Goal: Information Seeking & Learning: Learn about a topic

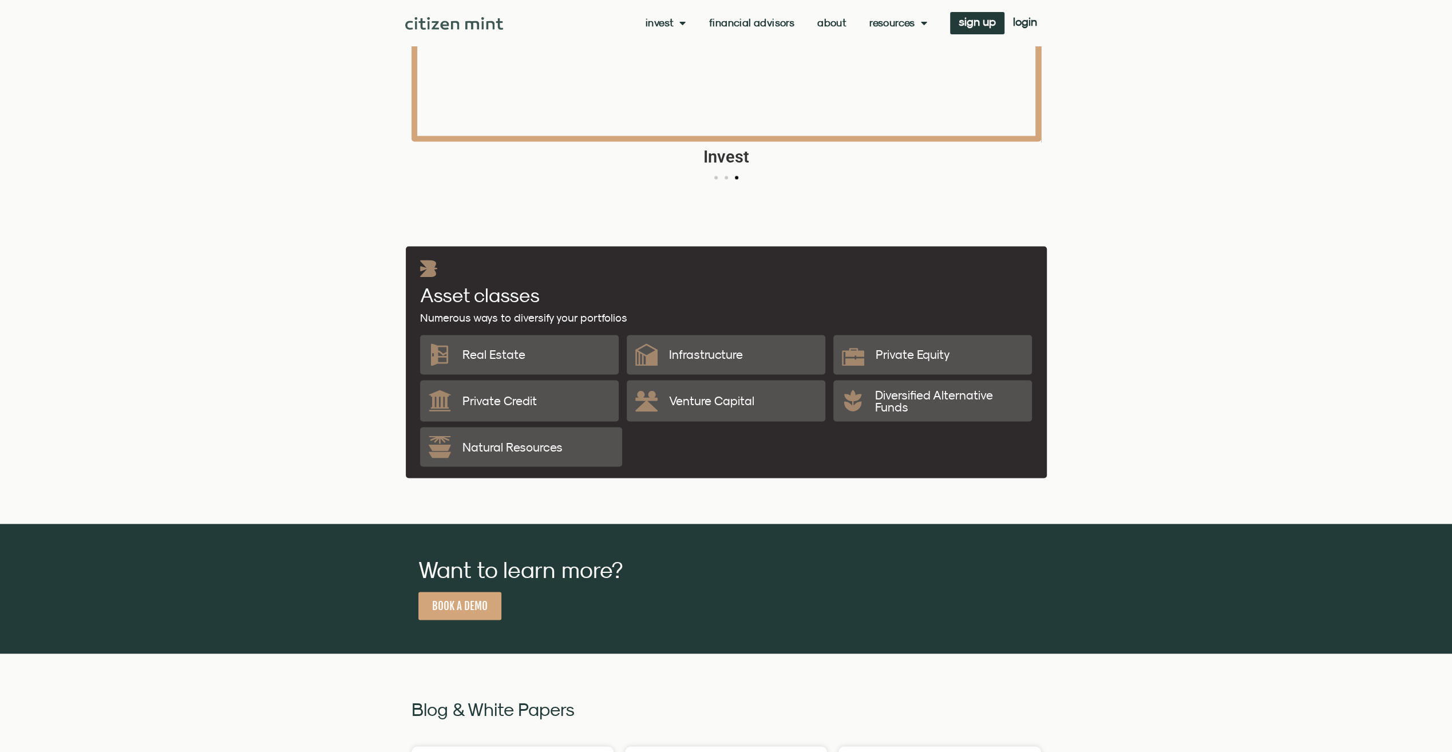
scroll to position [1889, 0]
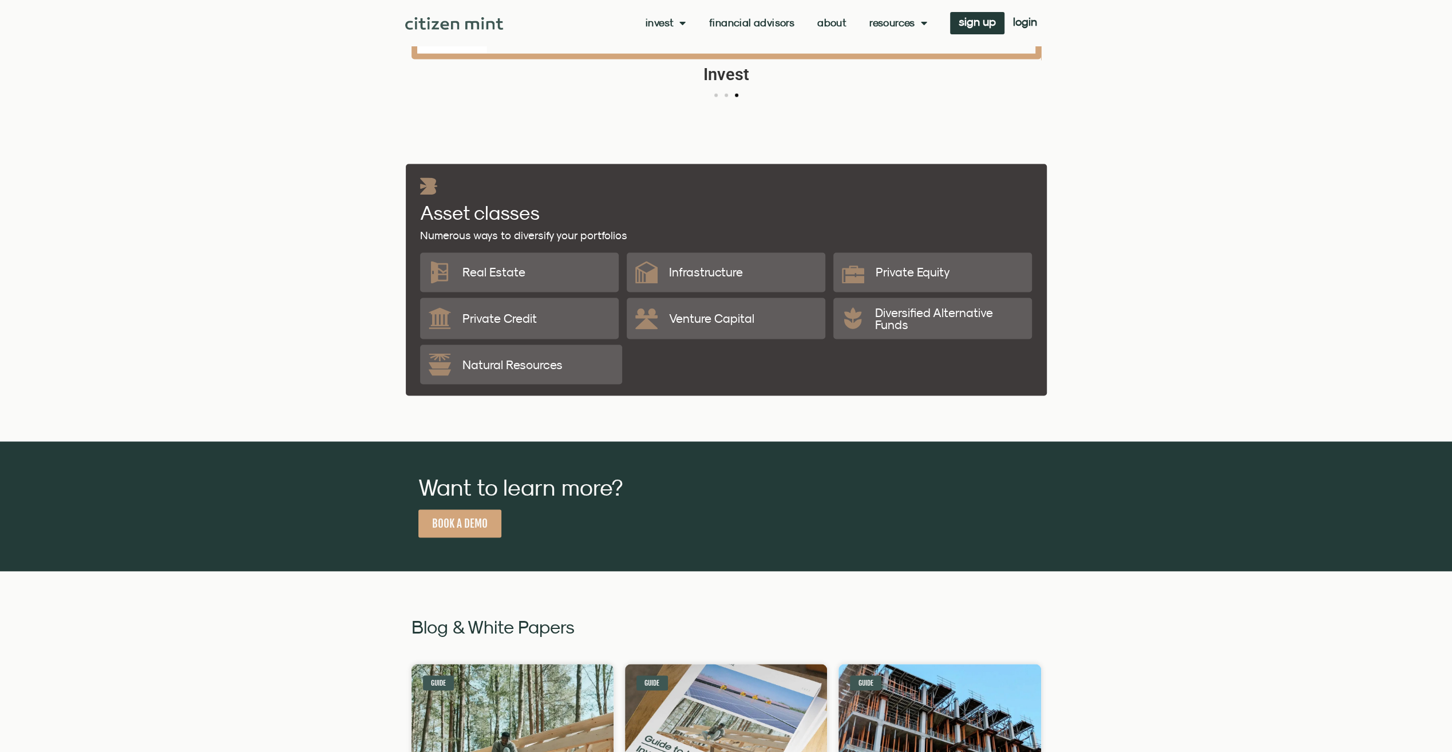
click at [734, 276] on p "Infrastructure" at bounding box center [706, 272] width 74 height 12
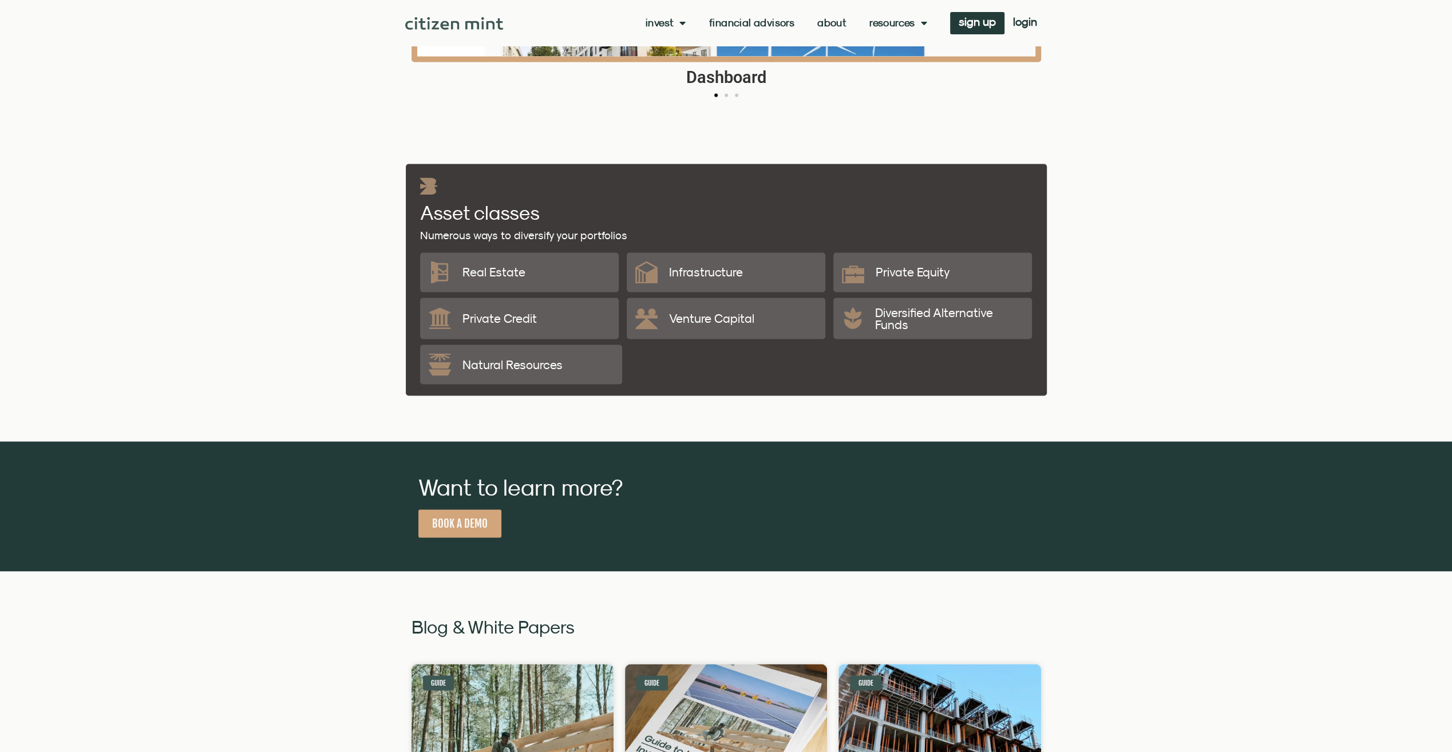
click at [745, 221] on div "Numerous ways to diversify your portfolios Asset classes" at bounding box center [726, 209] width 624 height 75
click at [564, 208] on div "Numerous ways to diversify your portfolios Asset classes" at bounding box center [726, 209] width 624 height 75
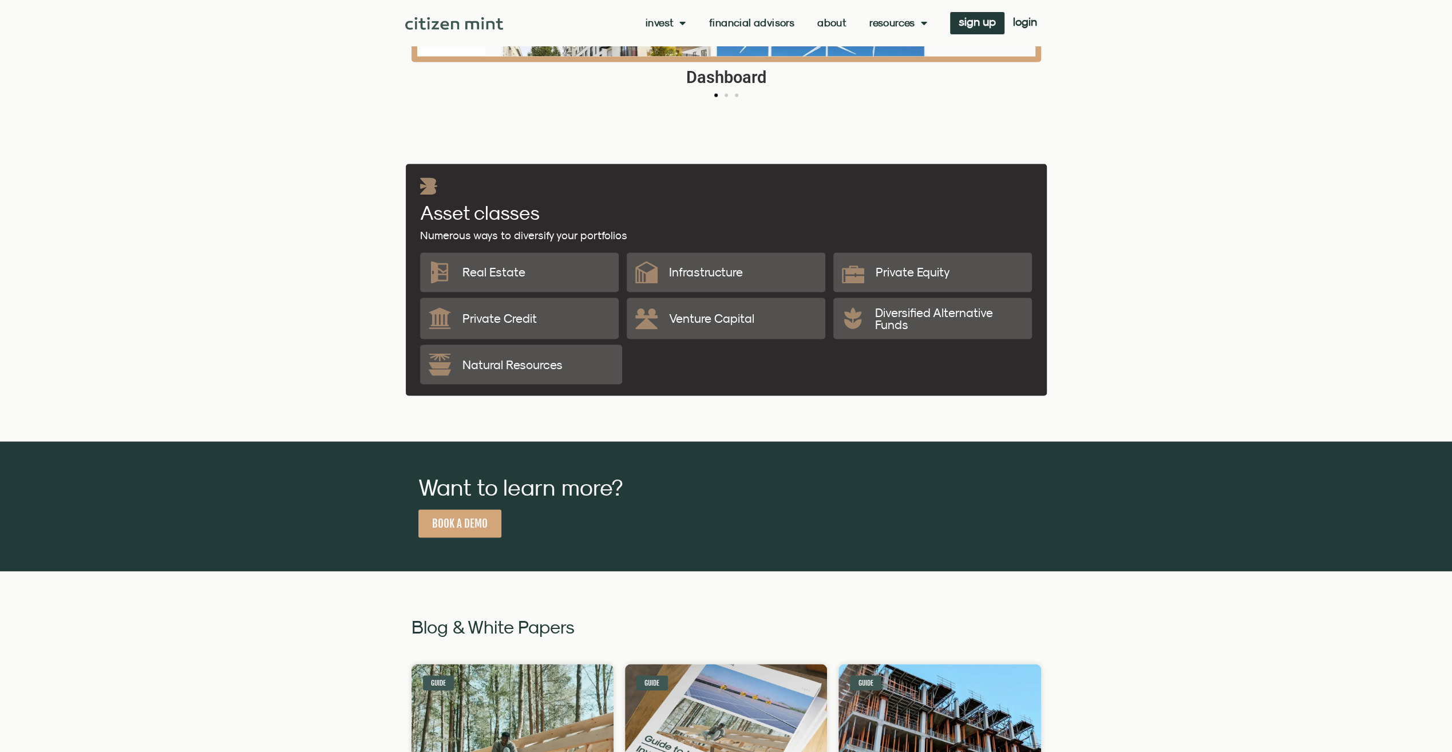
click at [755, 23] on link "Financial Advisors" at bounding box center [751, 22] width 85 height 11
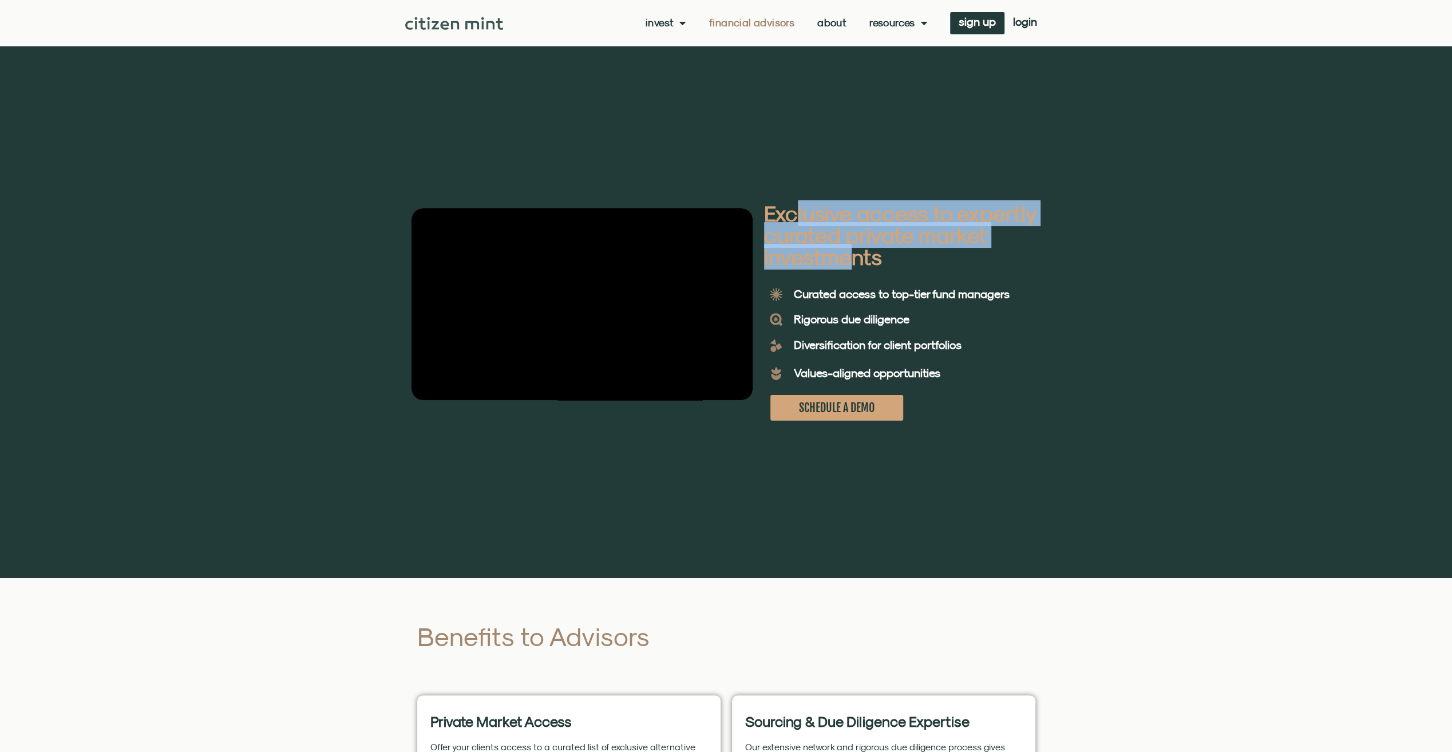
drag, startPoint x: 799, startPoint y: 214, endPoint x: 854, endPoint y: 260, distance: 72.0
click at [854, 260] on b "Exclusive access to expertly curated private market investments" at bounding box center [899, 234] width 271 height 69
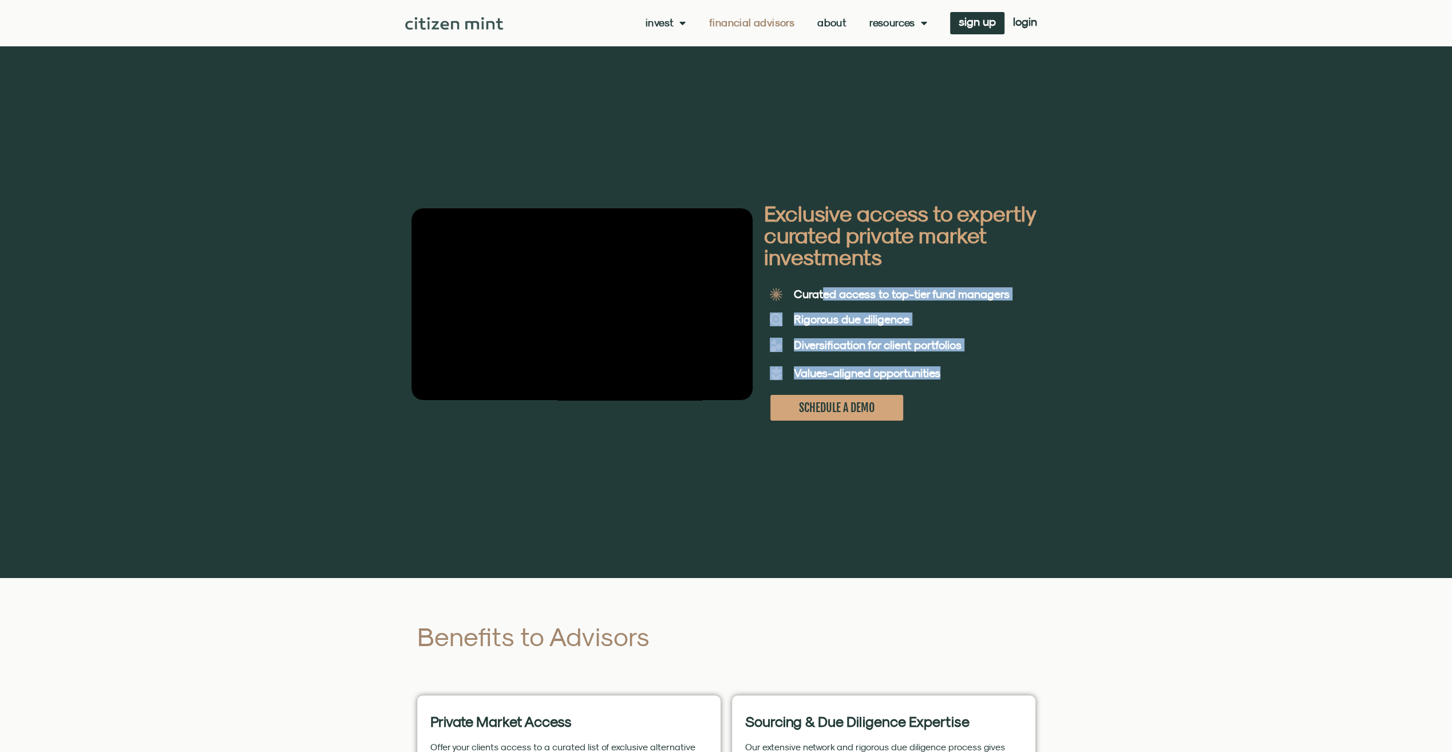
drag, startPoint x: 854, startPoint y: 260, endPoint x: 943, endPoint y: 370, distance: 142.1
click at [943, 370] on div "Exclusive access to expertly curated private market investments Curated access …" at bounding box center [903, 315] width 289 height 224
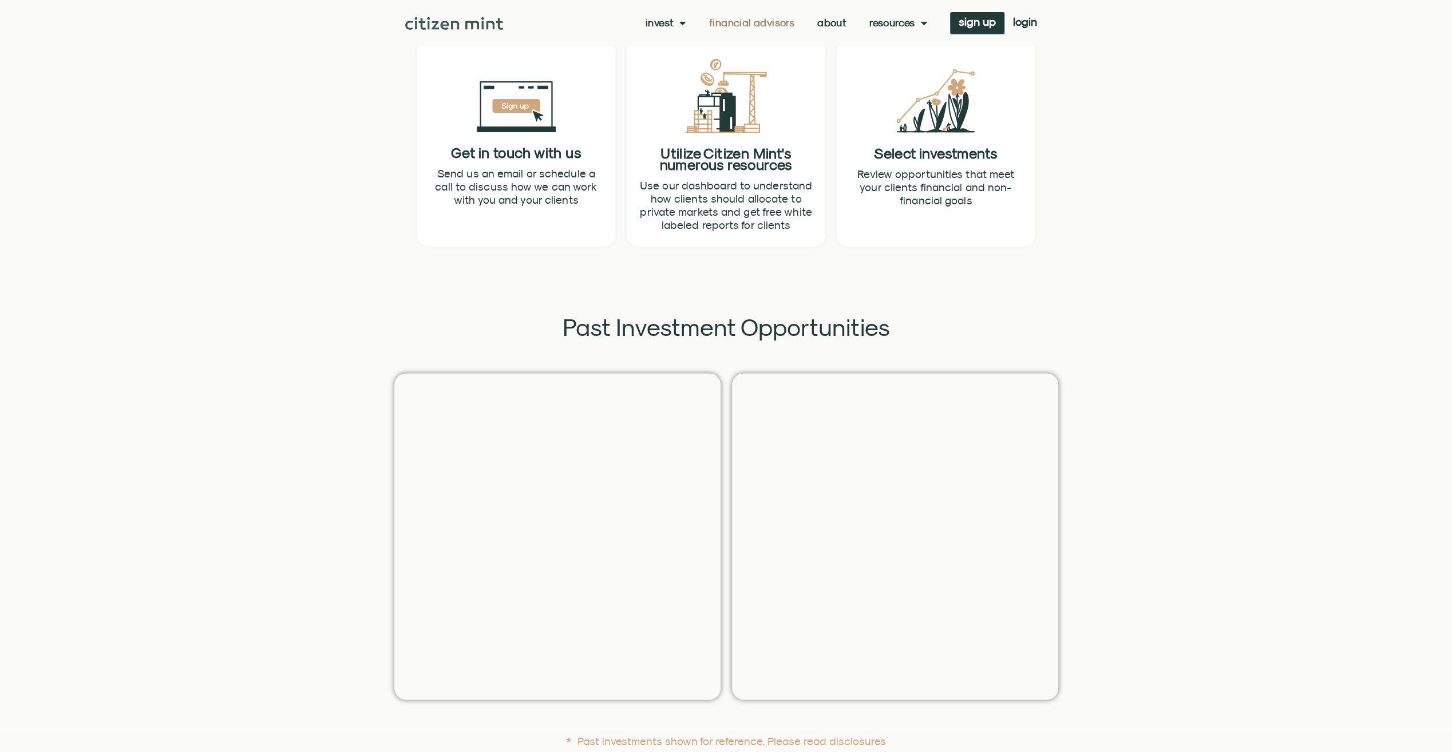
scroll to position [2118, 0]
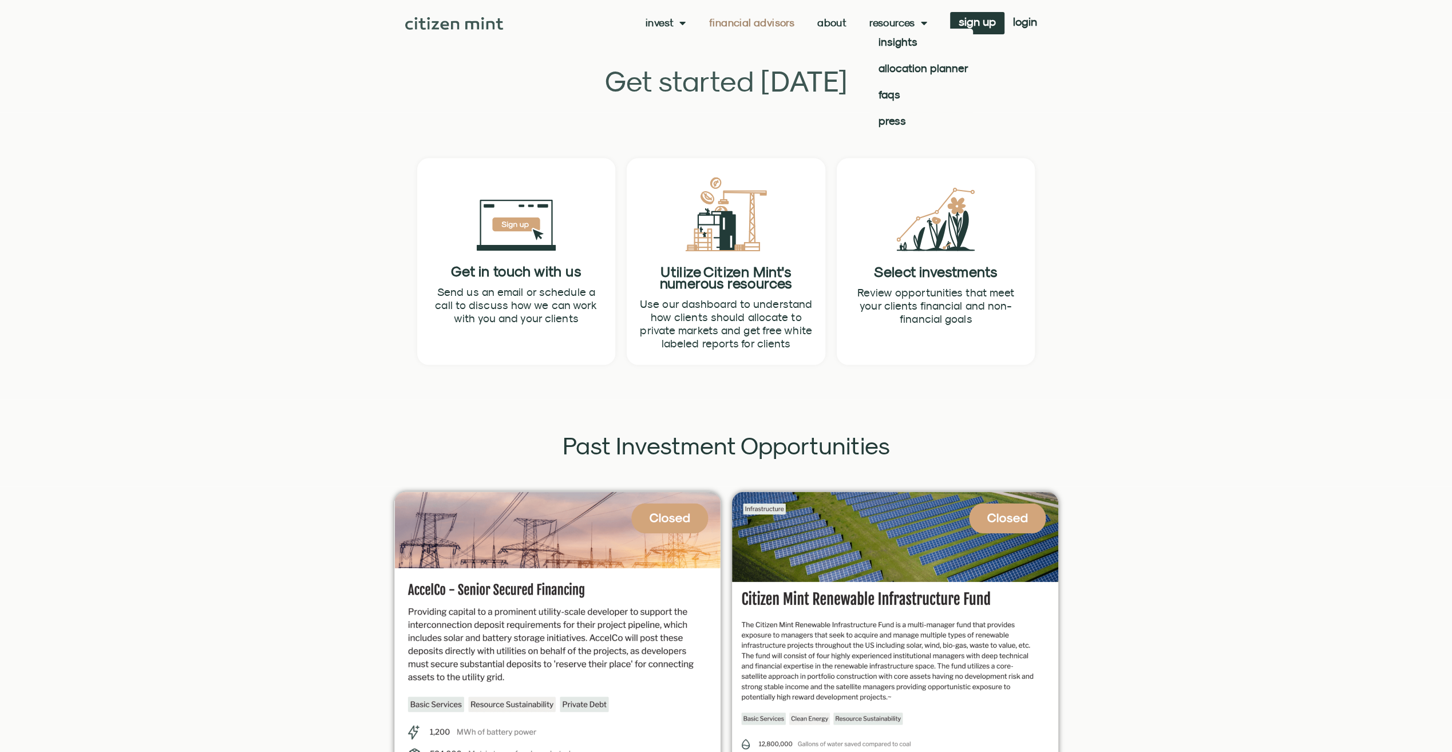
click at [887, 24] on link "Resources" at bounding box center [899, 22] width 58 height 11
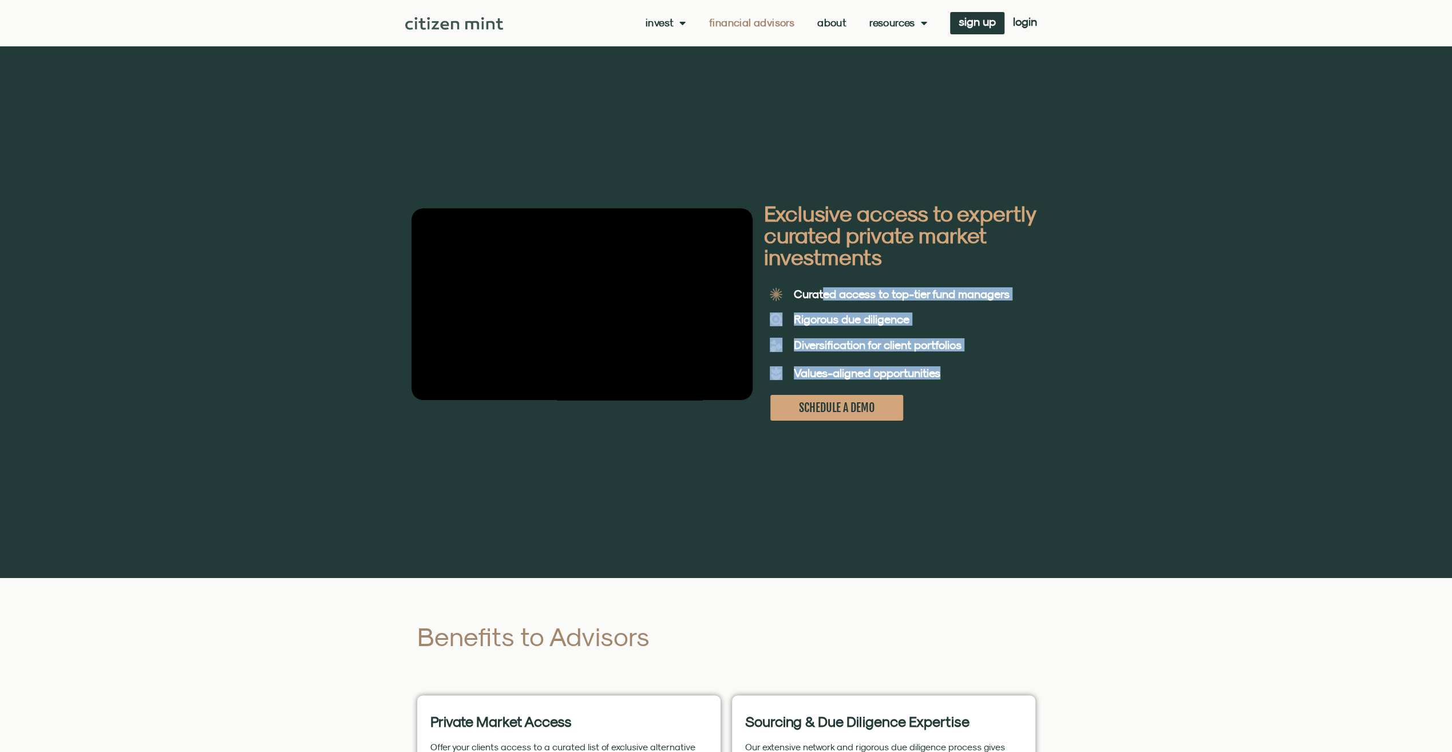
click at [890, 27] on link "Resources" at bounding box center [899, 22] width 58 height 11
click at [893, 46] on link "insights" at bounding box center [922, 42] width 104 height 26
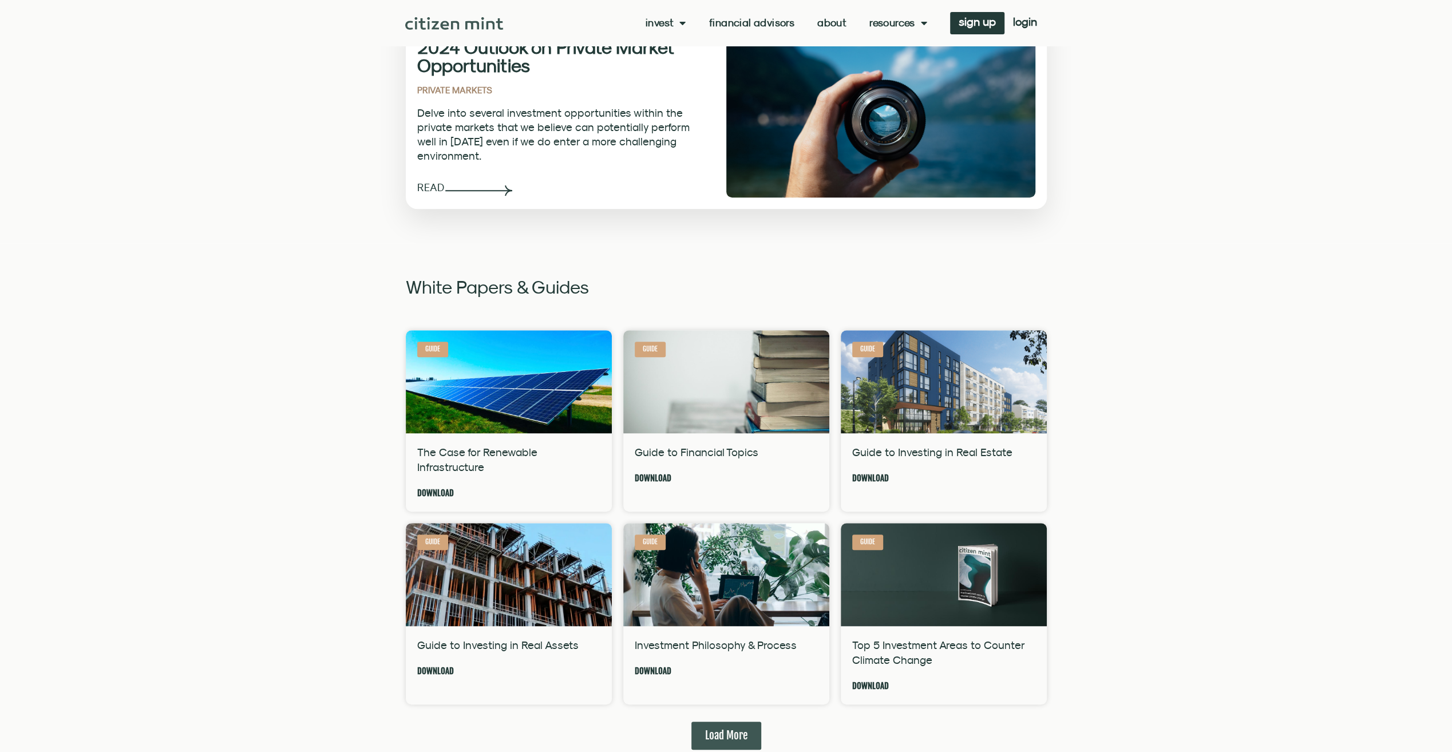
scroll to position [572, 0]
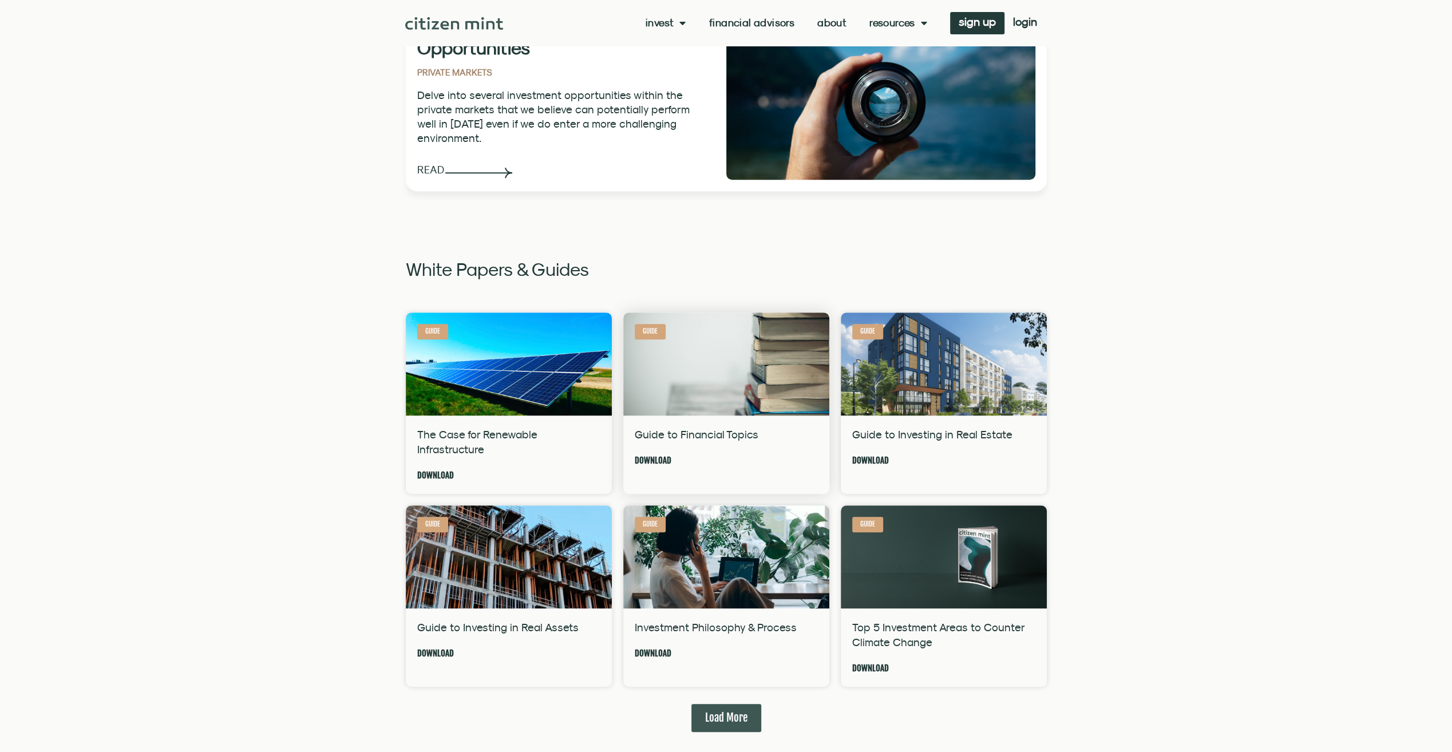
click at [676, 429] on link "Guide to Financial Topics" at bounding box center [697, 434] width 124 height 13
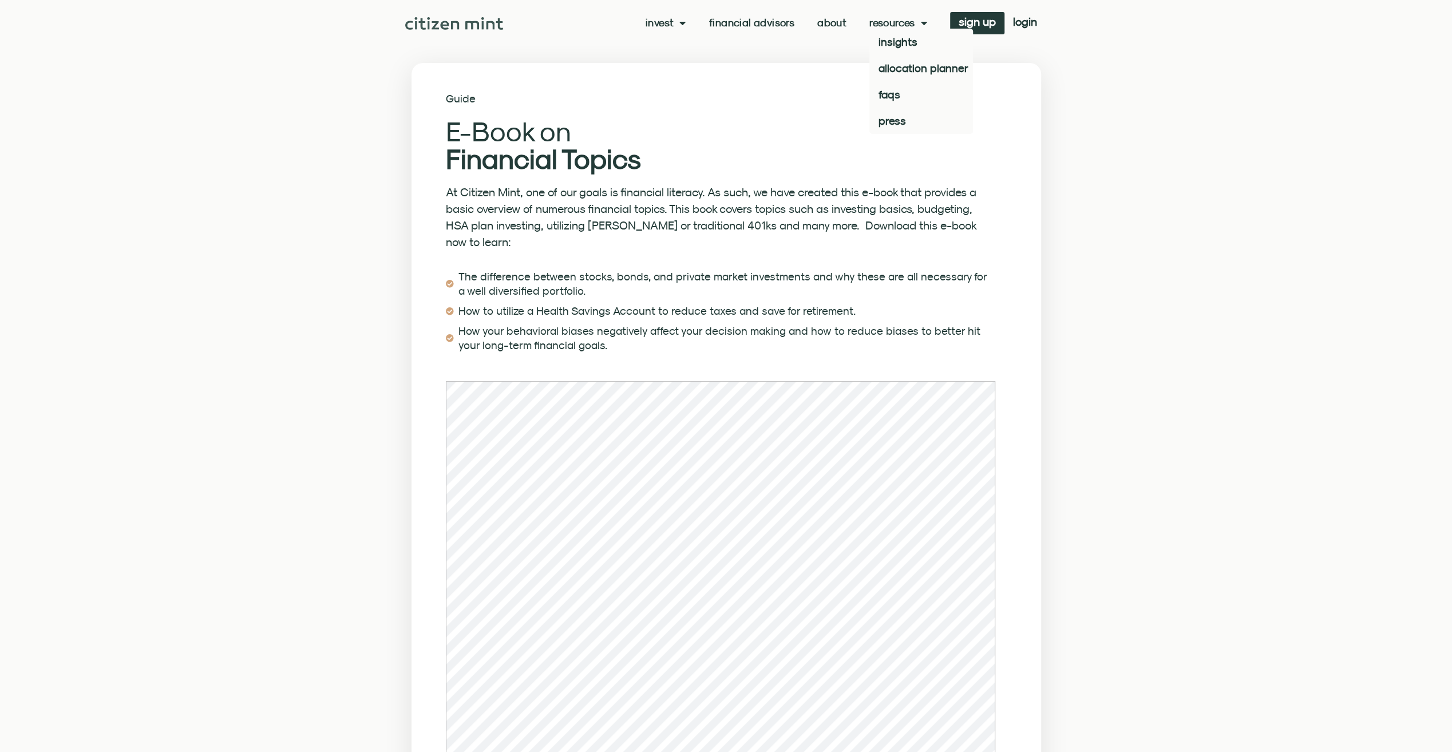
click at [875, 23] on link "Resources" at bounding box center [899, 22] width 58 height 11
click at [879, 23] on link "Resources" at bounding box center [899, 22] width 58 height 11
click at [907, 66] on link "allocation planner" at bounding box center [922, 68] width 104 height 26
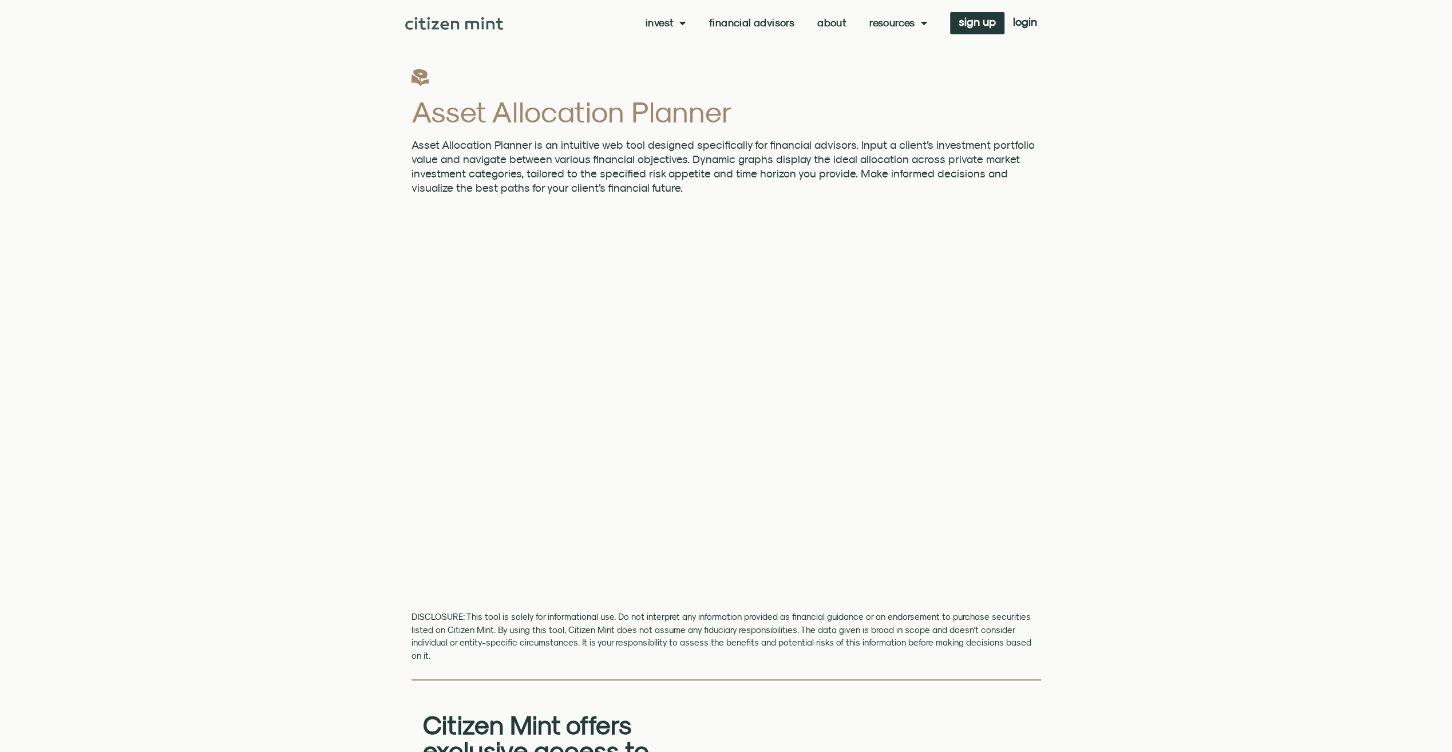
click at [891, 22] on link "Resources" at bounding box center [899, 22] width 58 height 11
click at [890, 122] on link "press" at bounding box center [922, 121] width 104 height 26
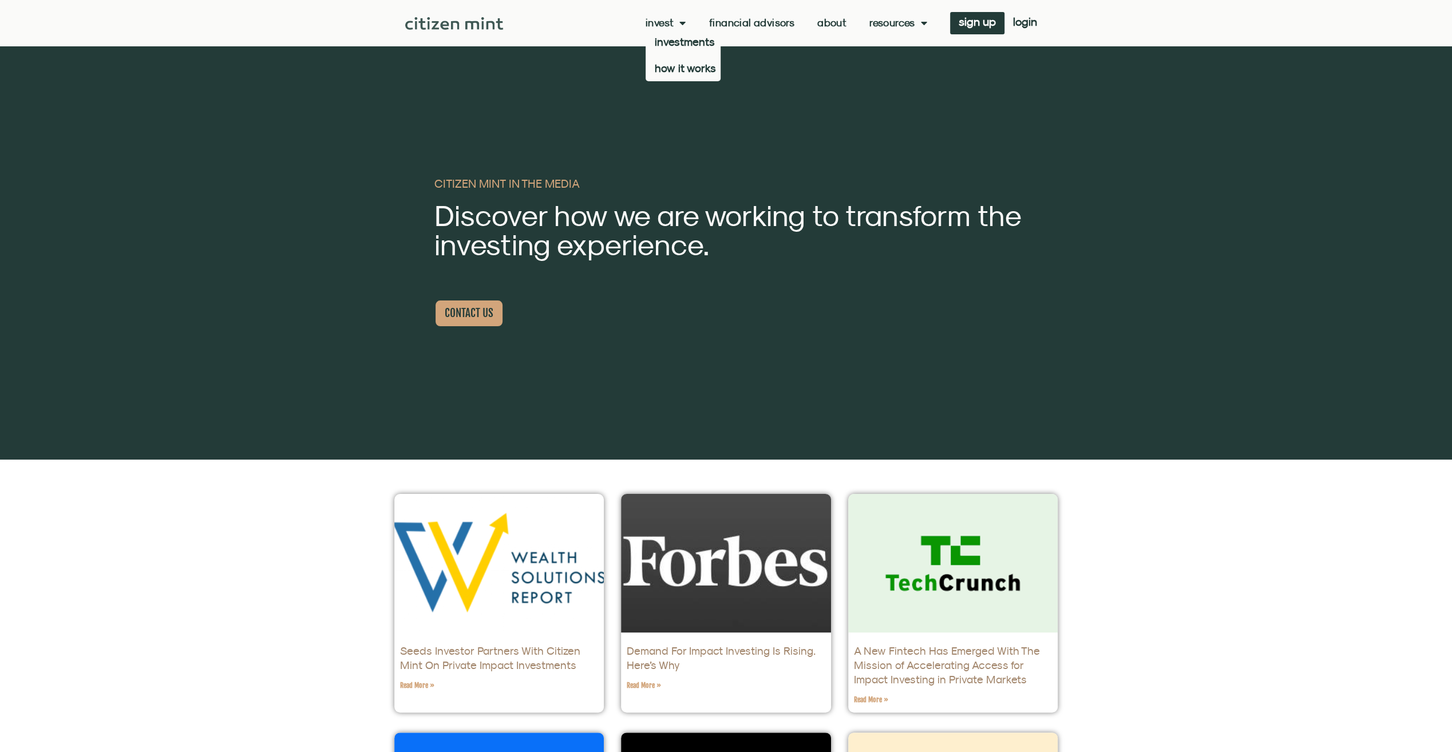
click at [677, 23] on span "Menu" at bounding box center [680, 23] width 12 height 22
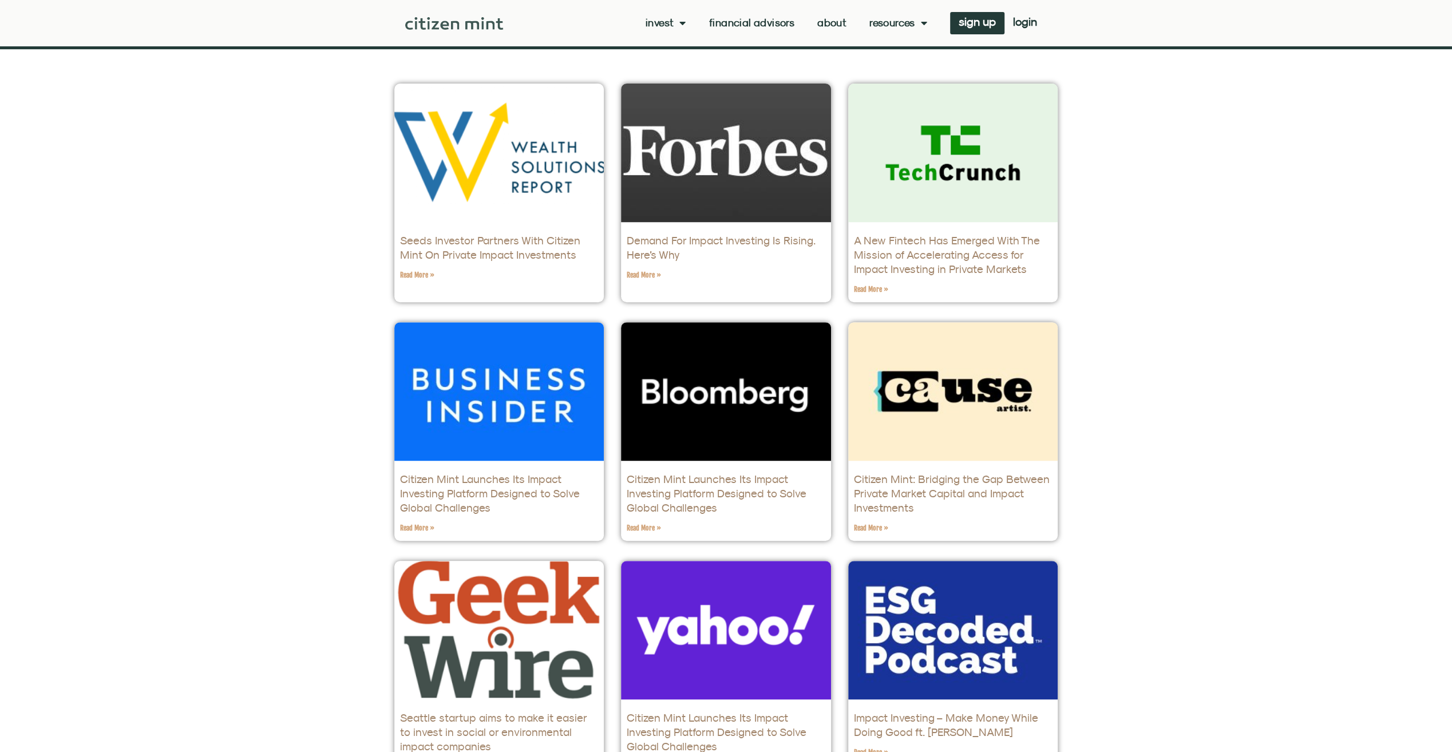
scroll to position [229, 0]
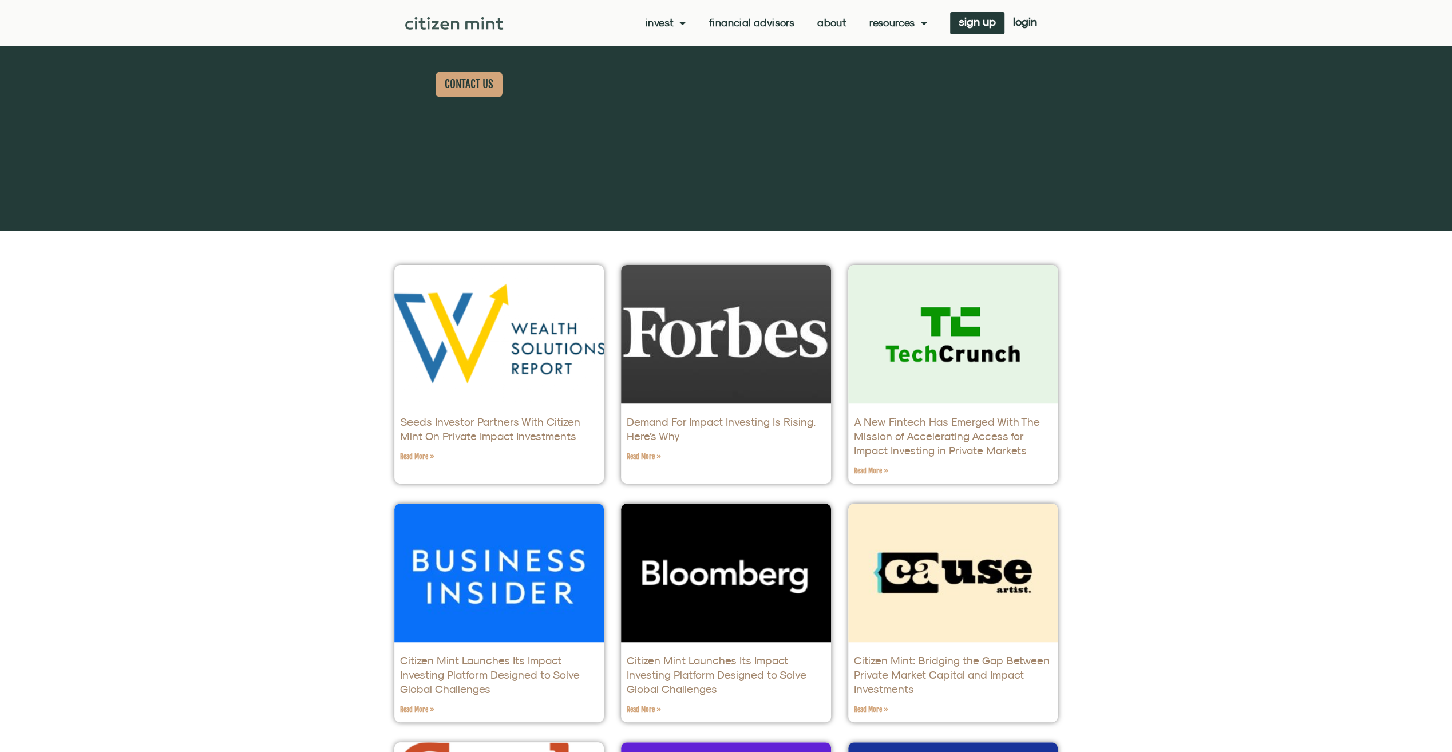
click at [661, 17] on link "Invest" at bounding box center [666, 22] width 41 height 11
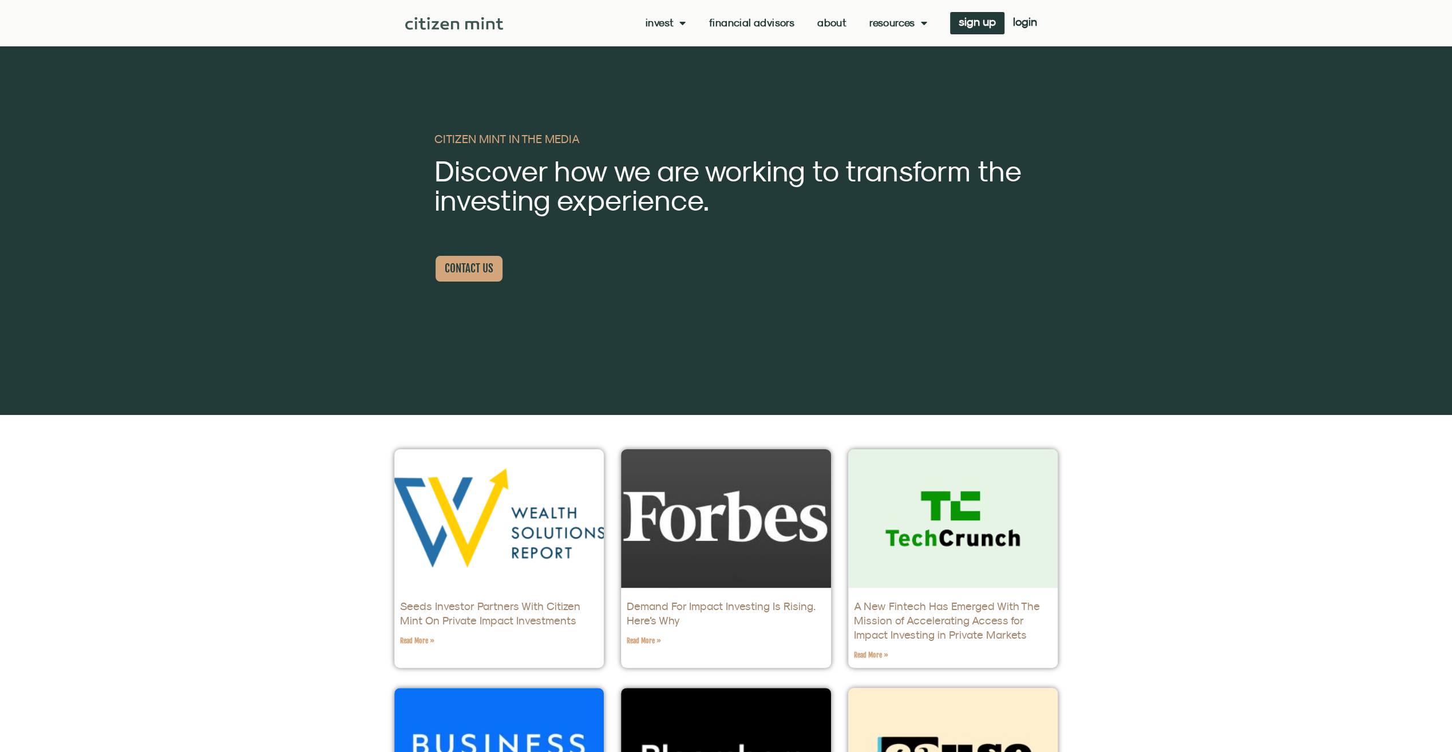
scroll to position [0, 0]
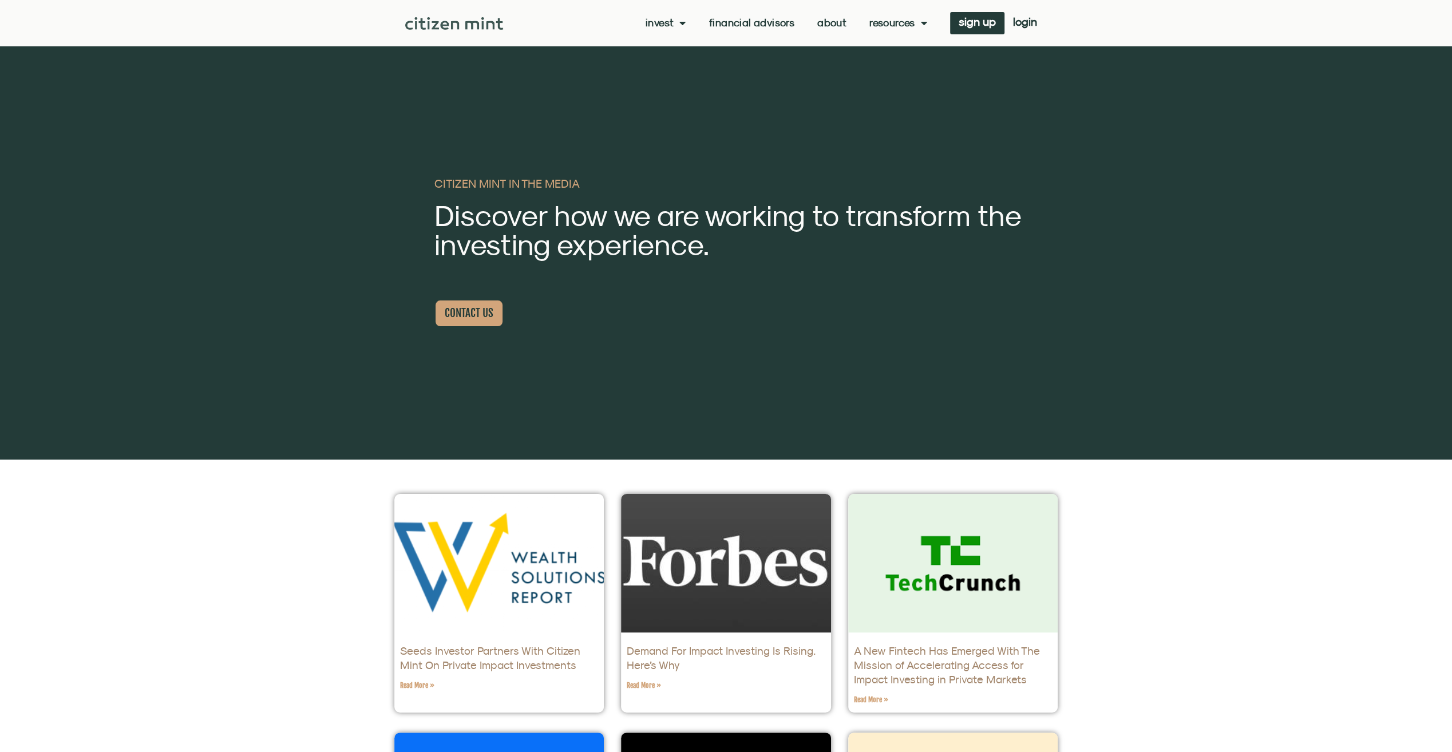
click at [657, 29] on div "Invest investments how it works Financial Advisors About Resources insights all…" at bounding box center [774, 23] width 543 height 22
click at [657, 29] on link "Invest" at bounding box center [666, 22] width 41 height 11
click at [661, 70] on link "how it works" at bounding box center [683, 68] width 75 height 26
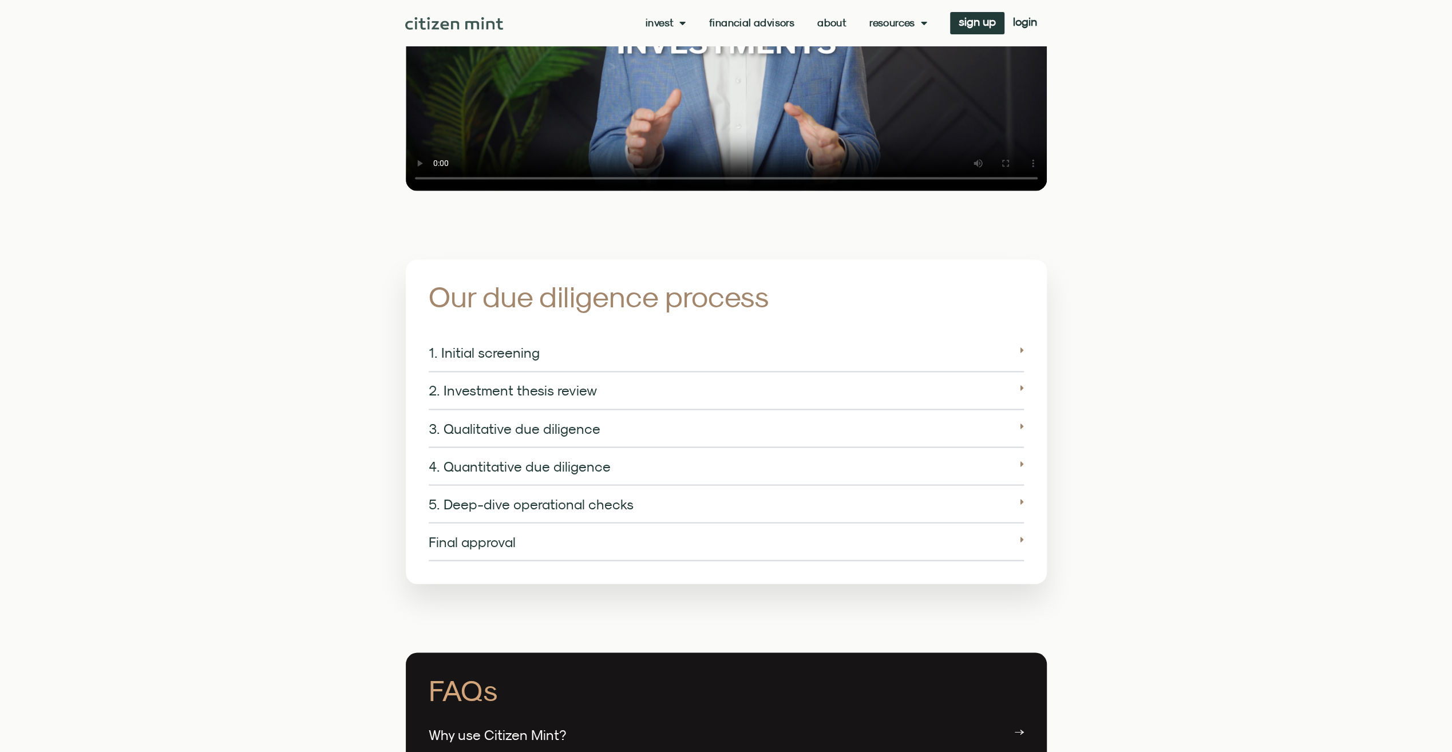
scroll to position [1832, 0]
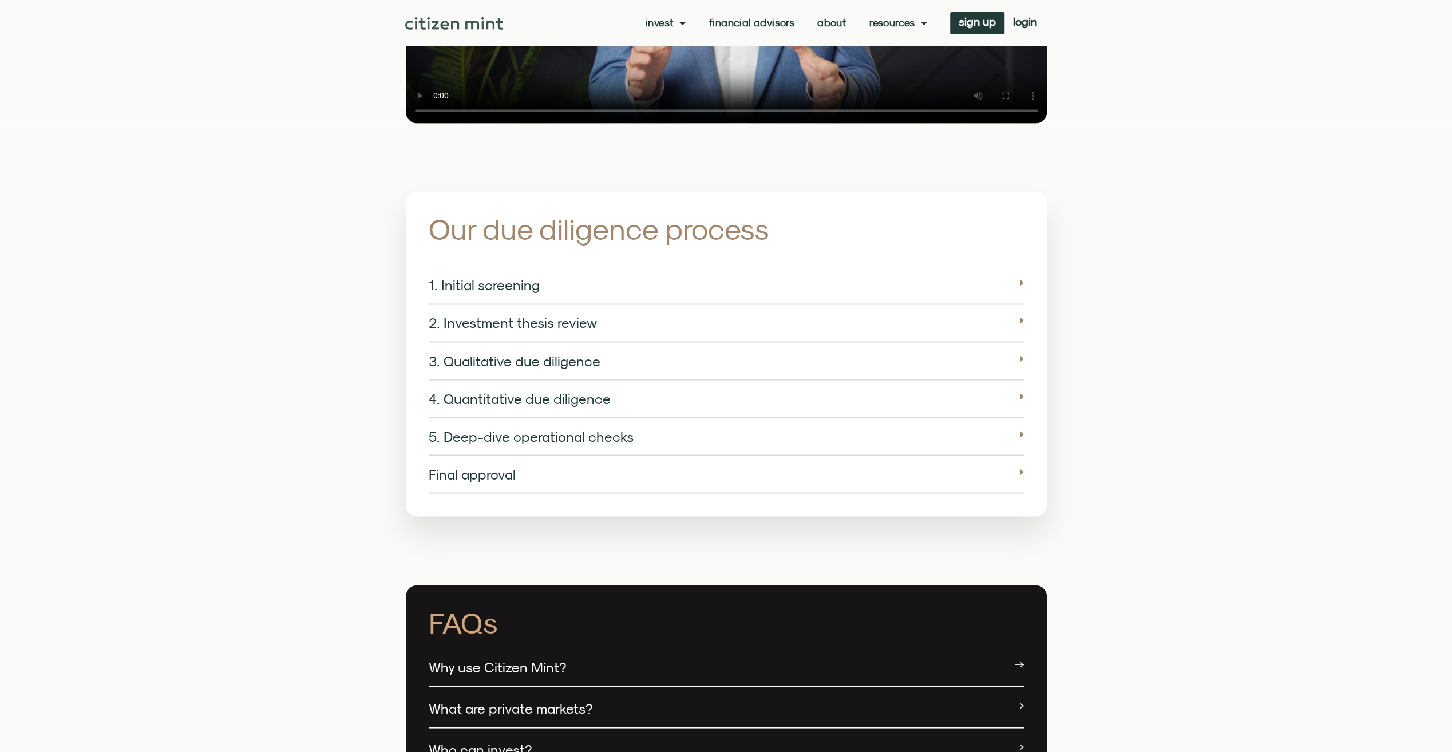
click at [569, 390] on link "4. Quantitative due diligence" at bounding box center [520, 398] width 182 height 16
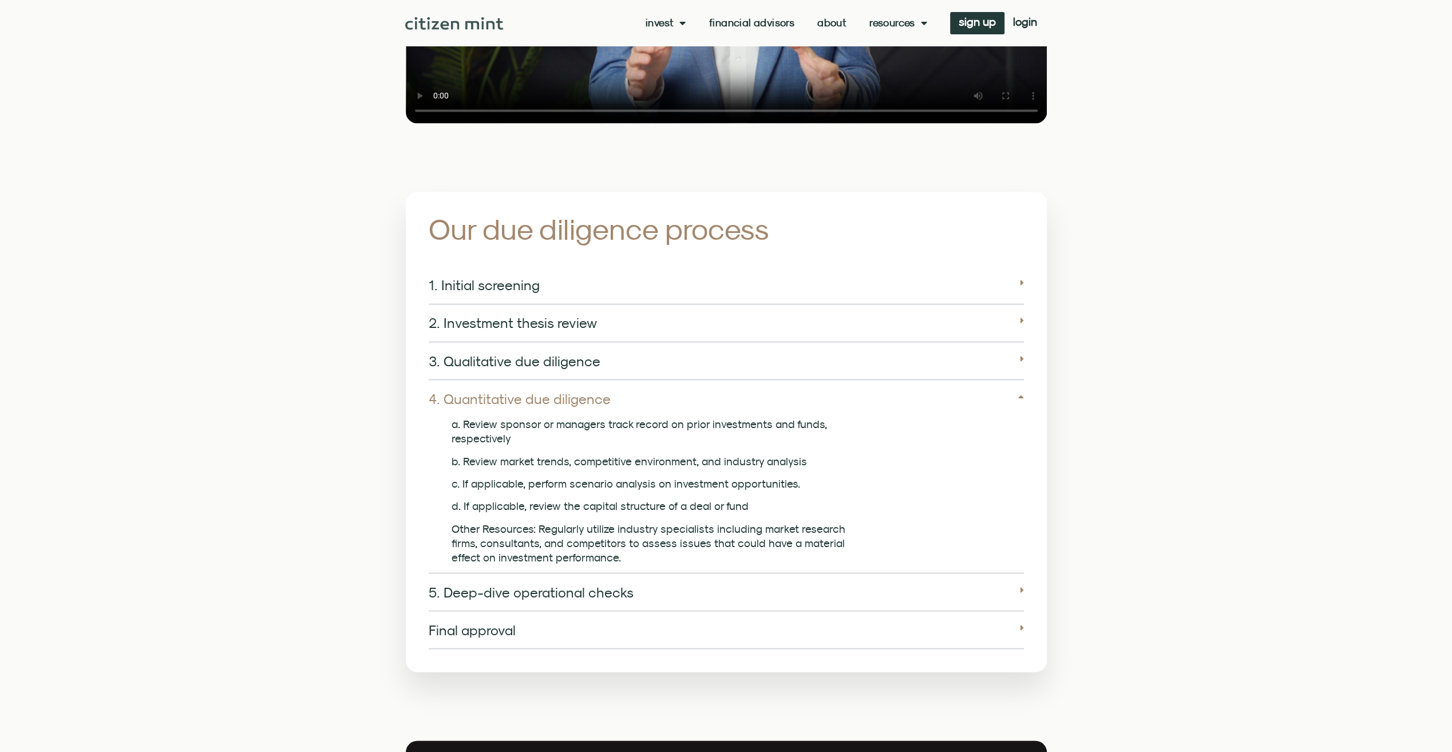
click at [570, 390] on link "4. Quantitative due diligence" at bounding box center [520, 398] width 182 height 16
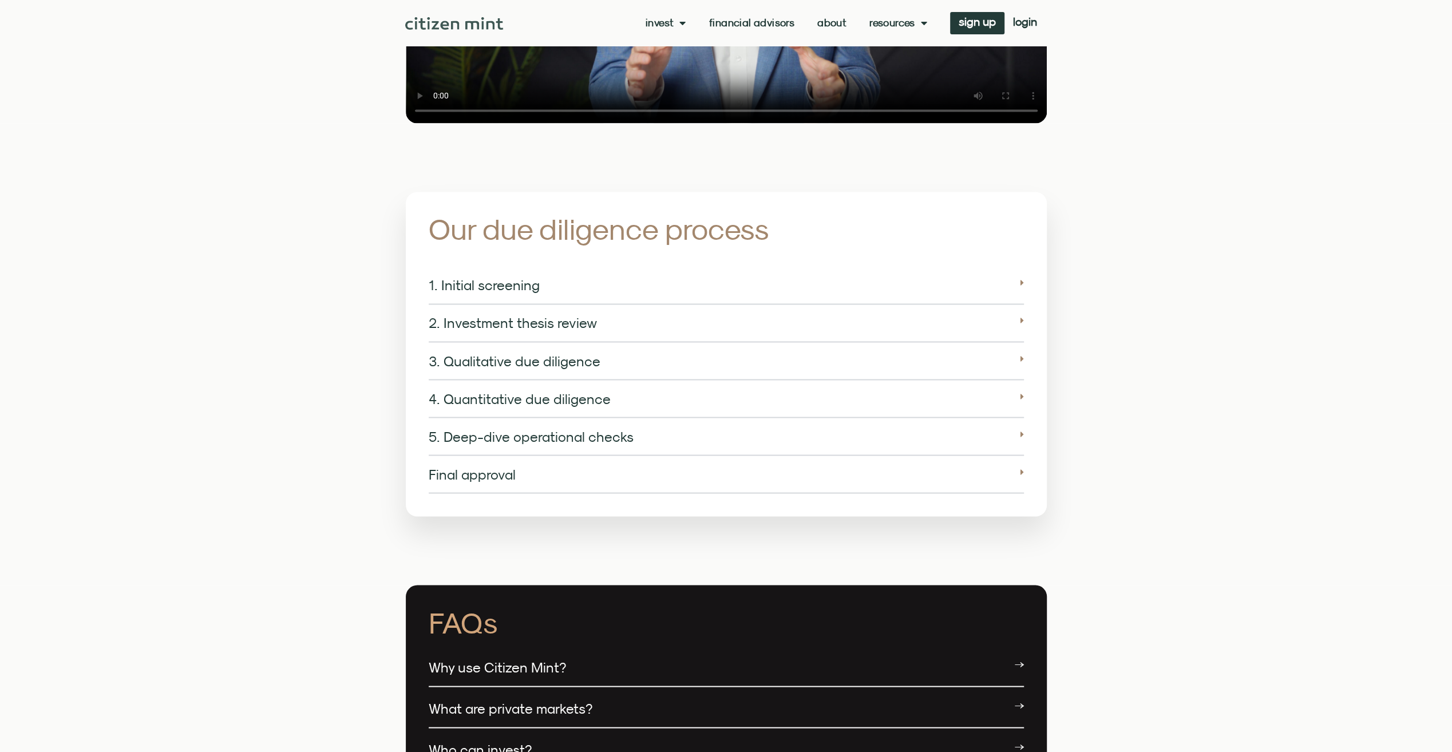
click at [542, 283] on div "1. Initial screening" at bounding box center [726, 286] width 595 height 38
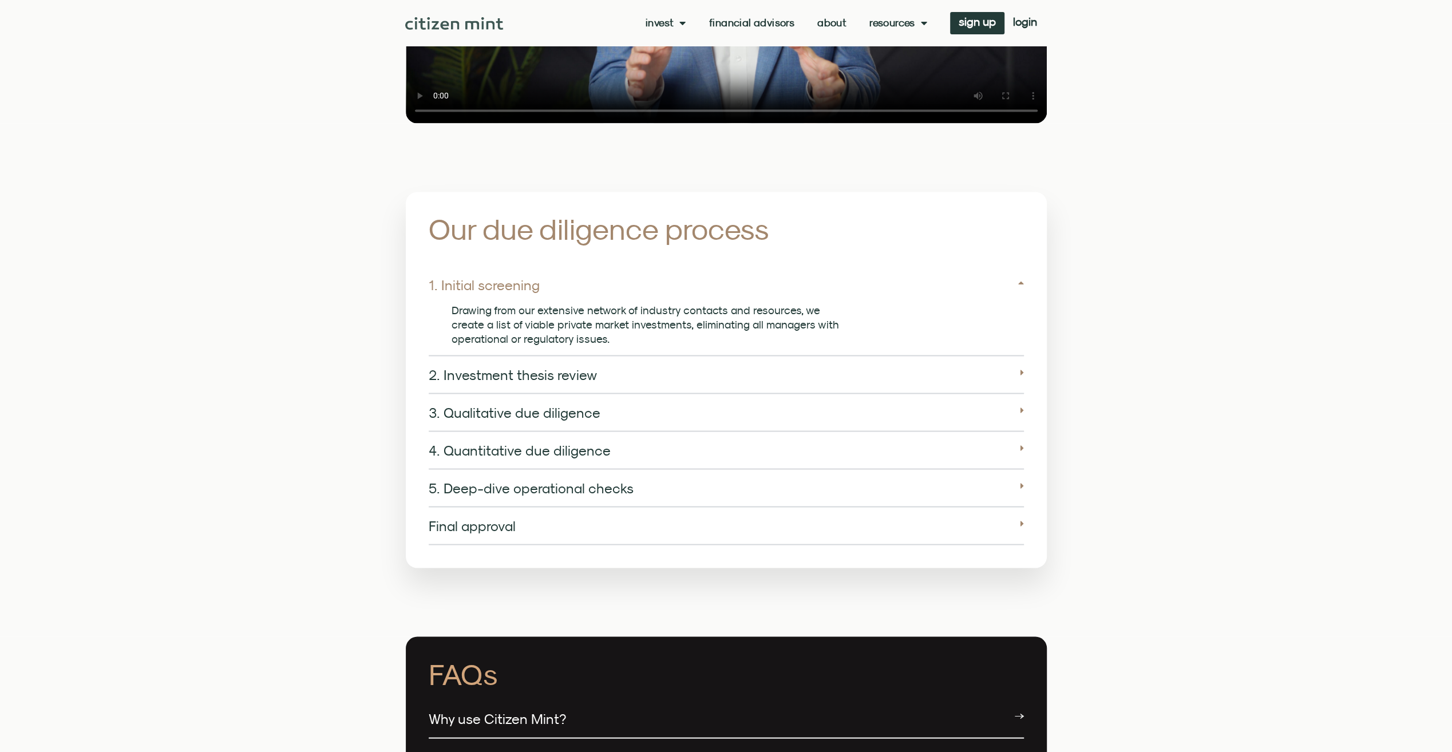
click at [542, 283] on div "1. Initial screening" at bounding box center [726, 285] width 595 height 37
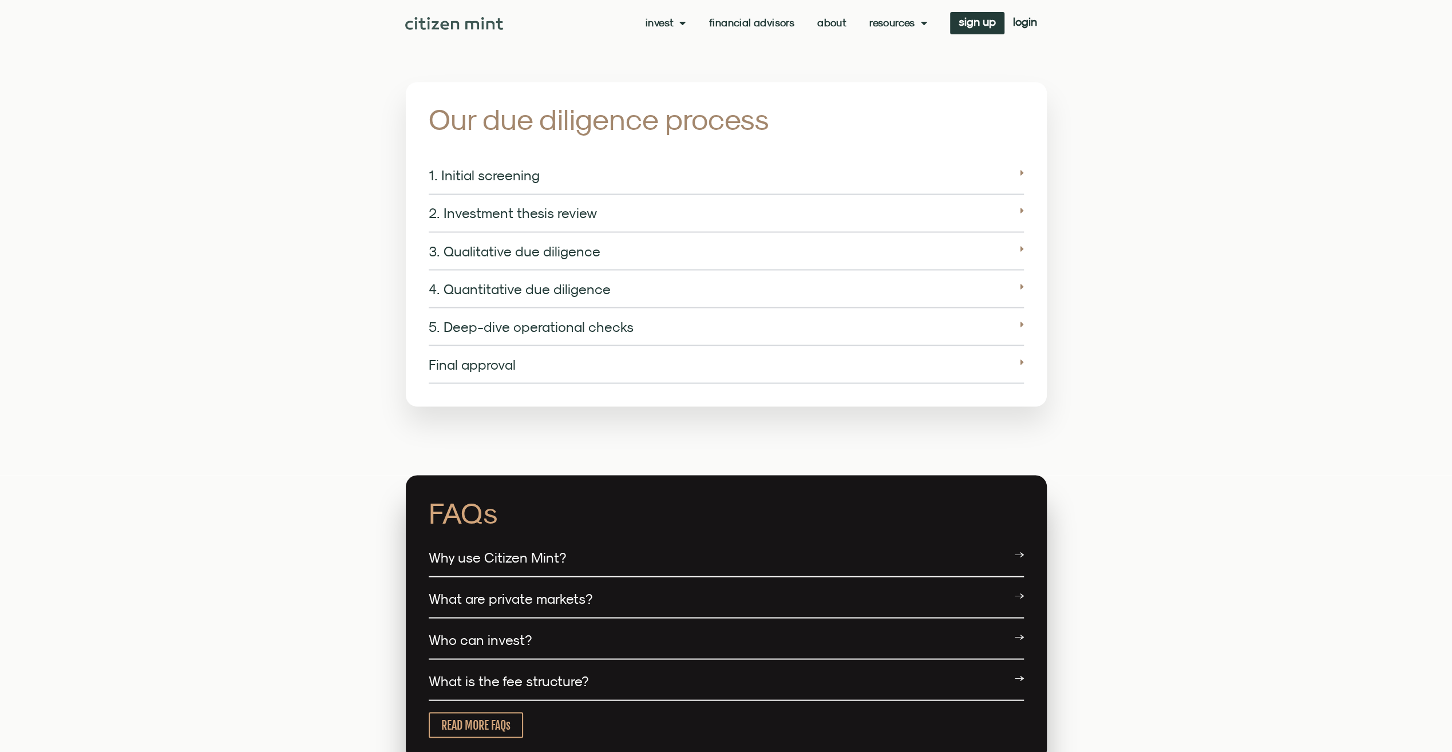
scroll to position [2061, 0]
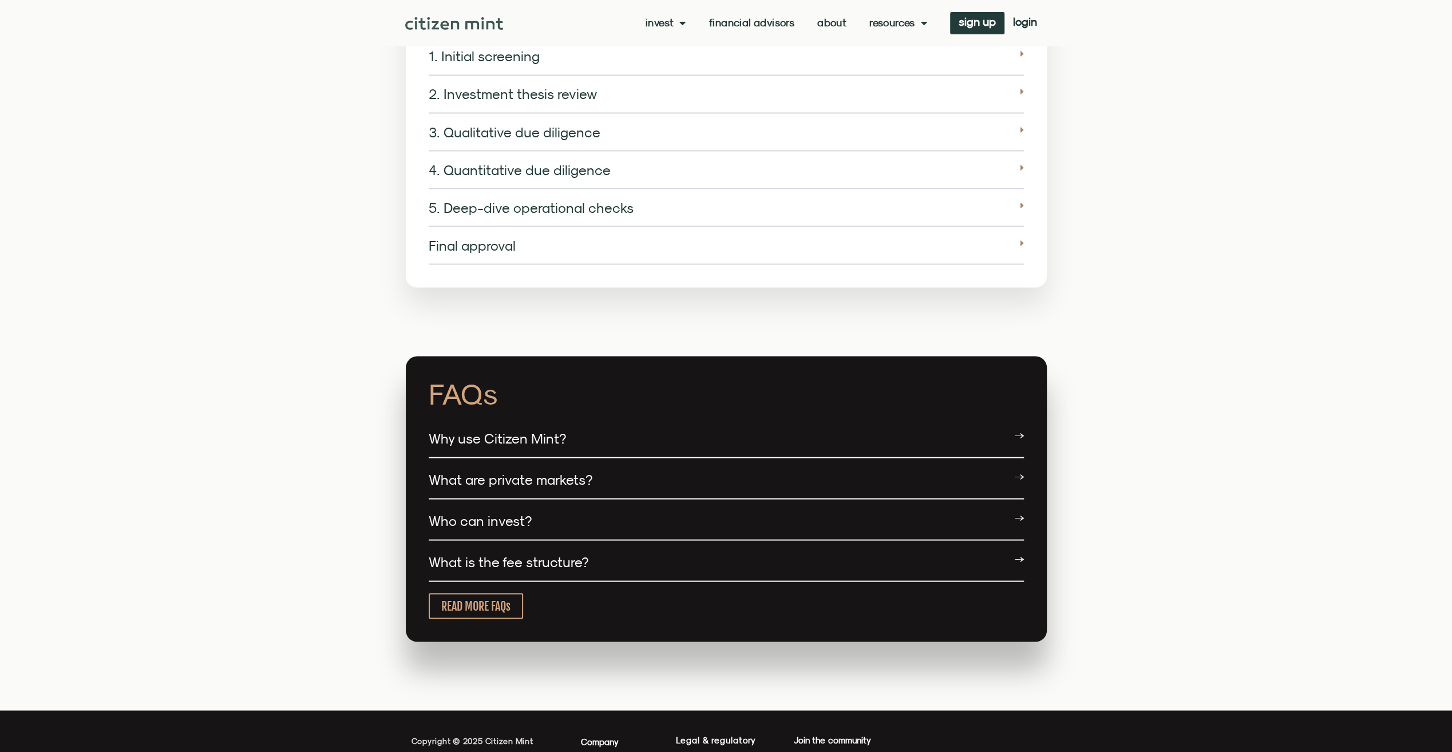
click at [566, 429] on div "Why use Citizen Mint?" at bounding box center [726, 439] width 595 height 38
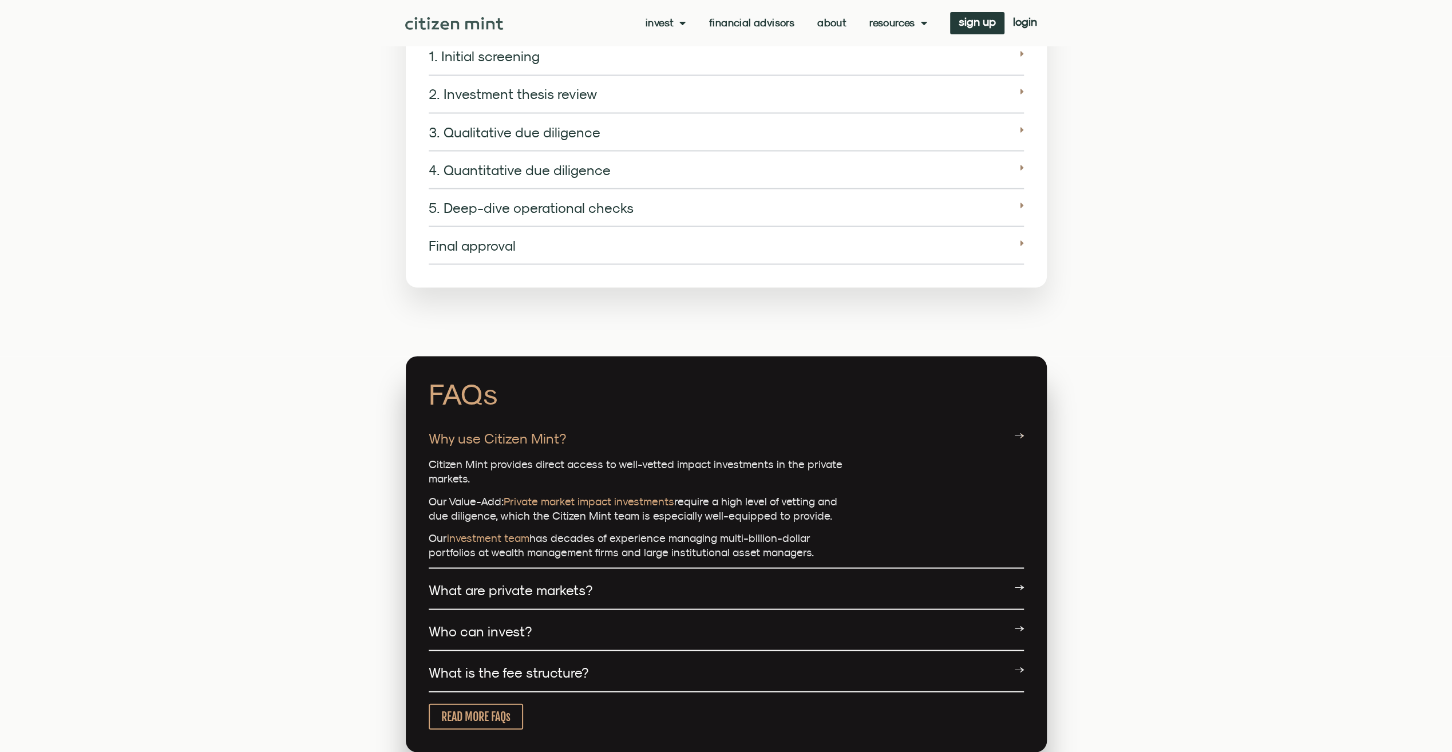
click at [571, 428] on div "Why use Citizen Mint?" at bounding box center [726, 438] width 595 height 37
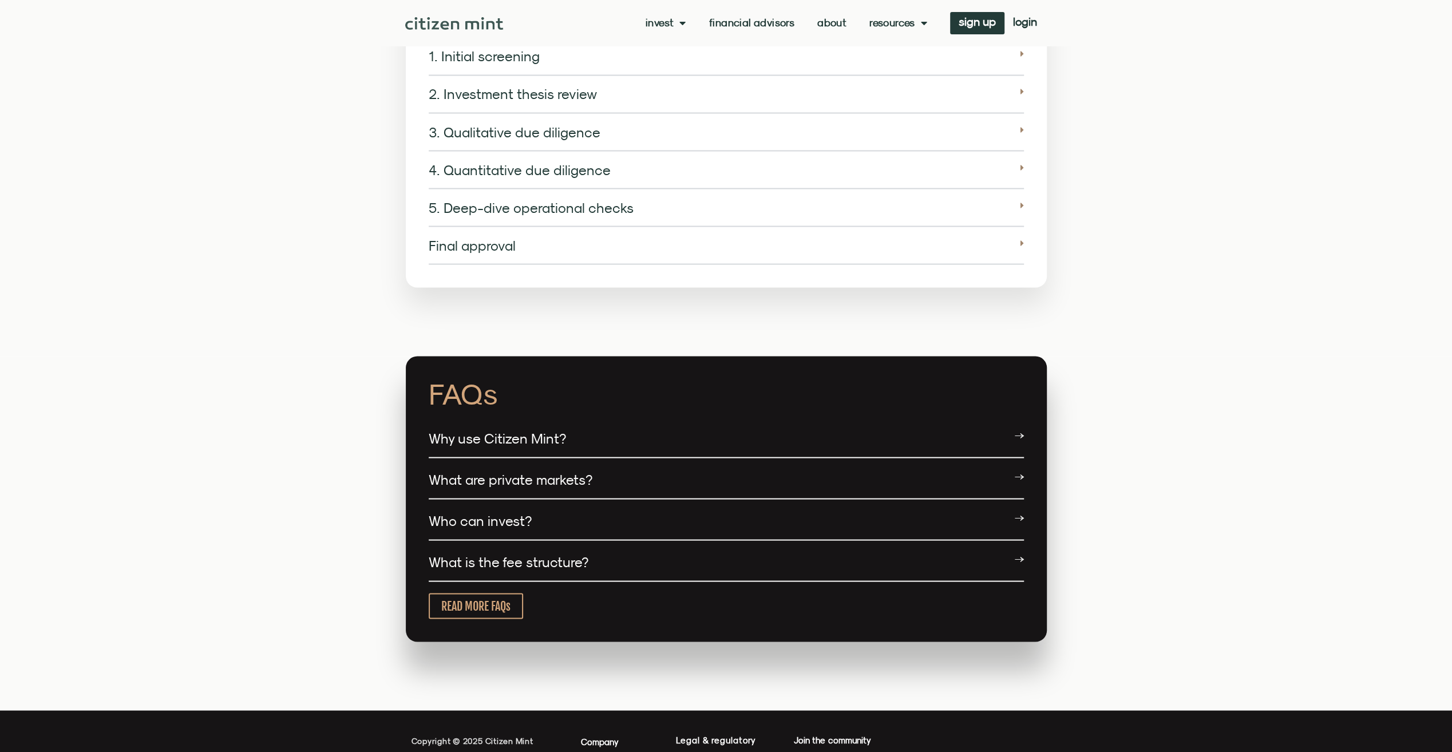
click at [555, 473] on link "What are private markets?" at bounding box center [511, 479] width 164 height 16
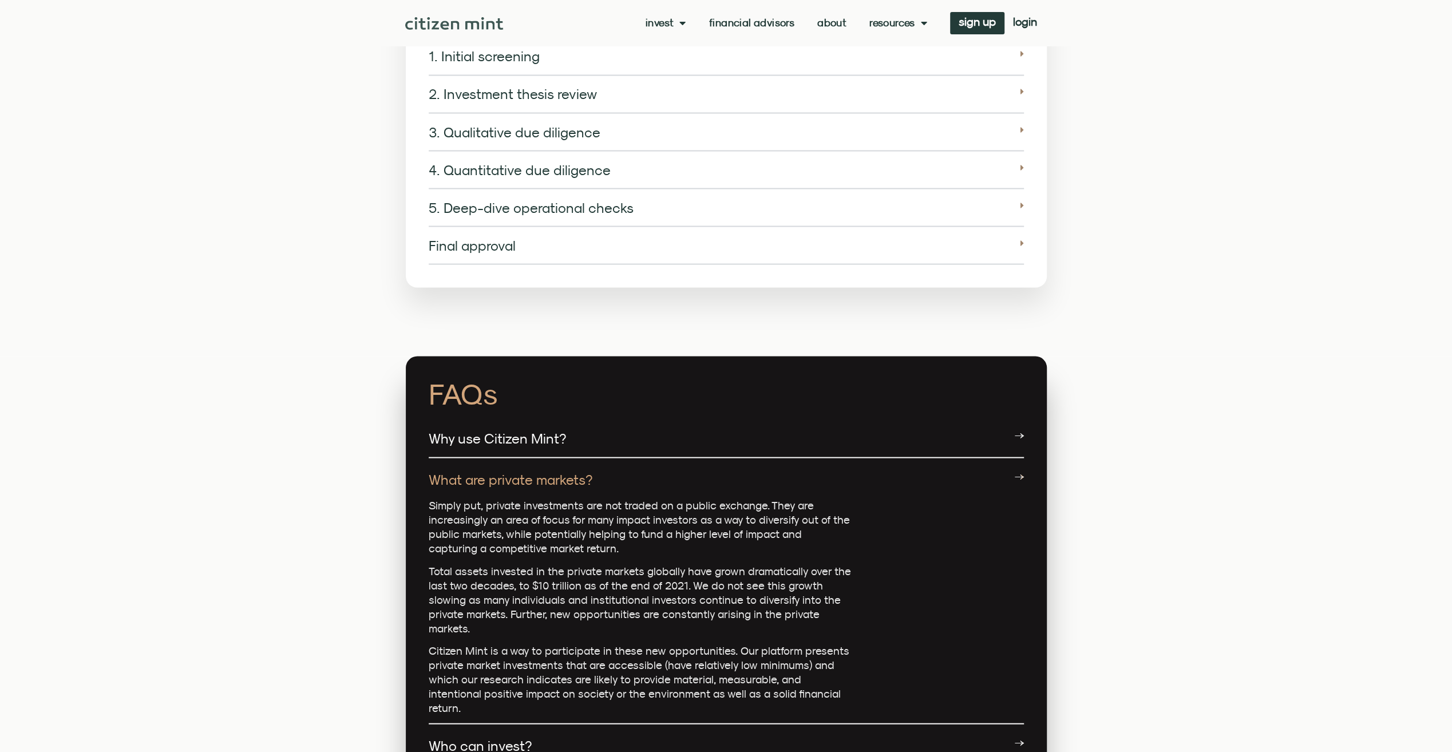
click at [555, 473] on link "What are private markets?" at bounding box center [511, 479] width 164 height 16
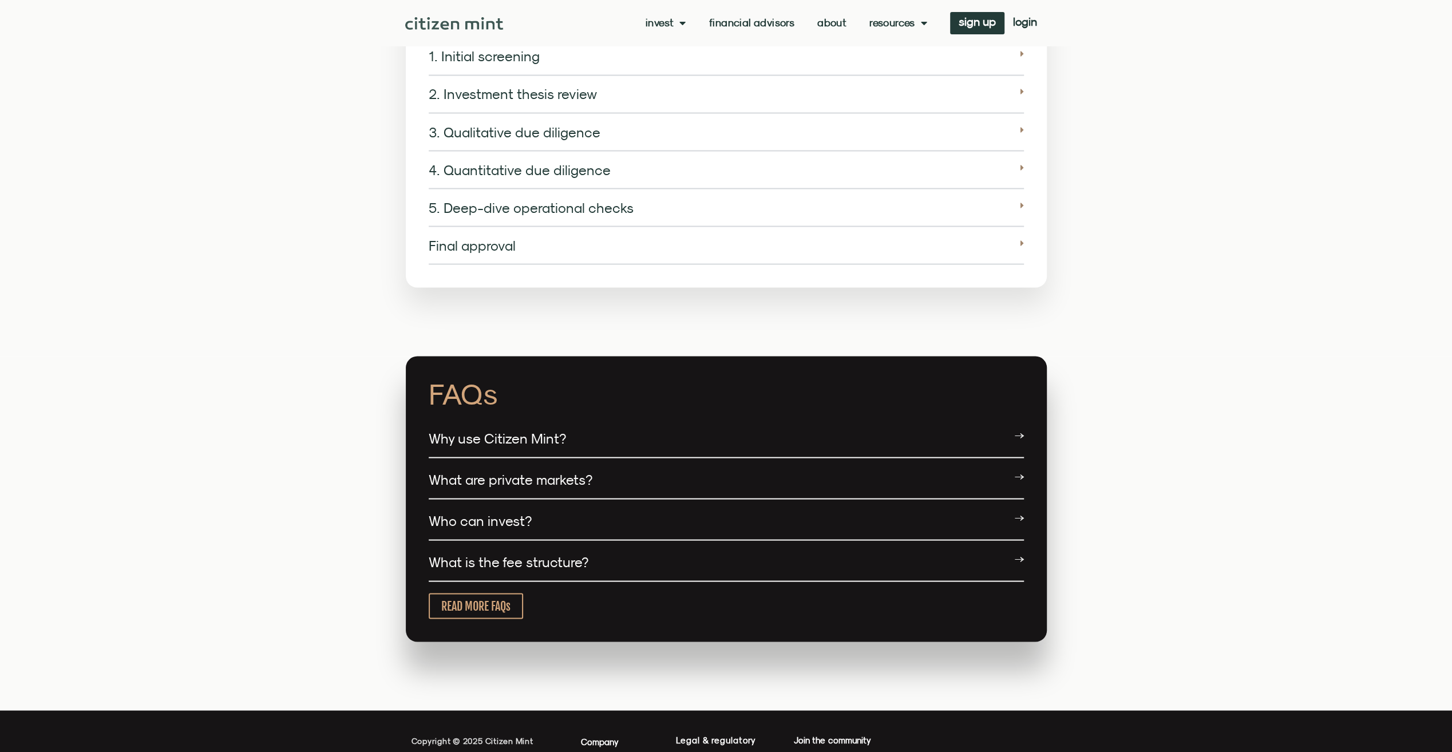
click at [536, 473] on link "What are private markets?" at bounding box center [511, 479] width 164 height 16
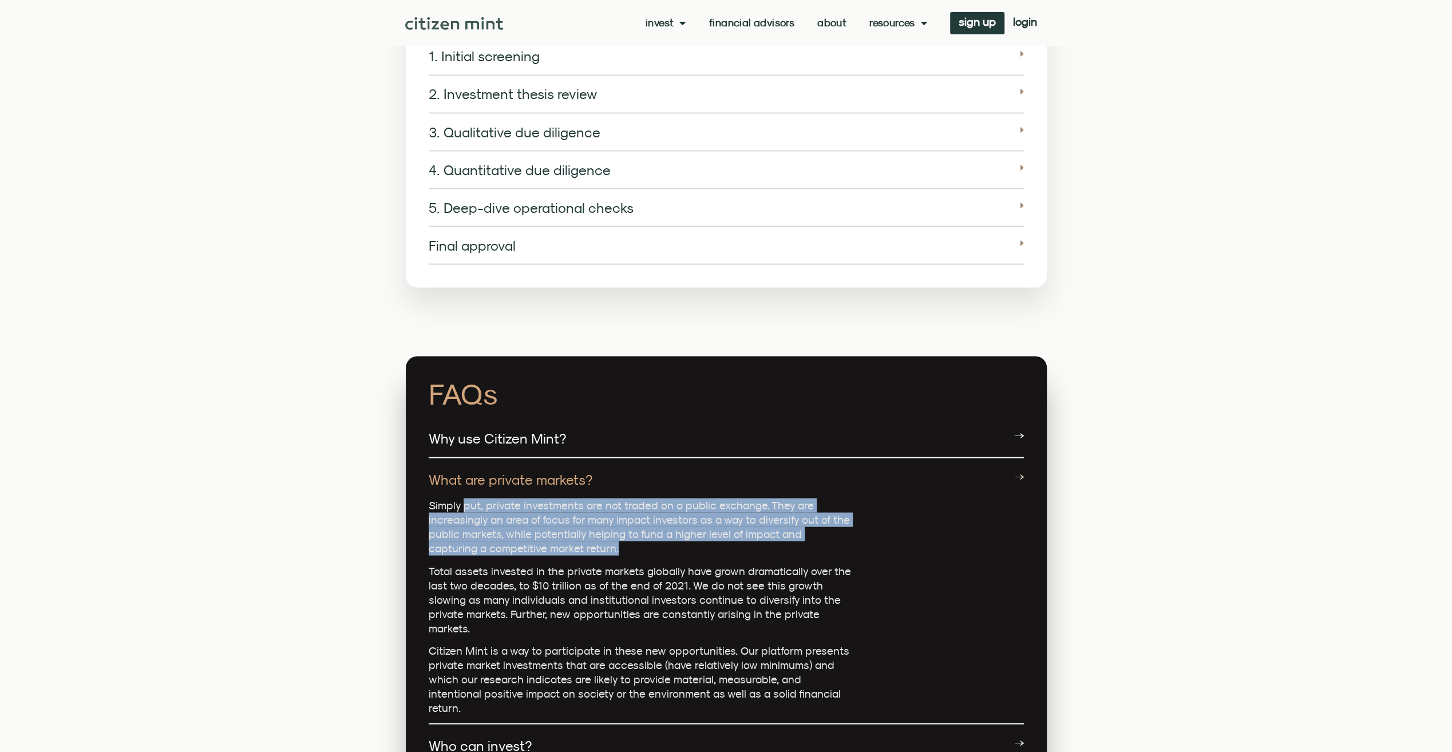
drag, startPoint x: 462, startPoint y: 493, endPoint x: 621, endPoint y: 528, distance: 162.4
click at [621, 528] on p "Simply put, private investments are not traded on a public exchange. They are i…" at bounding box center [641, 526] width 424 height 57
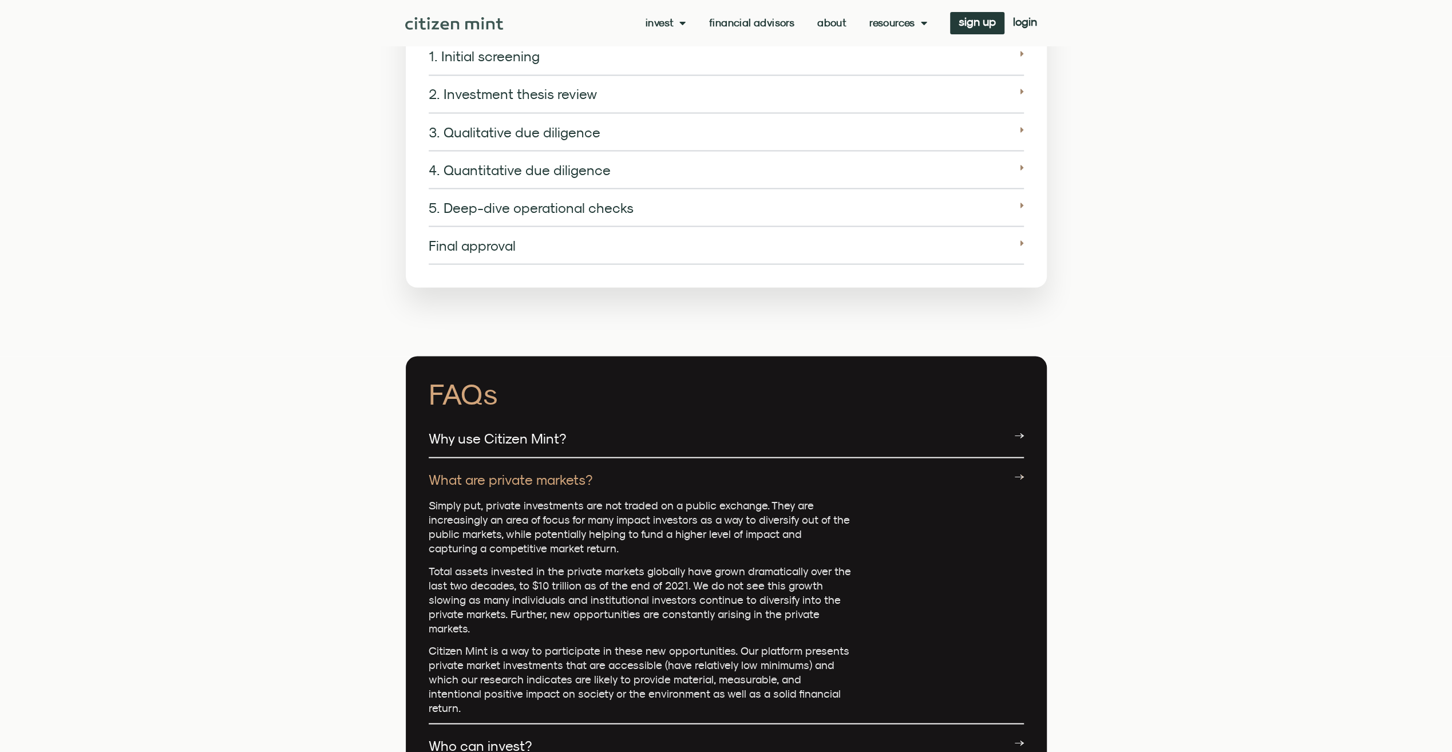
click at [385, 488] on section "FAQs Why use Citizen Mint? Citizen Mint provides direct access to well-vetted i…" at bounding box center [726, 645] width 1452 height 579
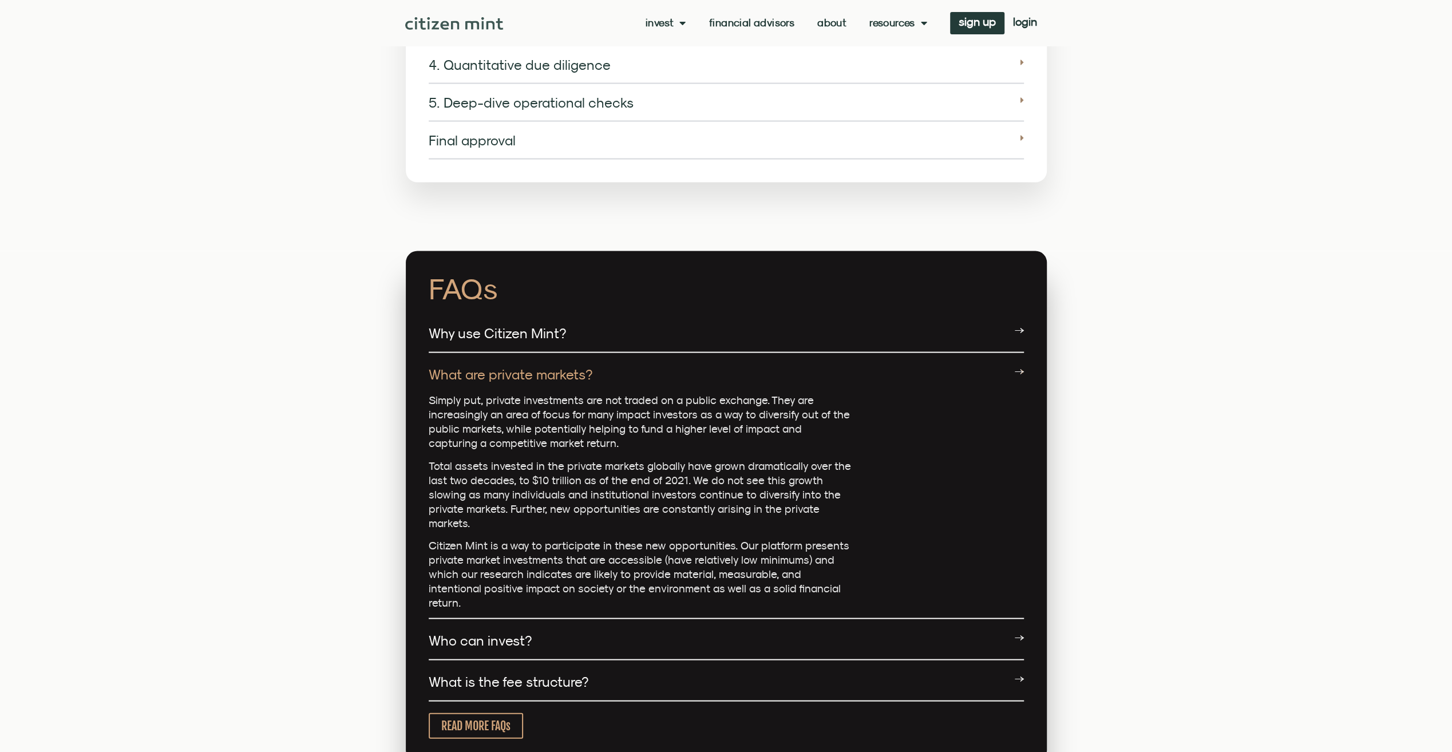
scroll to position [2175, 0]
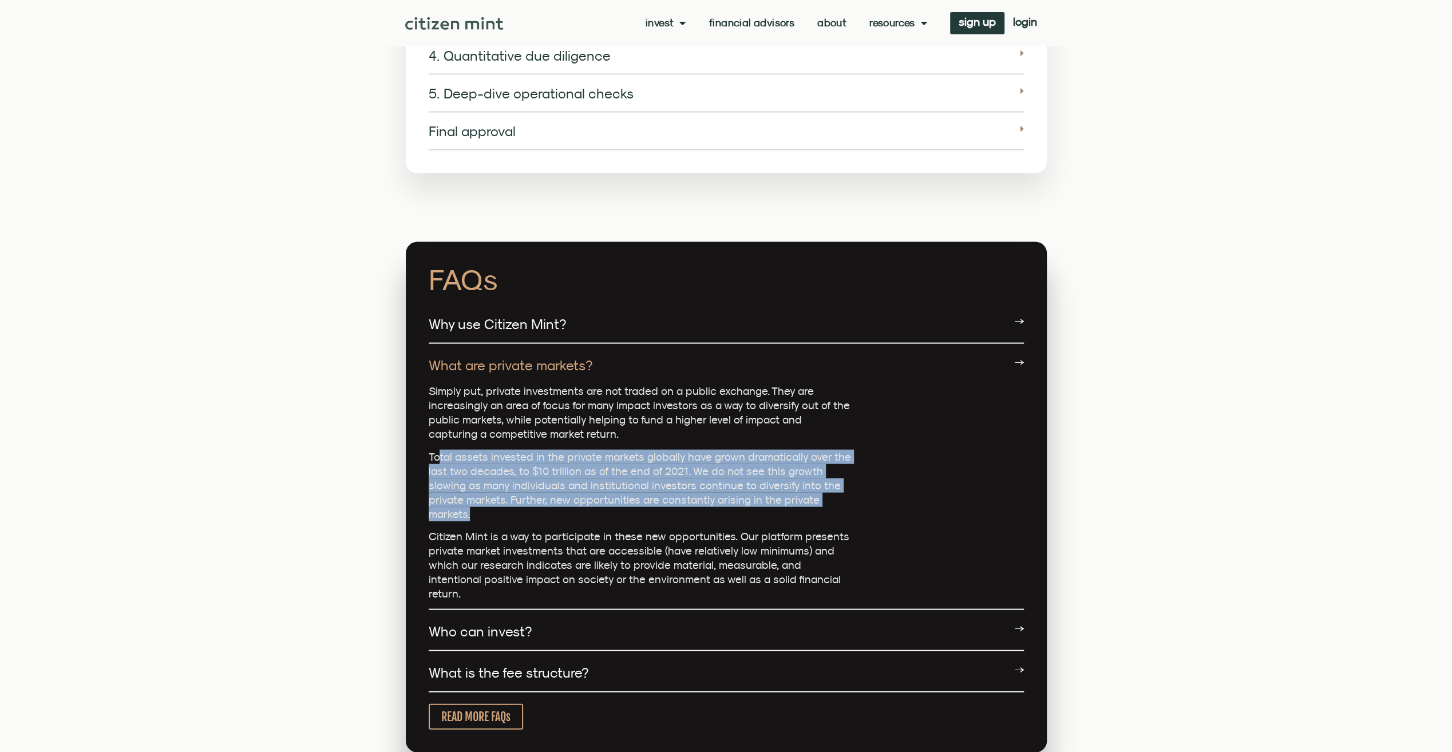
drag, startPoint x: 439, startPoint y: 444, endPoint x: 819, endPoint y: 484, distance: 381.7
click at [819, 484] on p "Total assets invested in the private markets globally have grown dramatically o…" at bounding box center [641, 485] width 424 height 72
click at [353, 473] on section "FAQs Why use Citizen Mint? Citizen Mint provides direct access to well-vetted i…" at bounding box center [726, 531] width 1452 height 579
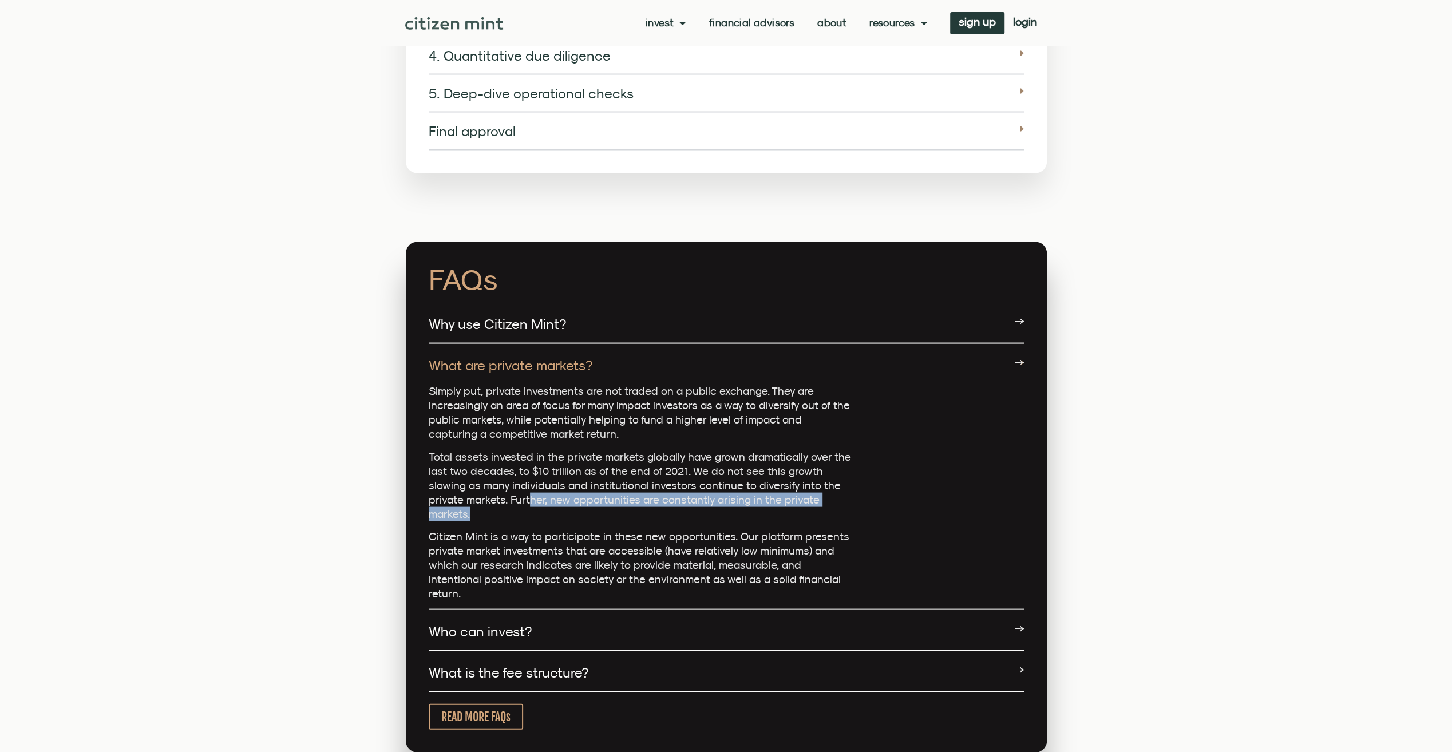
drag, startPoint x: 498, startPoint y: 483, endPoint x: 822, endPoint y: 491, distance: 324.1
click at [822, 491] on p "Total assets invested in the private markets globally have grown dramatically o…" at bounding box center [641, 485] width 424 height 72
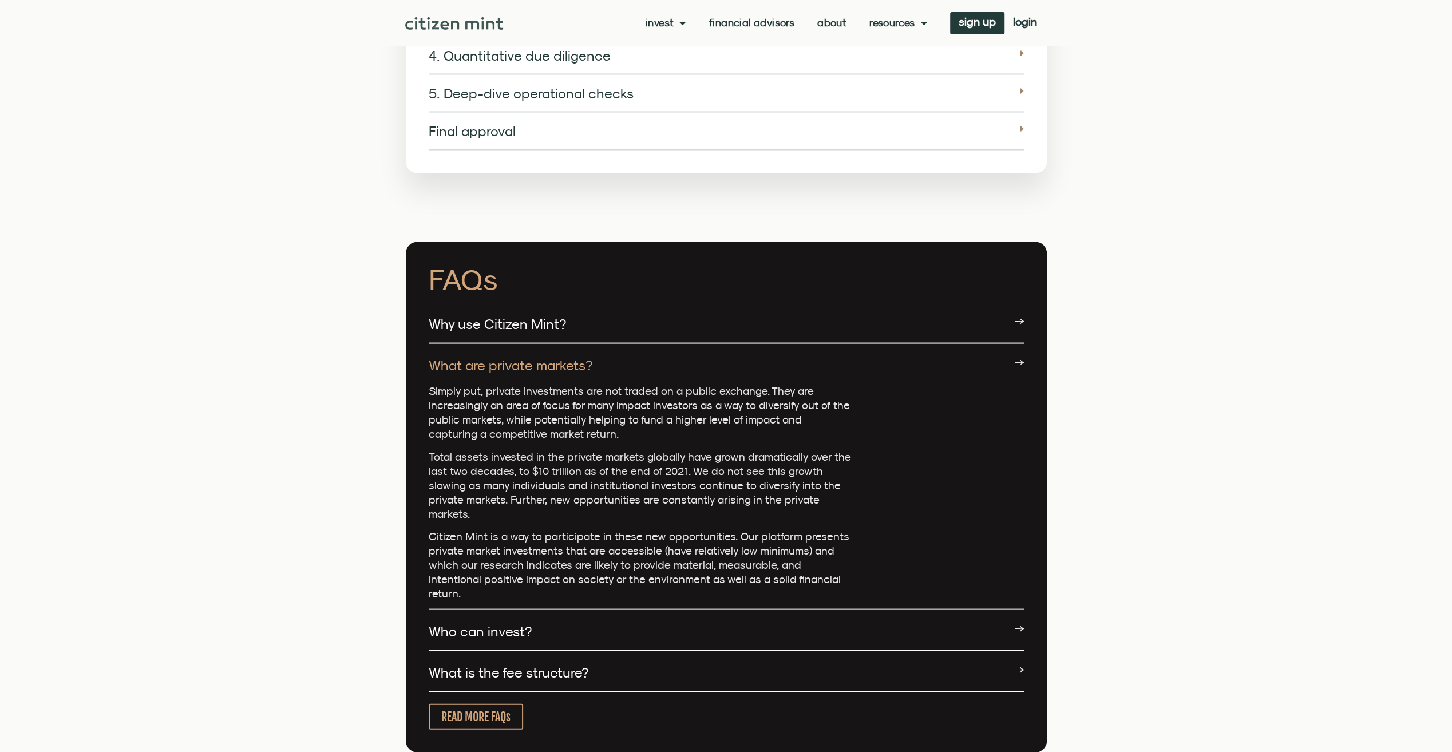
click at [335, 511] on section "FAQs Why use Citizen Mint? Citizen Mint provides direct access to well-vetted i…" at bounding box center [726, 531] width 1452 height 579
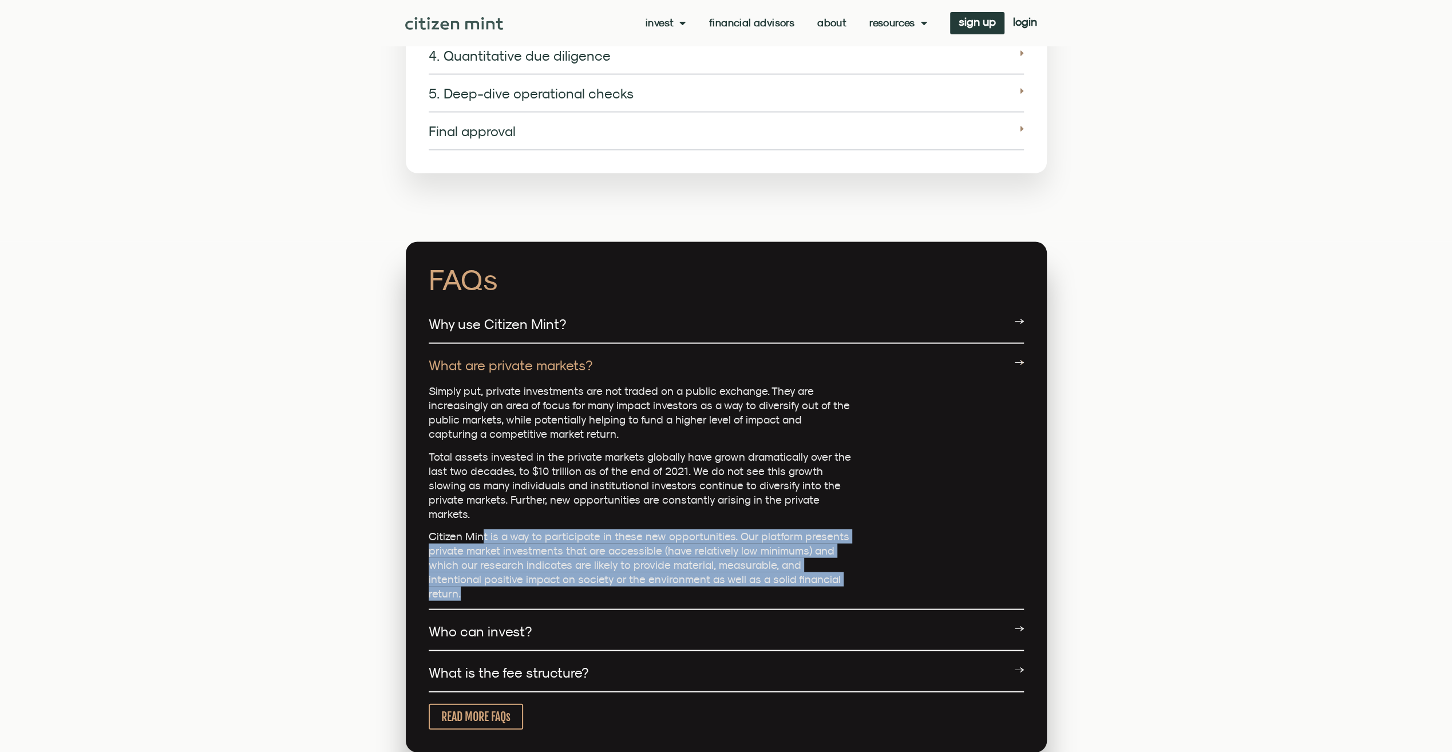
drag, startPoint x: 483, startPoint y: 509, endPoint x: 836, endPoint y: 547, distance: 355.2
click at [836, 547] on p "Citizen Mint is a way to participate in these new opportunities. Our platform p…" at bounding box center [641, 565] width 424 height 72
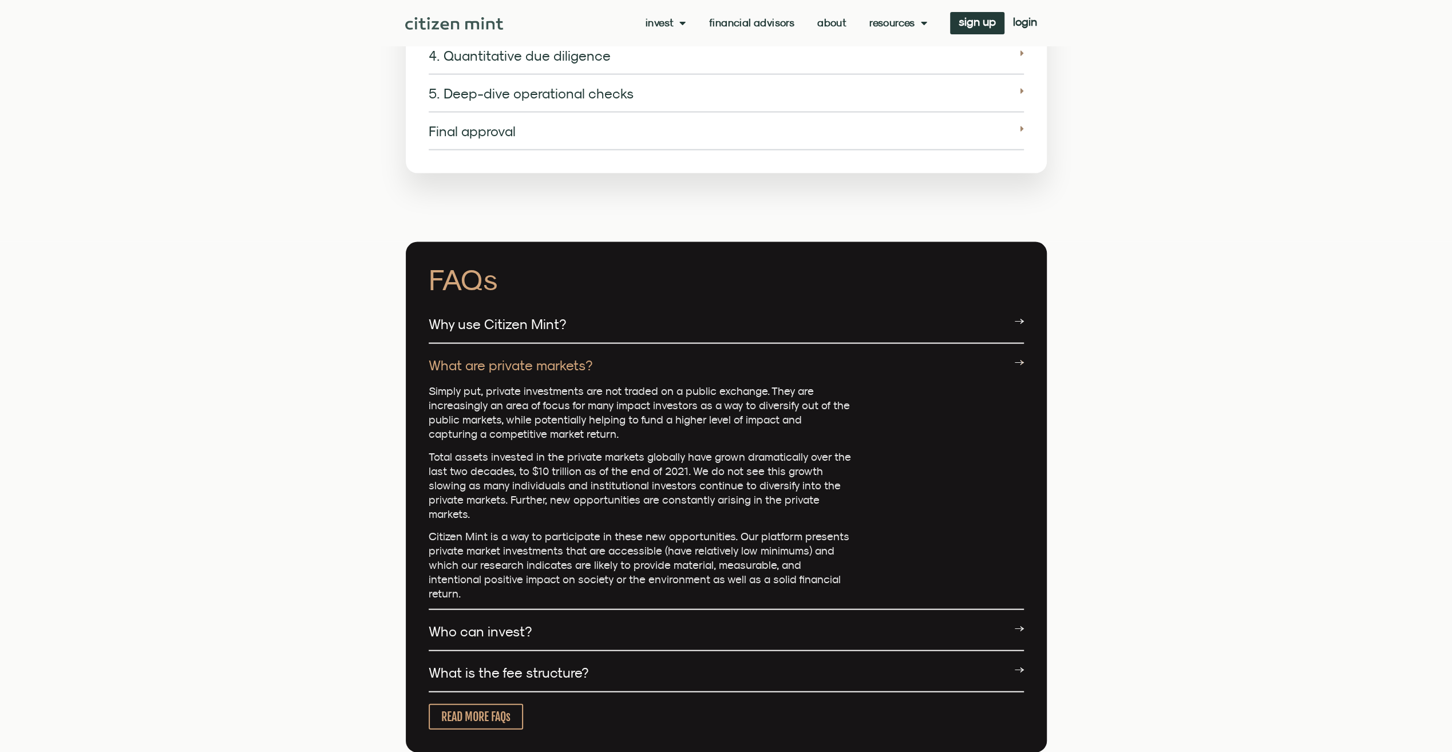
click at [364, 504] on section "FAQs Why use Citizen Mint? Citizen Mint provides direct access to well-vetted i…" at bounding box center [726, 531] width 1452 height 579
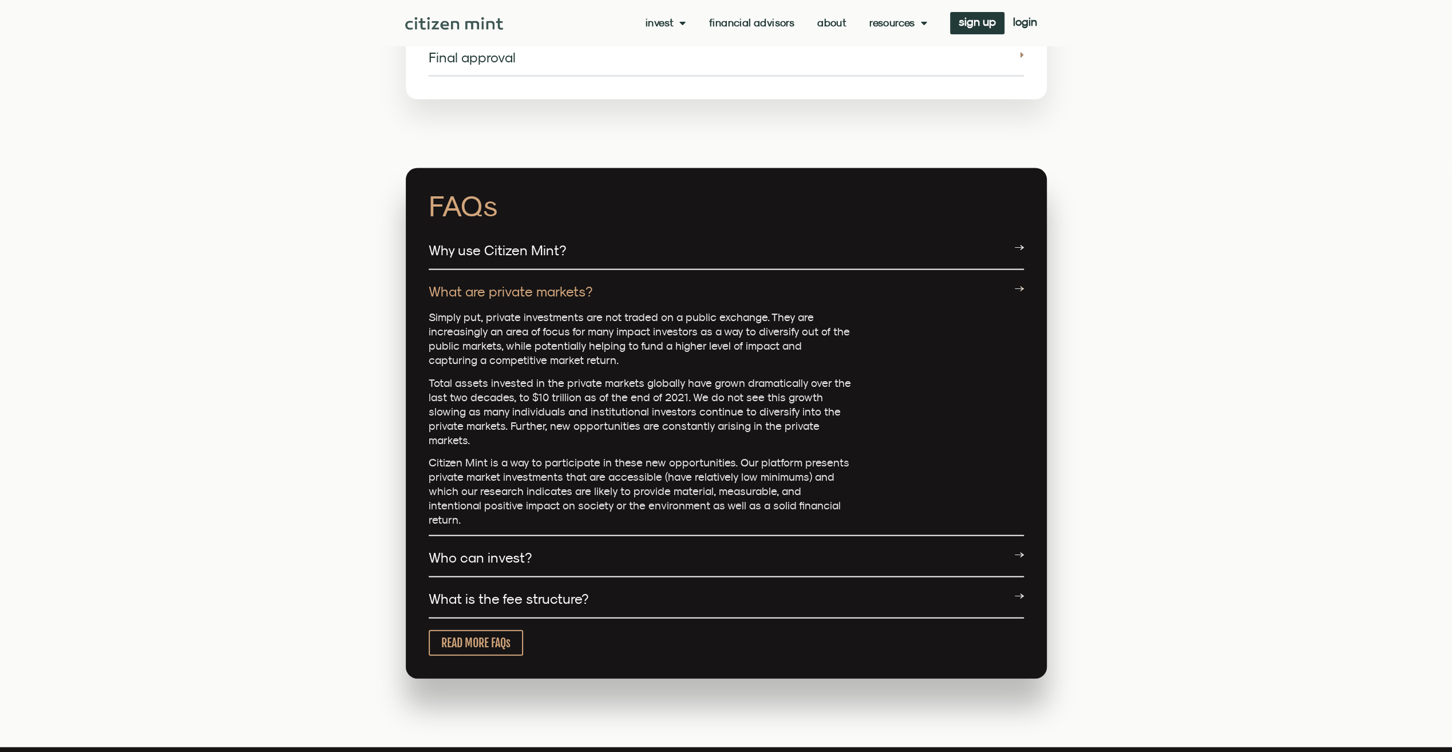
scroll to position [2290, 0]
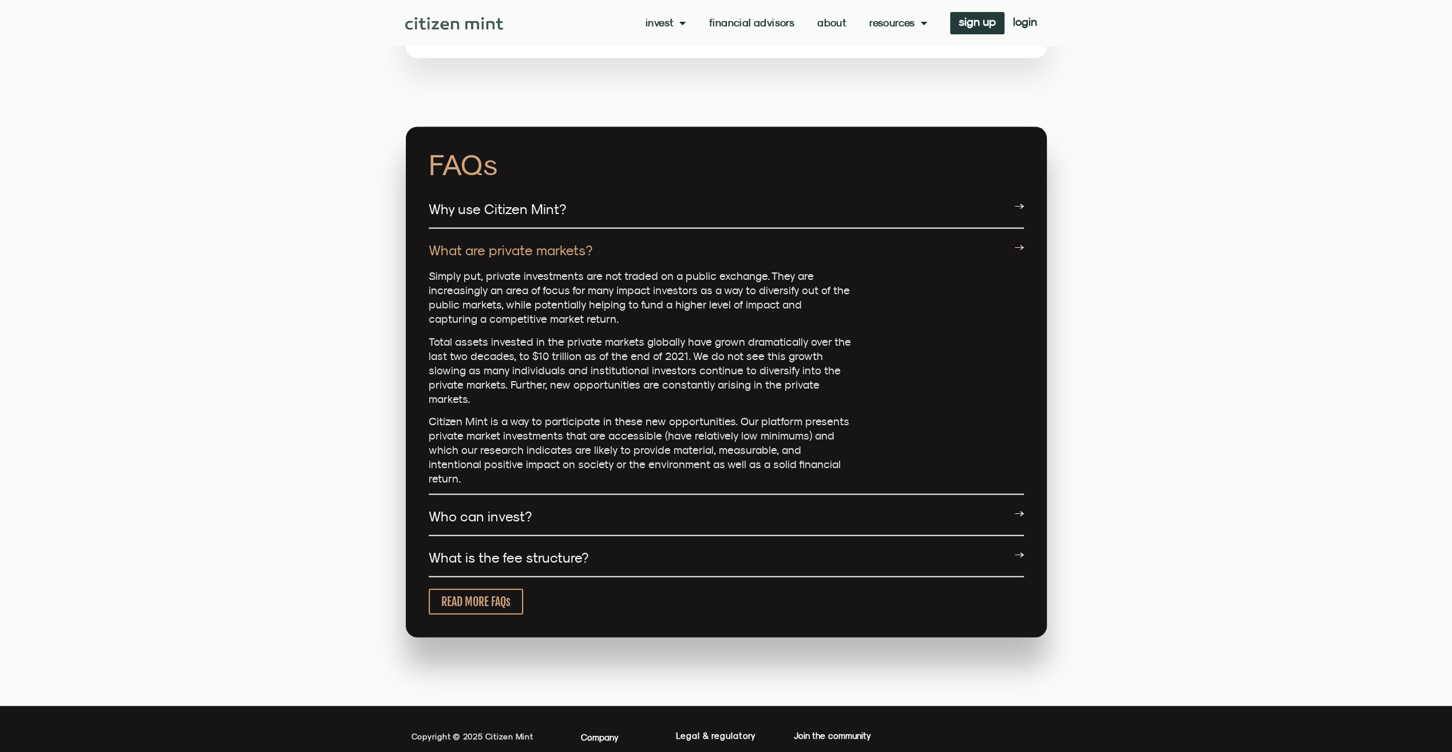
click at [474, 508] on link "Who can invest?" at bounding box center [480, 516] width 103 height 16
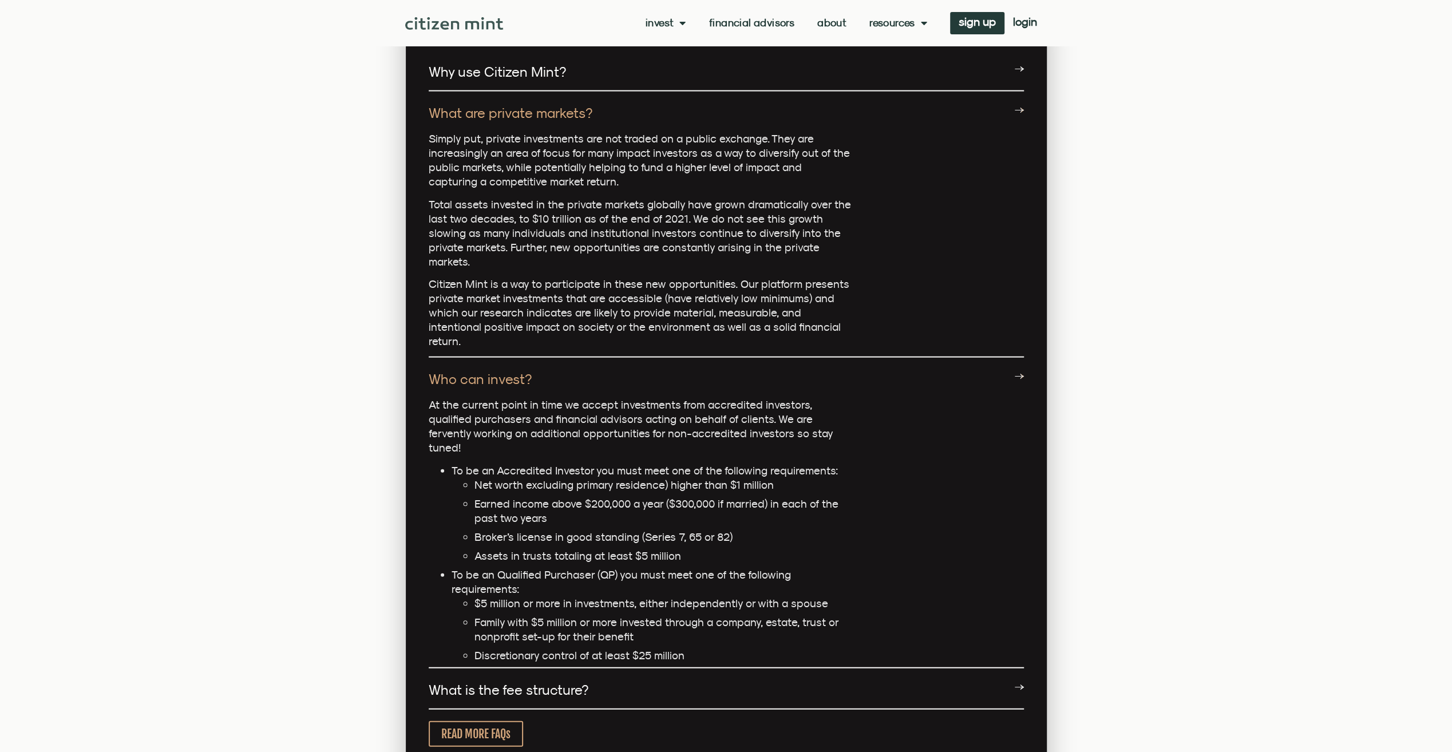
scroll to position [2462, 0]
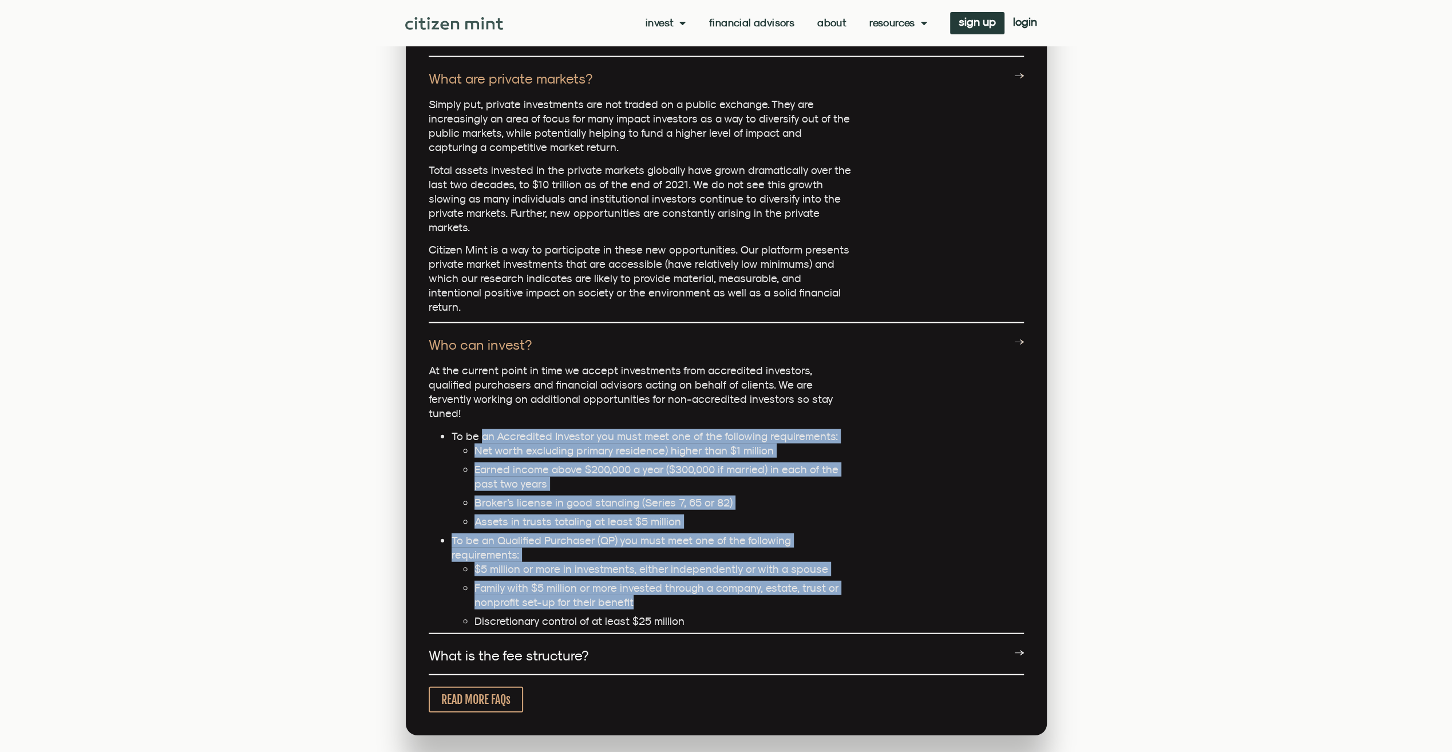
drag, startPoint x: 482, startPoint y: 380, endPoint x: 804, endPoint y: 534, distance: 356.7
click at [804, 534] on ul "To be an Accredited Investor you must meet one of the following requirements: N…" at bounding box center [641, 528] width 424 height 199
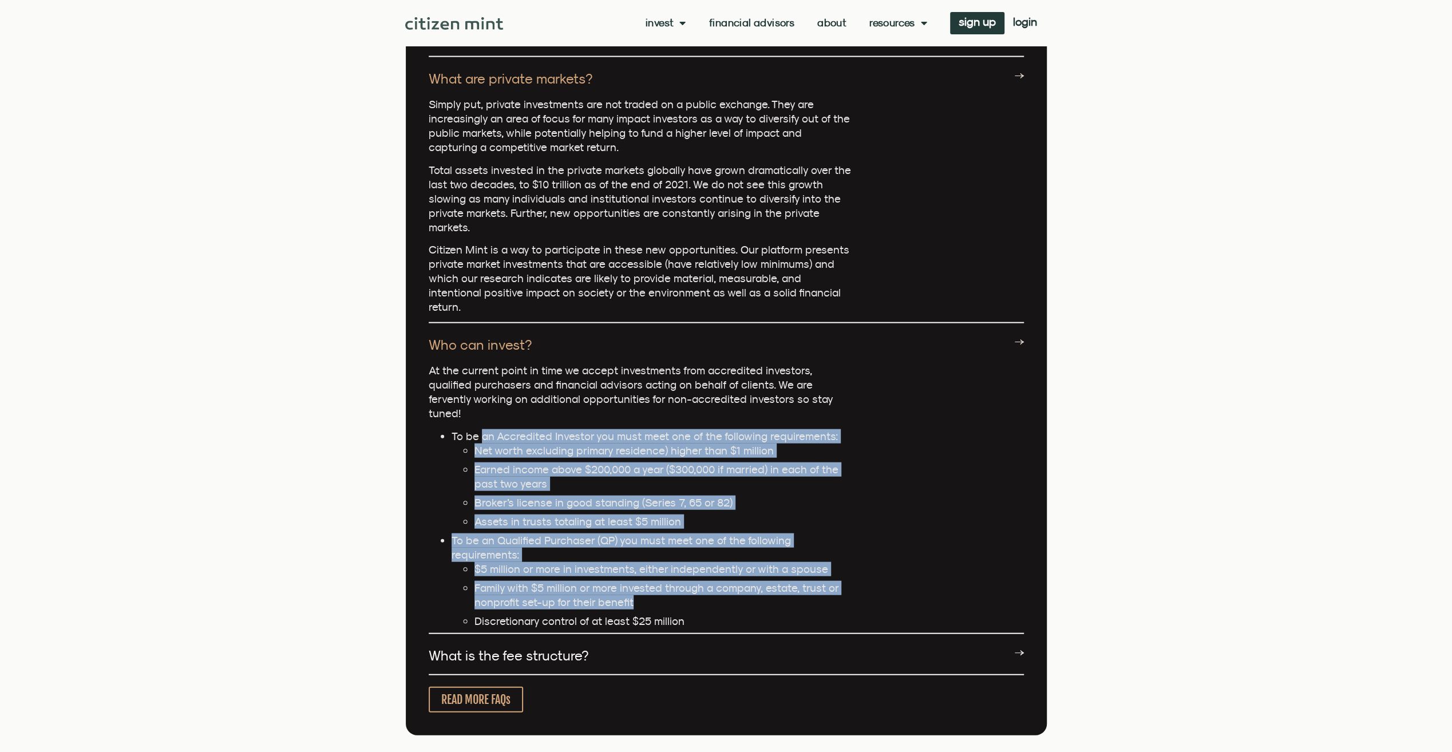
click at [268, 497] on section "FAQs Why use Citizen Mint? Citizen Mint provides direct access to well-vetted i…" at bounding box center [726, 379] width 1452 height 849
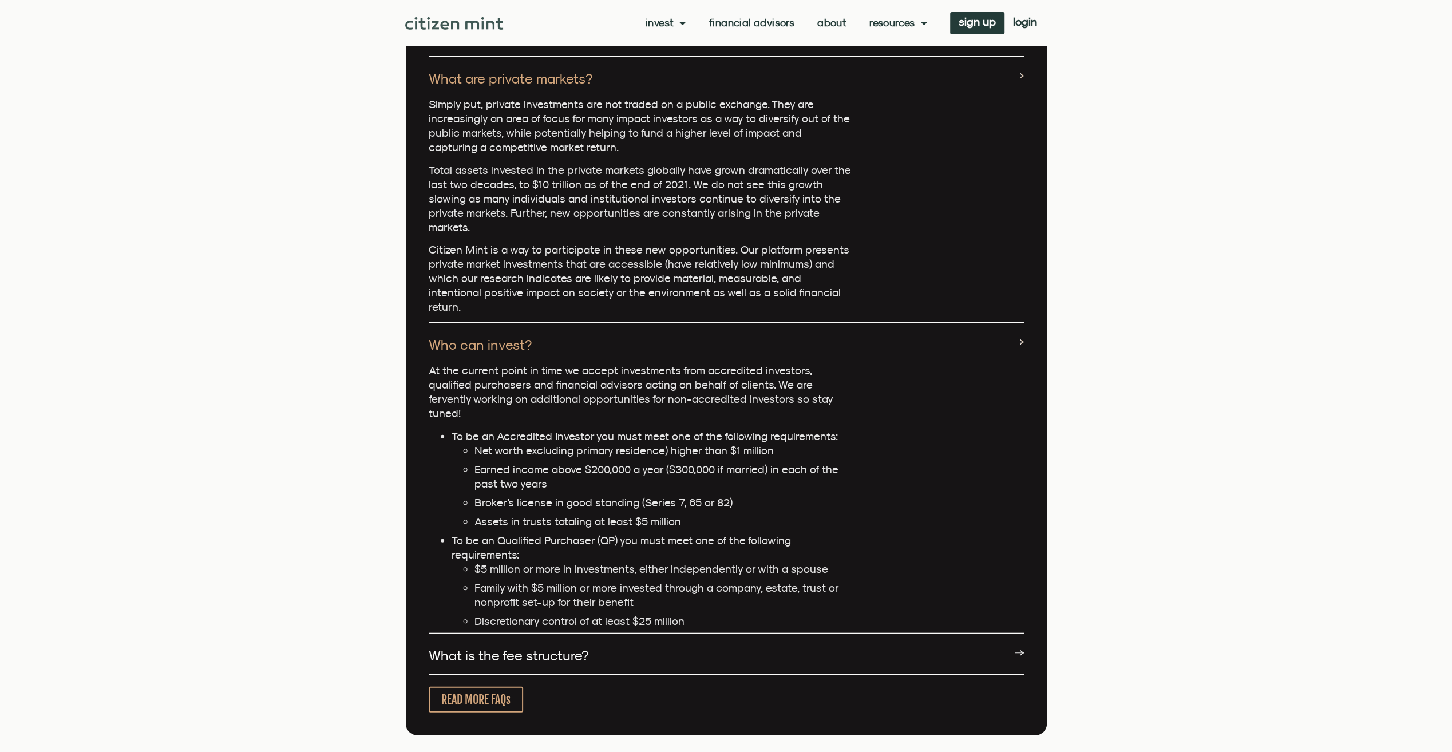
click at [353, 472] on section "FAQs Why use Citizen Mint? Citizen Mint provides direct access to well-vetted i…" at bounding box center [726, 379] width 1452 height 849
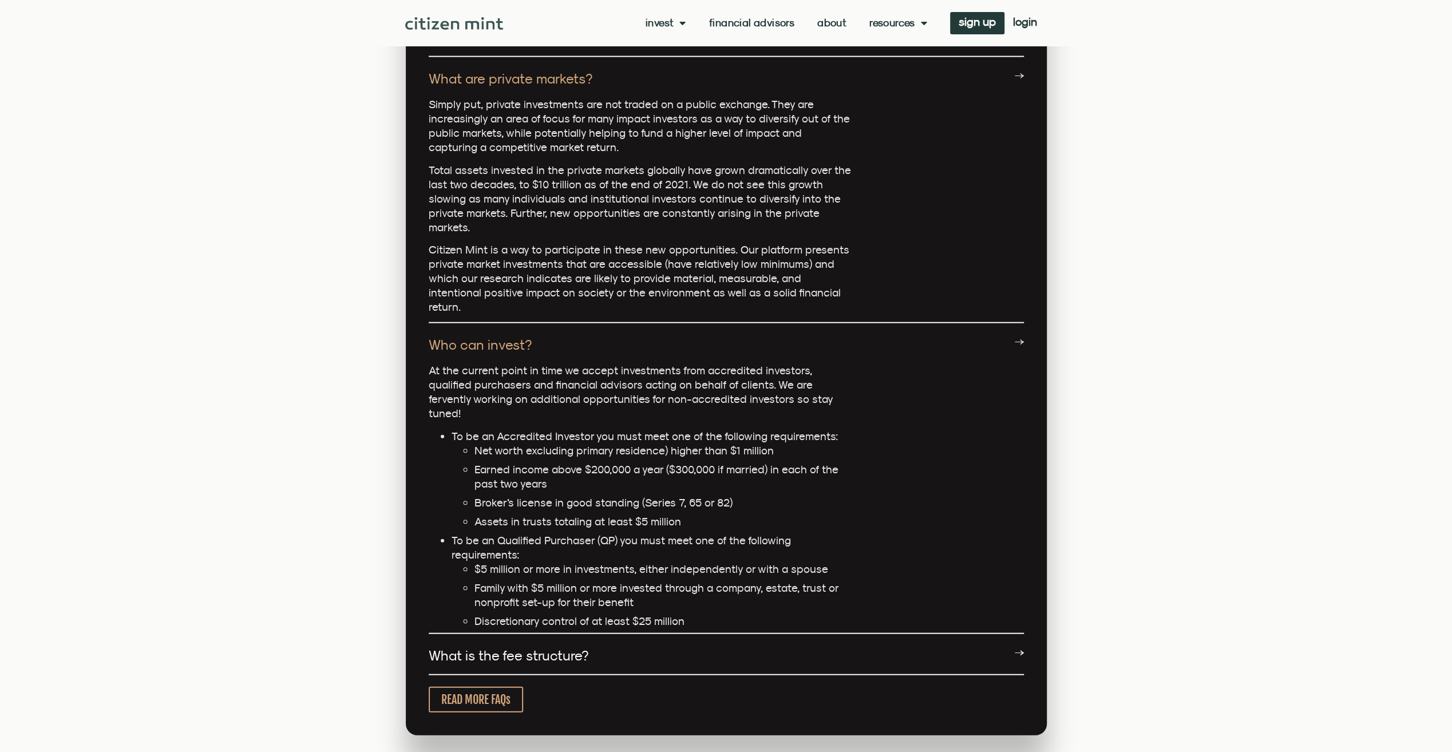
click at [559, 647] on link "What is the fee structure?" at bounding box center [509, 655] width 160 height 16
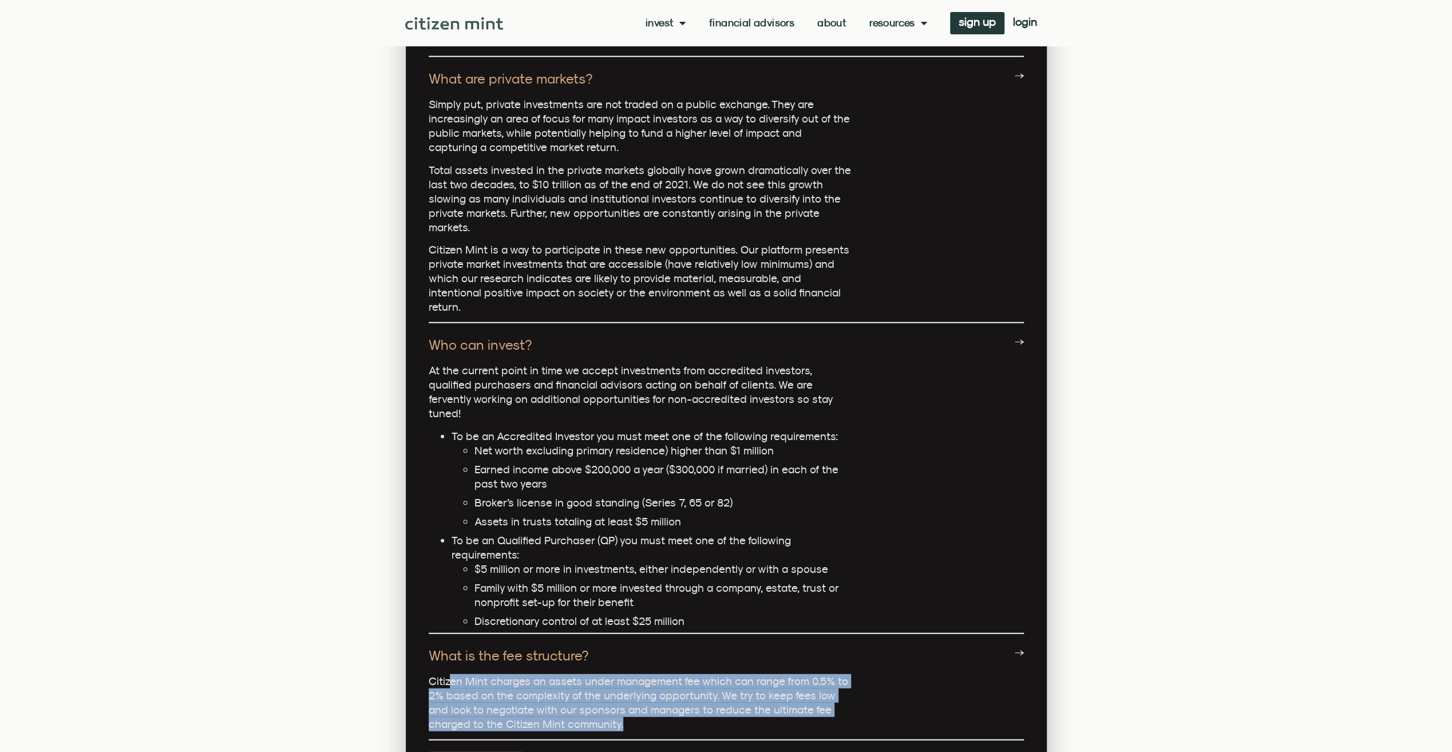
drag, startPoint x: 449, startPoint y: 610, endPoint x: 773, endPoint y: 650, distance: 325.9
click at [773, 674] on p "Citizen Mint charges an assets under management fee which can range from 0.5% t…" at bounding box center [641, 702] width 424 height 57
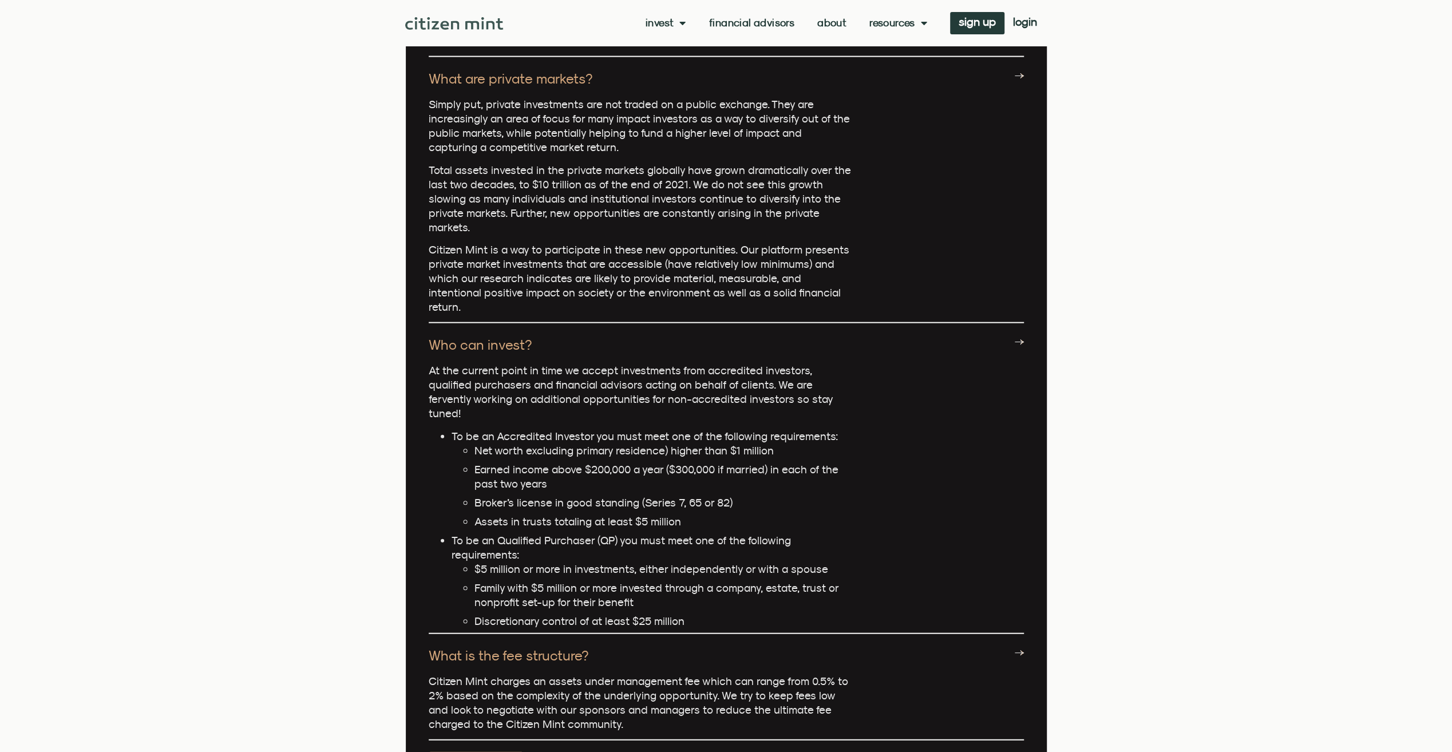
click at [244, 602] on section "FAQs Why use Citizen Mint? Citizen Mint provides direct access to well-vetted i…" at bounding box center [726, 412] width 1452 height 914
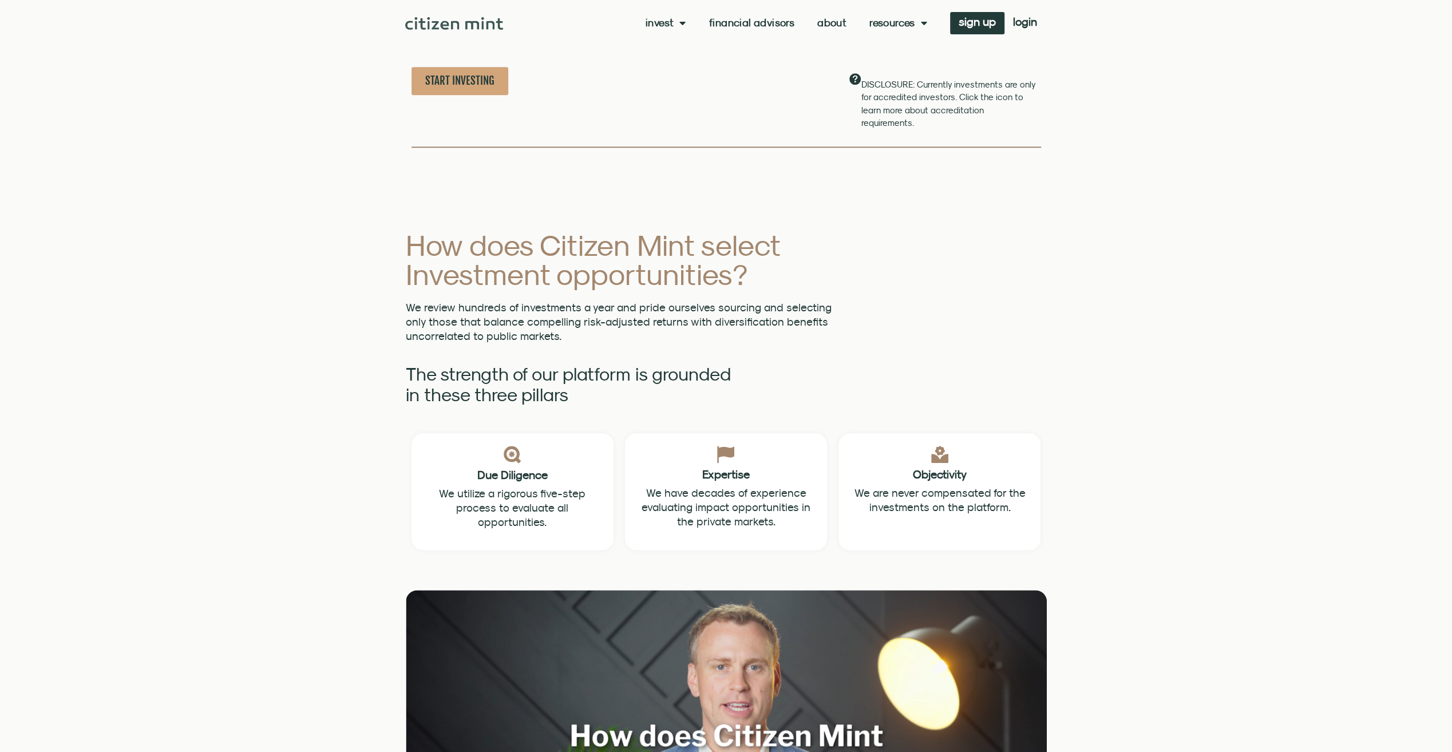
scroll to position [916, 0]
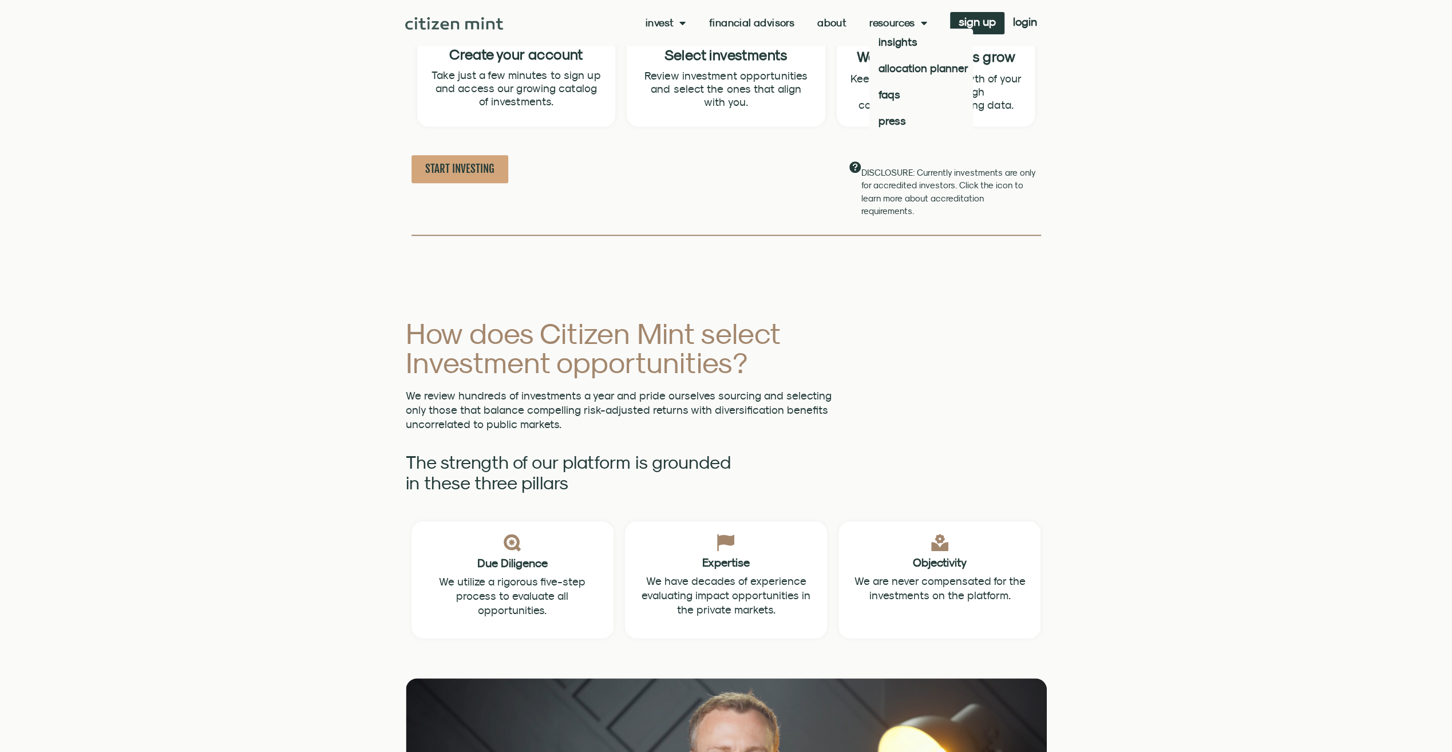
click at [900, 22] on link "Resources" at bounding box center [899, 22] width 58 height 11
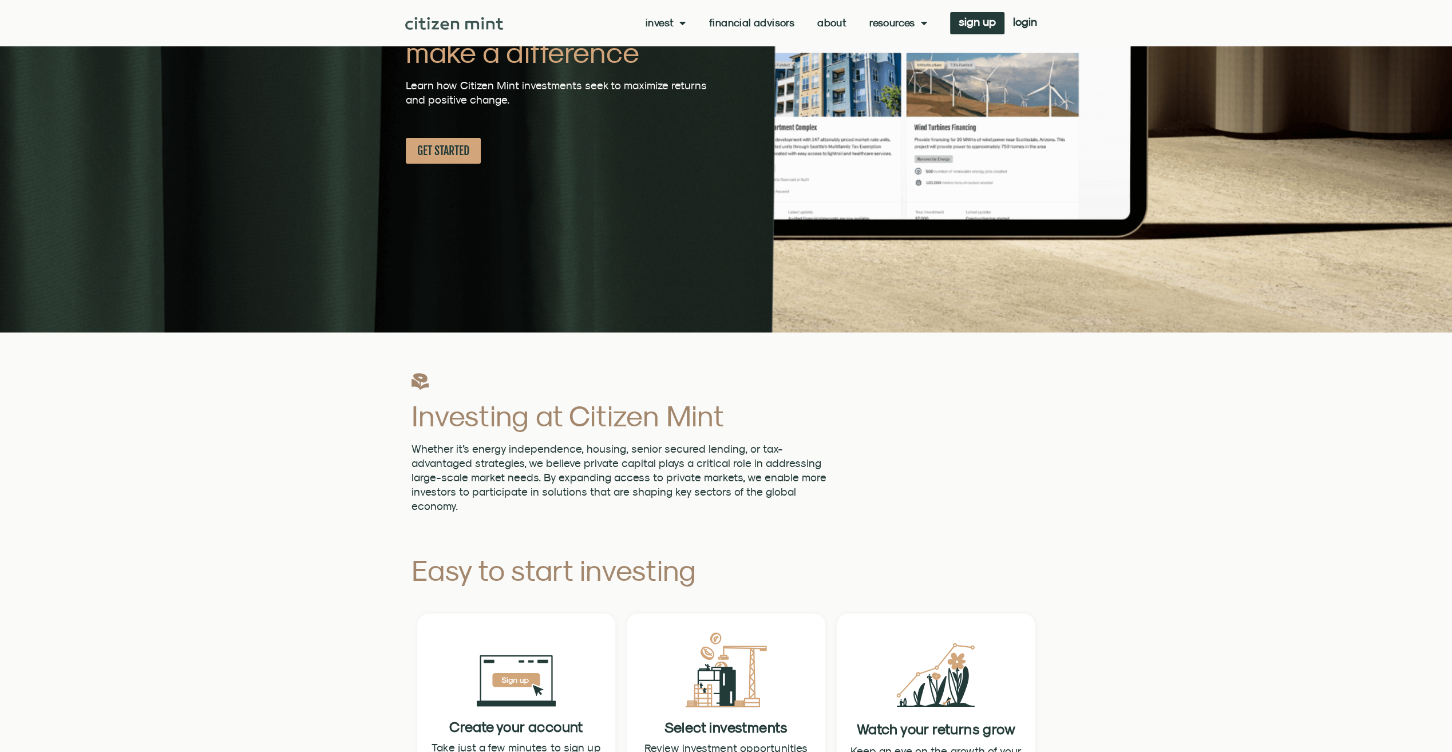
click at [900, 22] on link "Resources" at bounding box center [899, 22] width 58 height 11
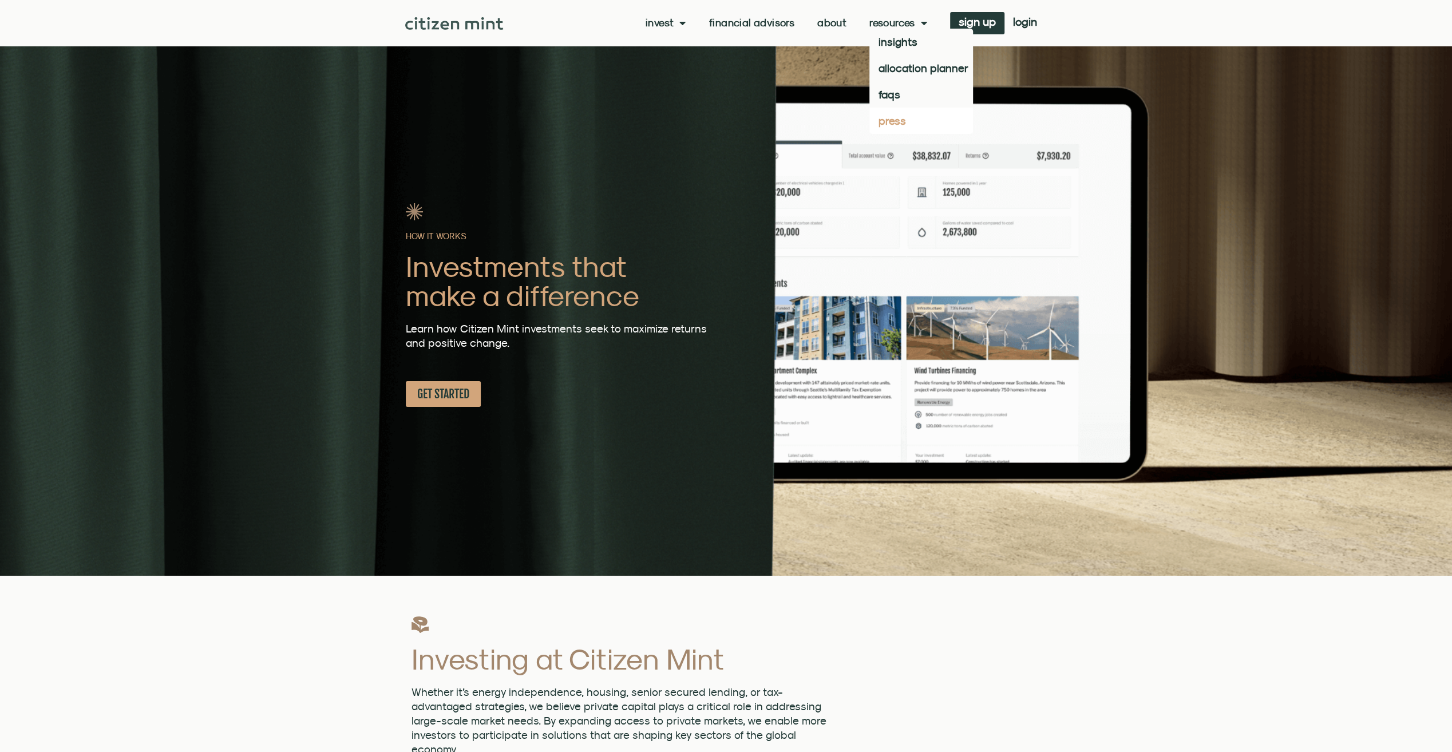
click at [891, 118] on link "press" at bounding box center [922, 121] width 104 height 26
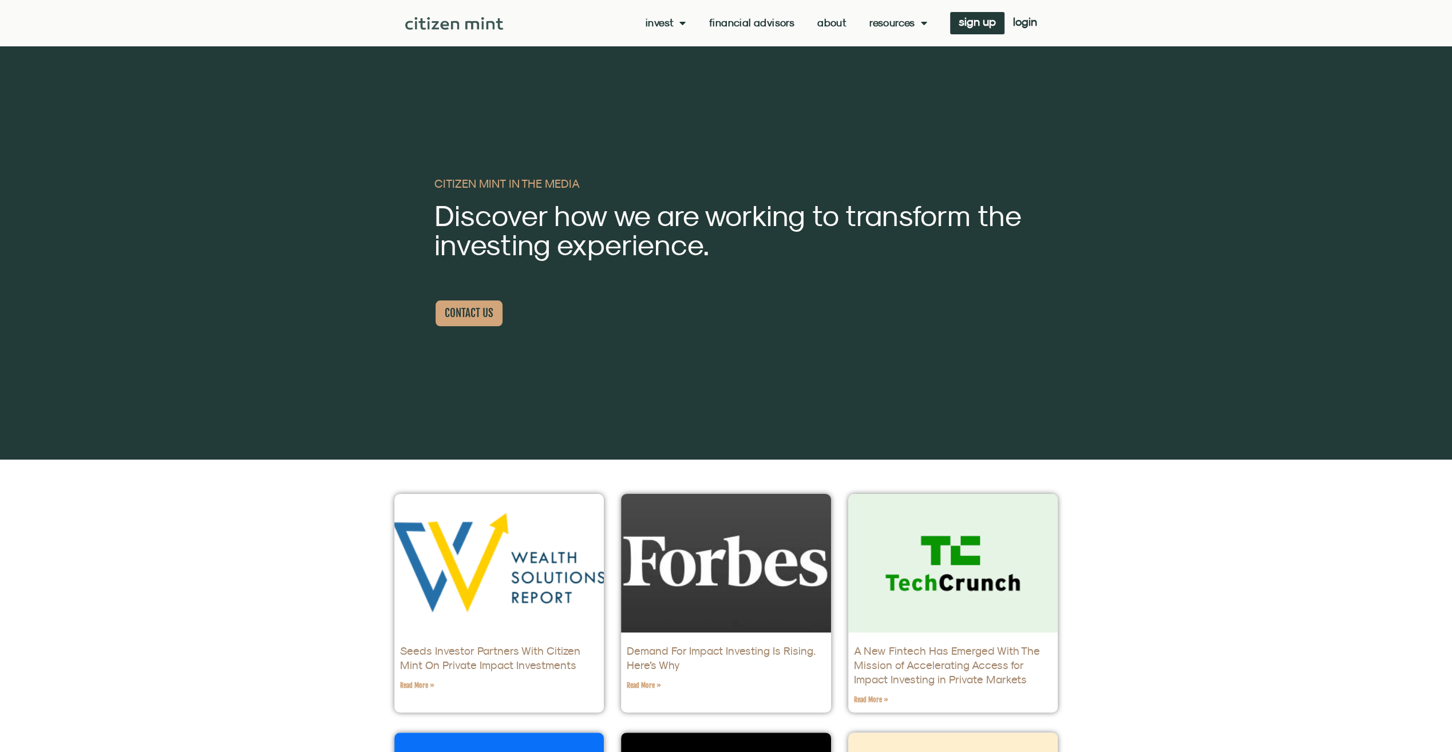
click at [685, 22] on li "Invest investments how it works" at bounding box center [672, 22] width 52 height 11
click at [677, 19] on span "Menu" at bounding box center [680, 23] width 12 height 22
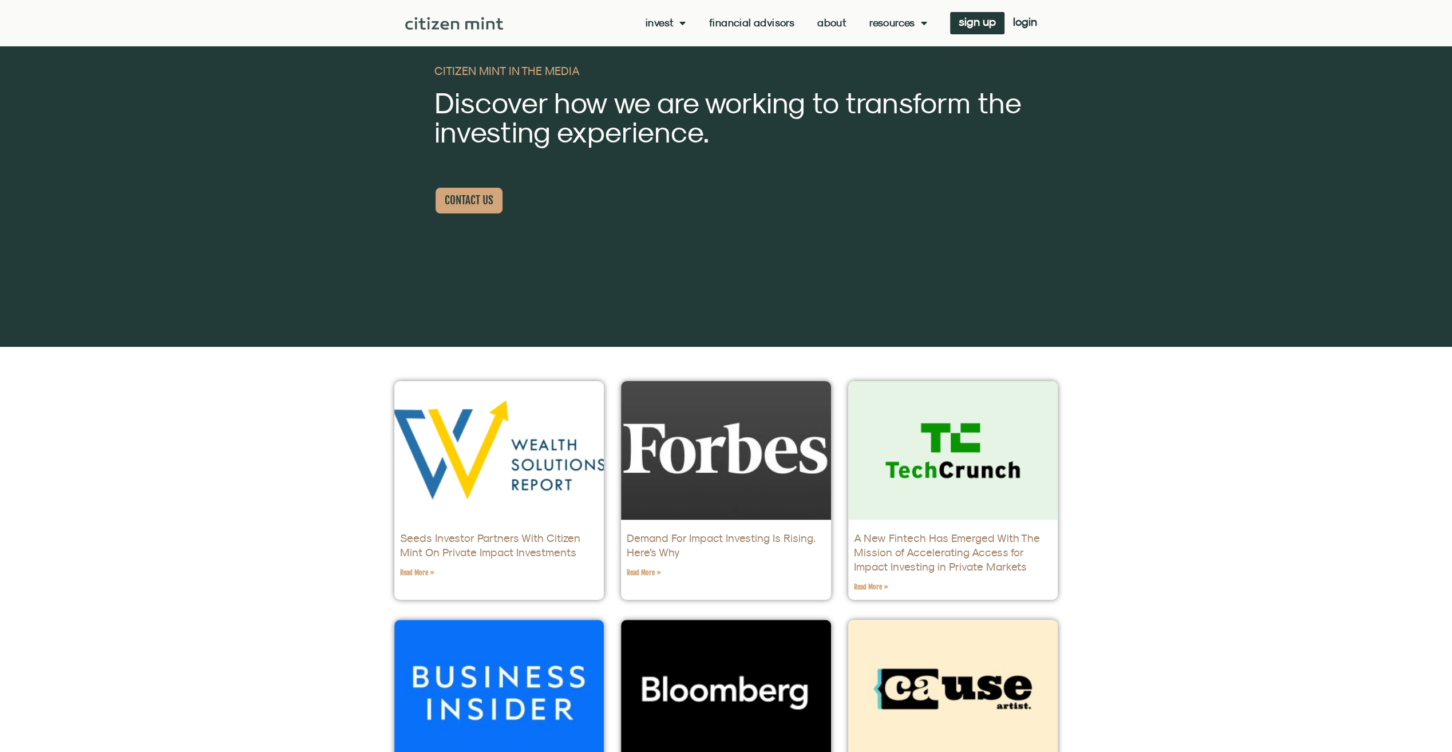
scroll to position [229, 0]
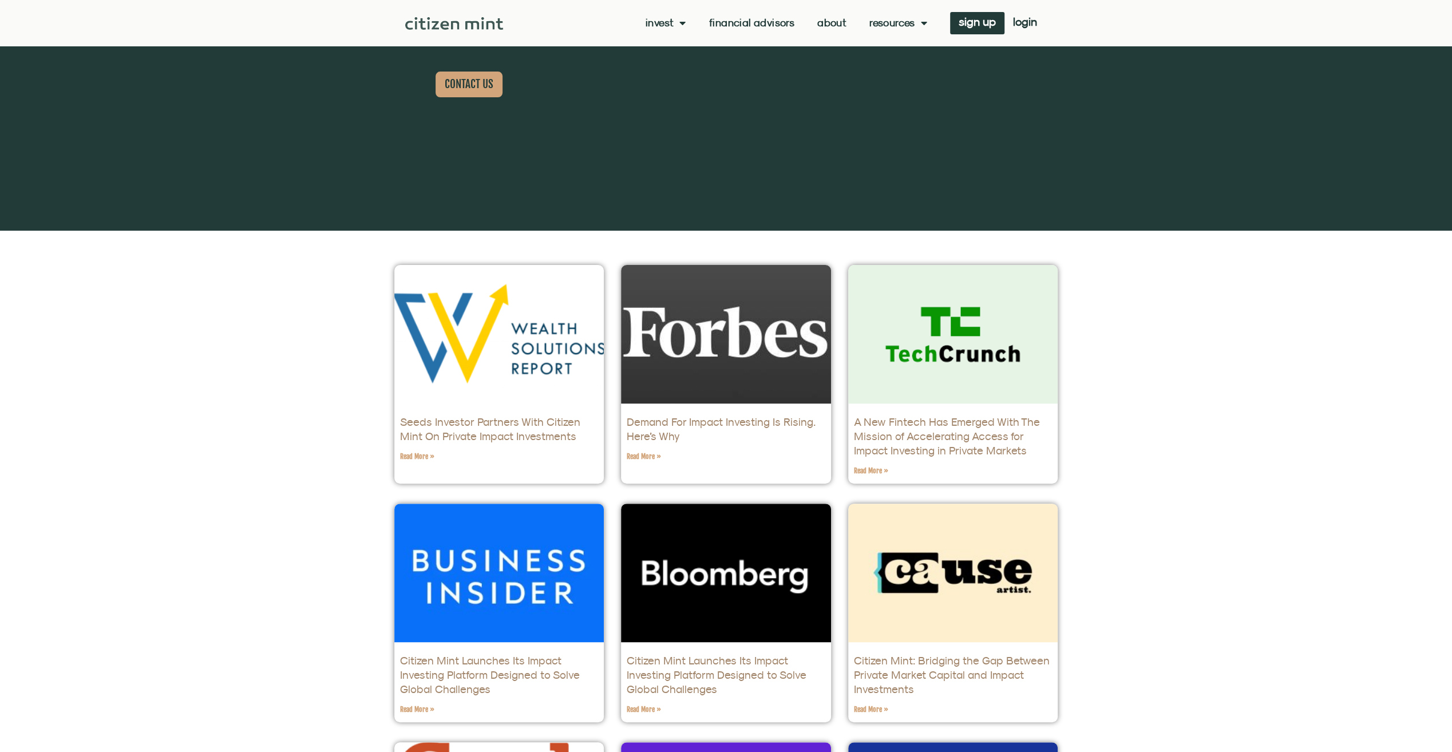
click at [834, 19] on link "About" at bounding box center [831, 22] width 29 height 11
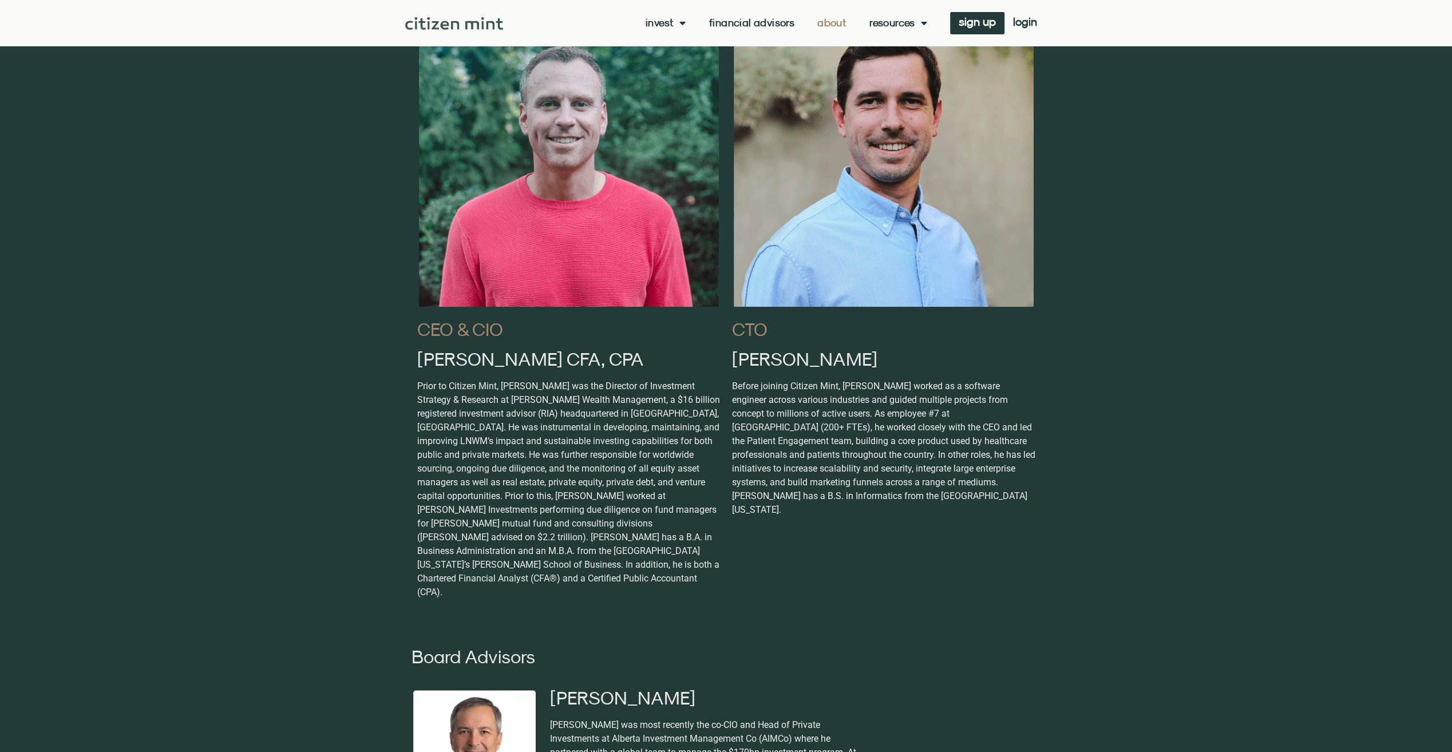
scroll to position [744, 0]
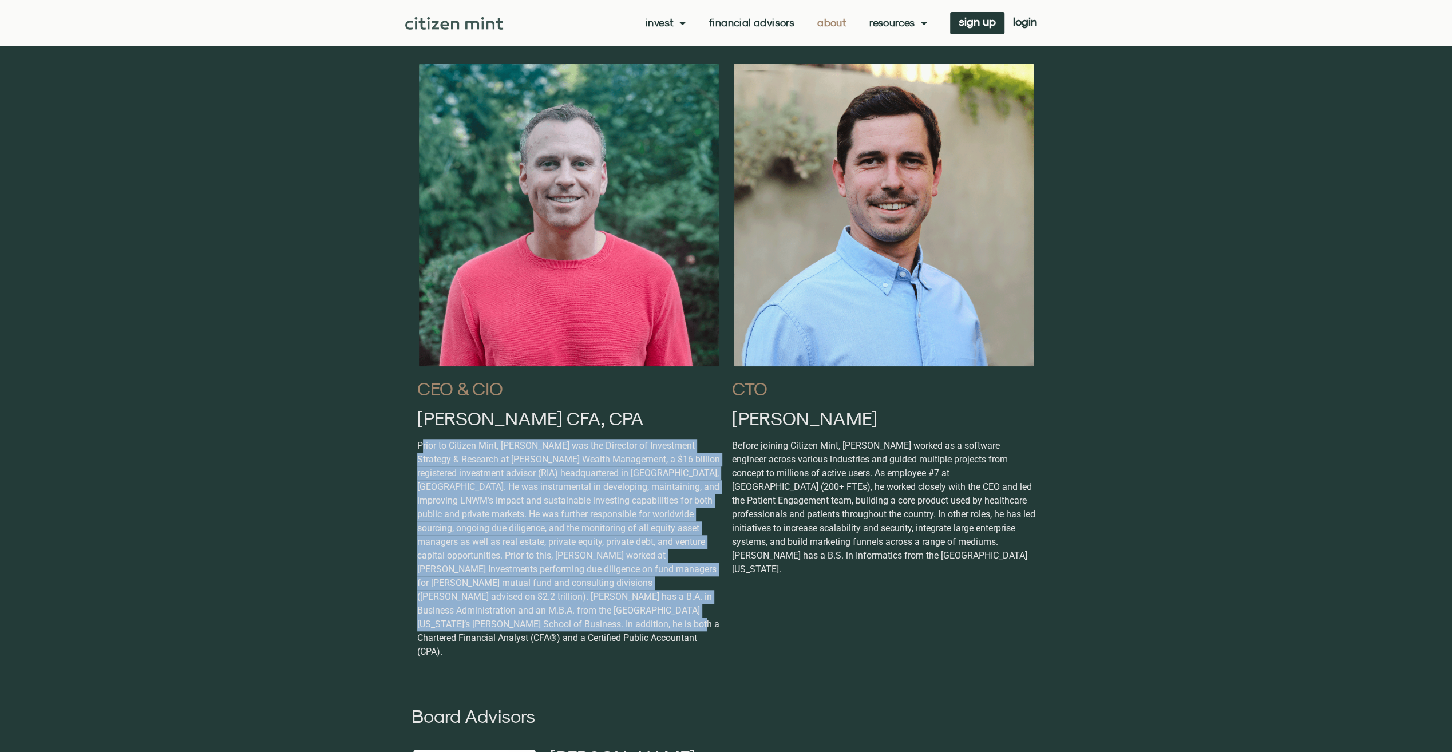
drag, startPoint x: 424, startPoint y: 444, endPoint x: 560, endPoint y: 622, distance: 223.7
click at [560, 622] on p "Prior to Citizen Mint, [PERSON_NAME] was the Director of Investment Strategy & …" at bounding box center [568, 549] width 303 height 220
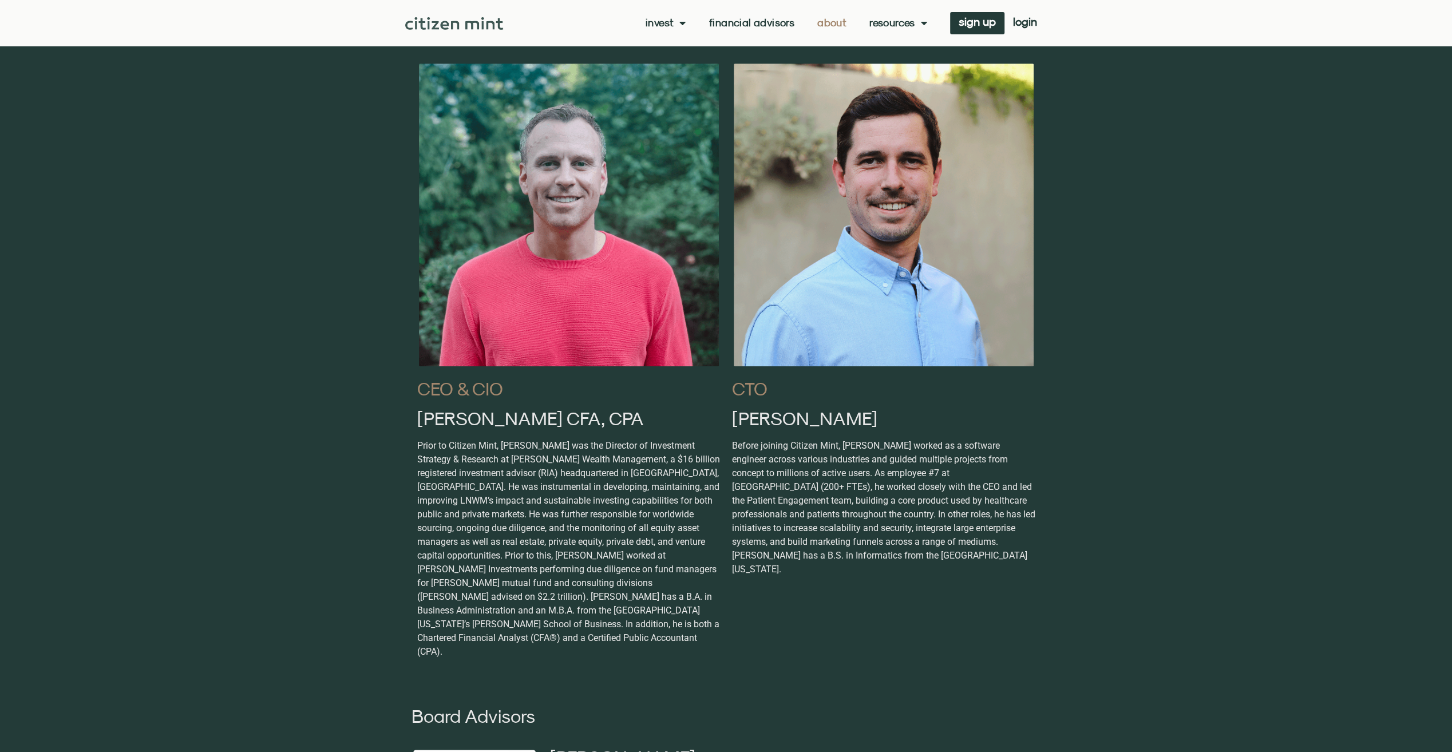
click at [946, 583] on div "CTO Marshall Dunford Before joining Citizen Mint, Marshall worked as a software…" at bounding box center [883, 364] width 315 height 617
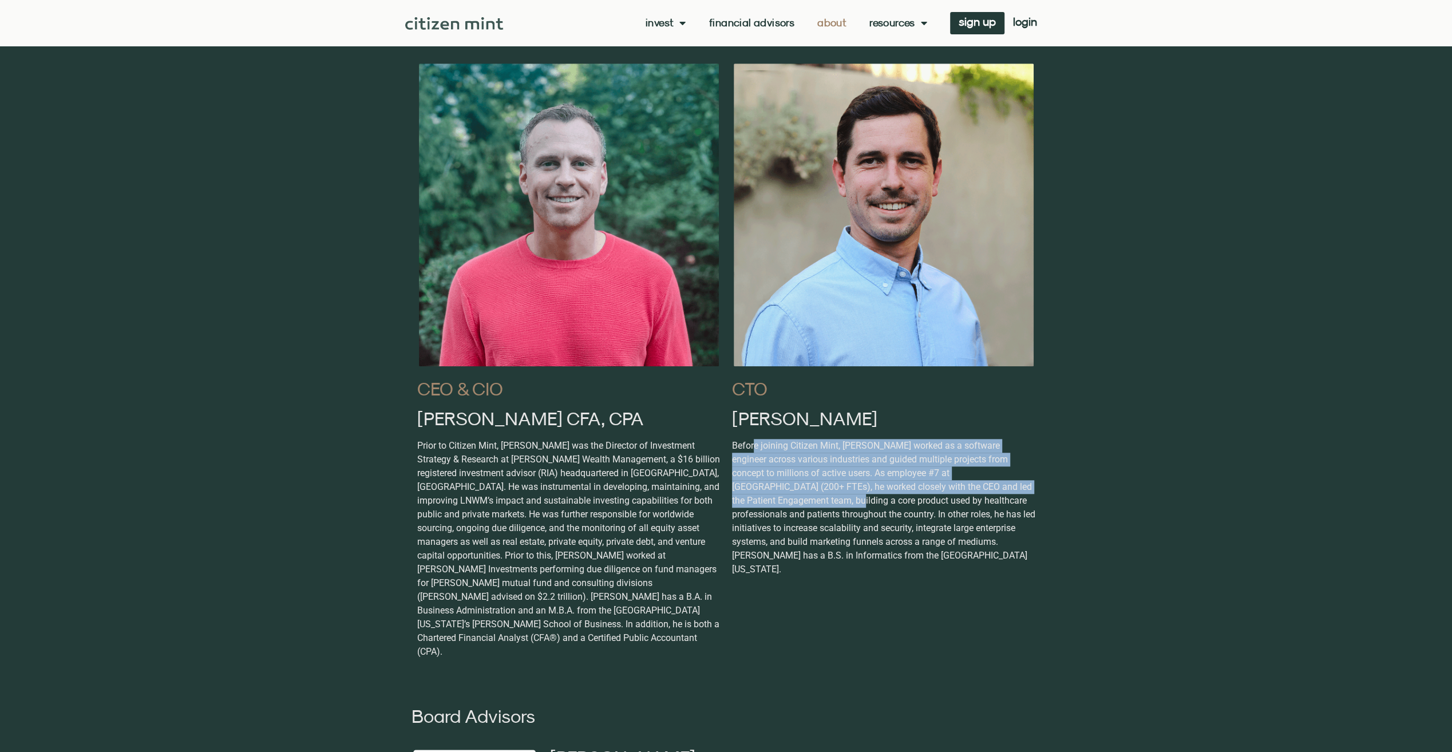
drag, startPoint x: 756, startPoint y: 442, endPoint x: 1046, endPoint y: 490, distance: 294.2
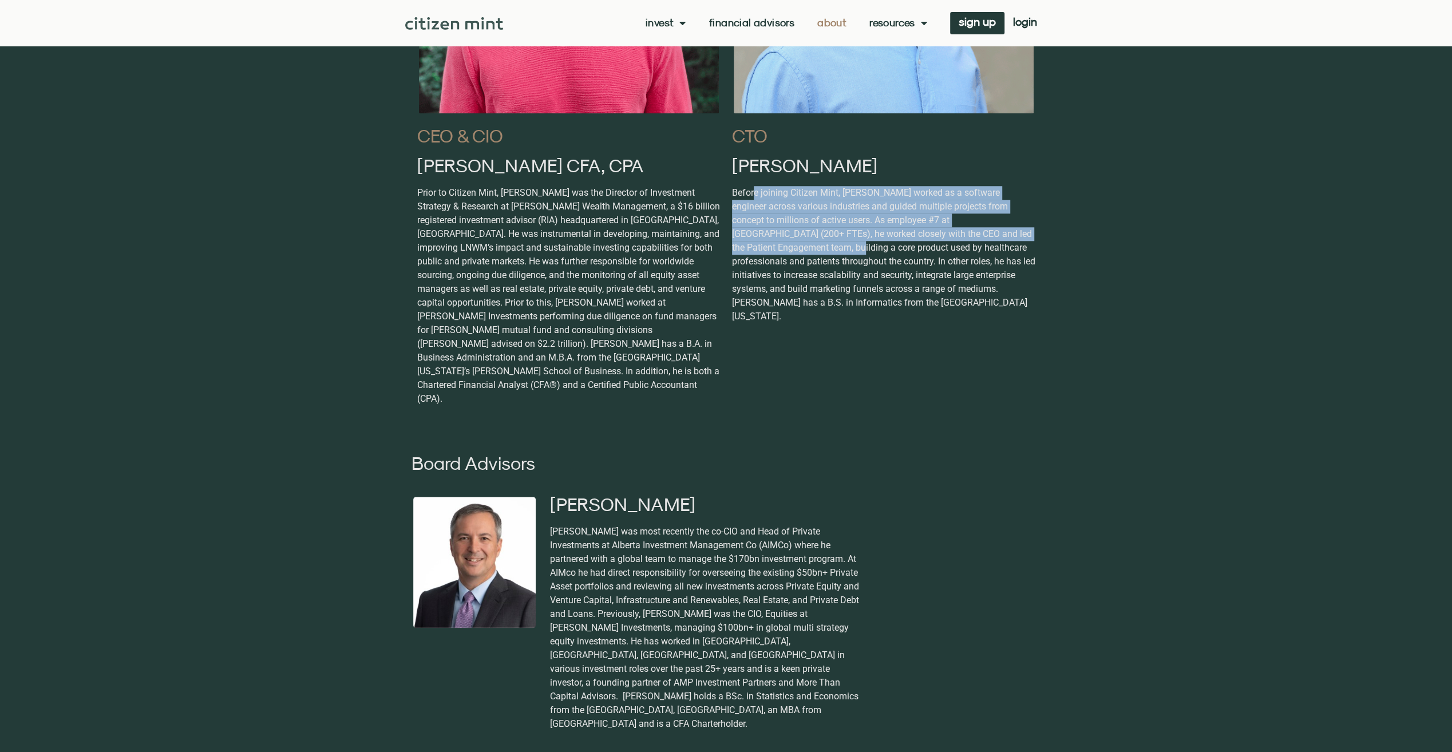
scroll to position [1030, 0]
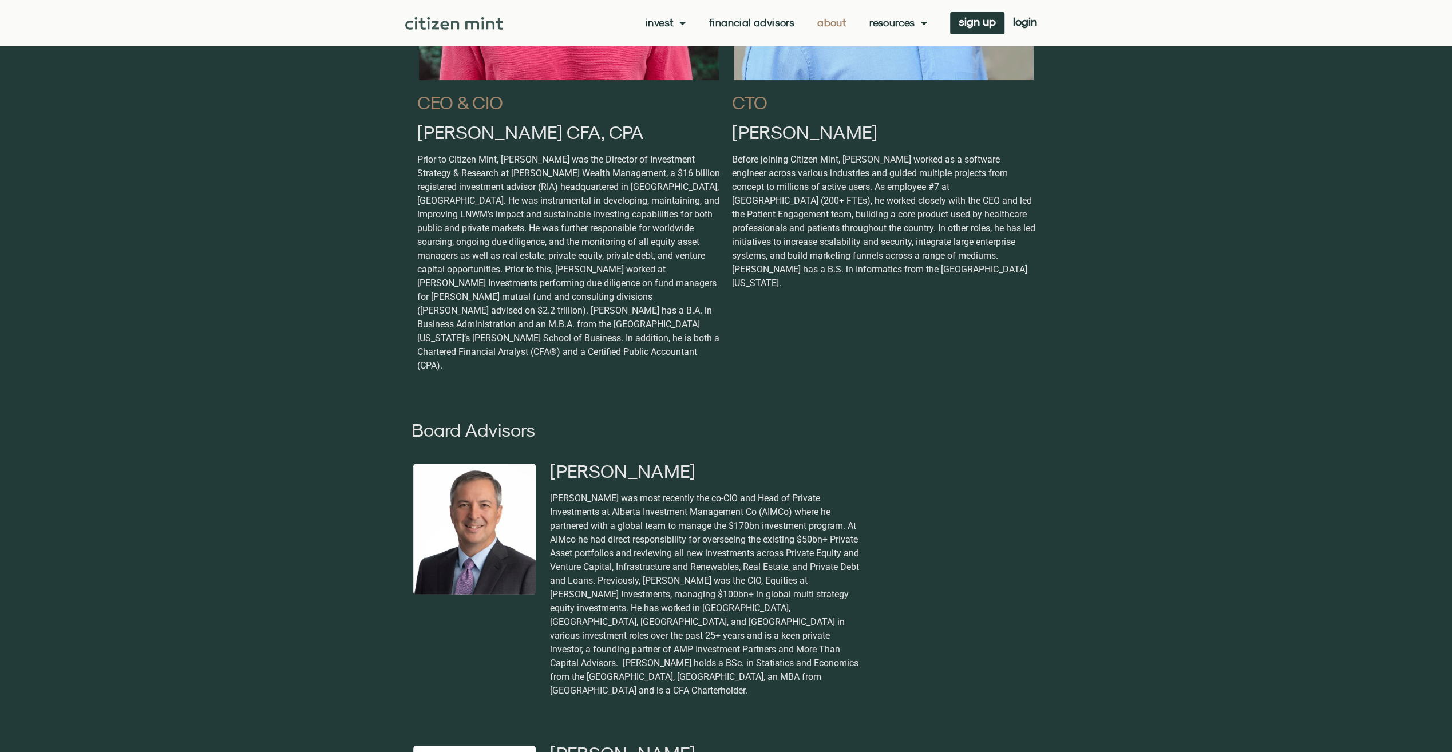
click at [874, 504] on div "[PERSON_NAME] was most recently the co-CIO and Head of Private Investments at A…" at bounding box center [793, 595] width 487 height 206
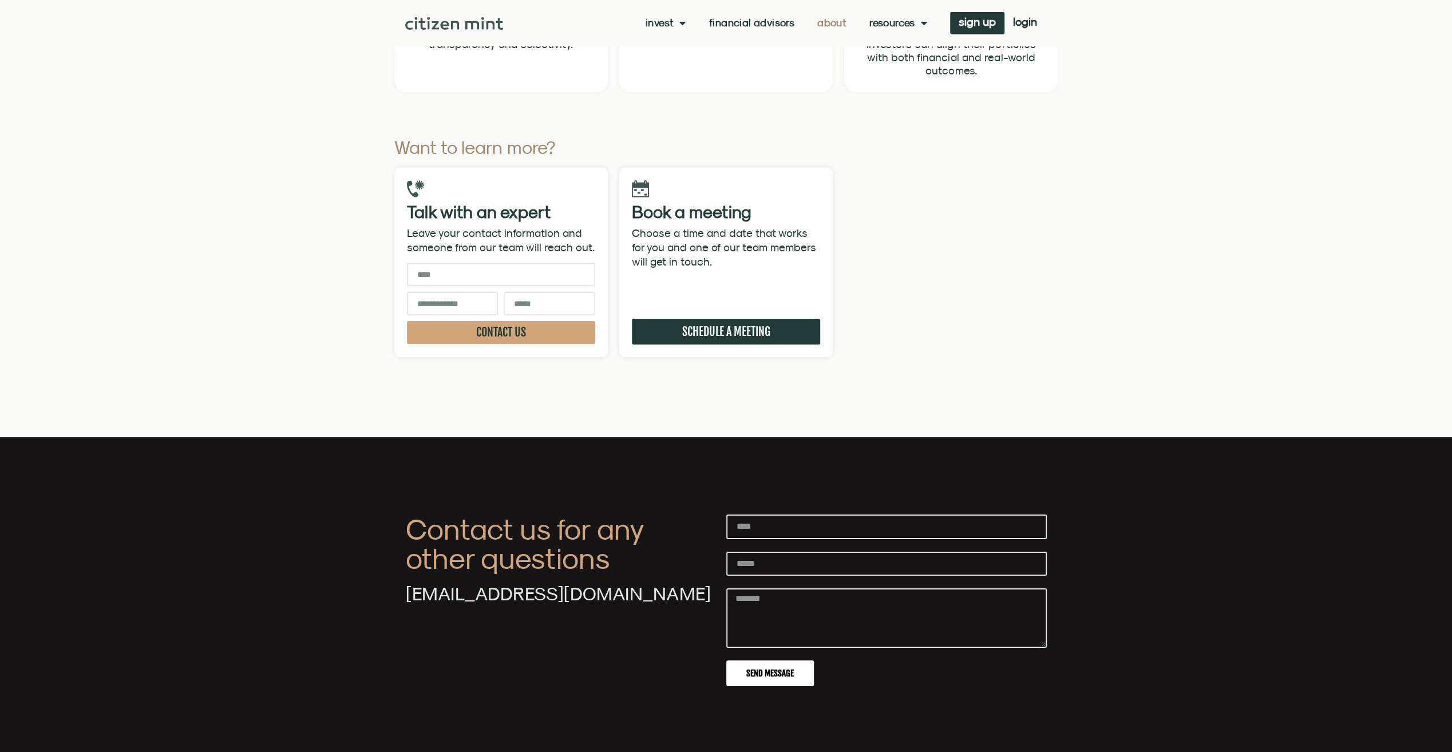
scroll to position [3664, 0]
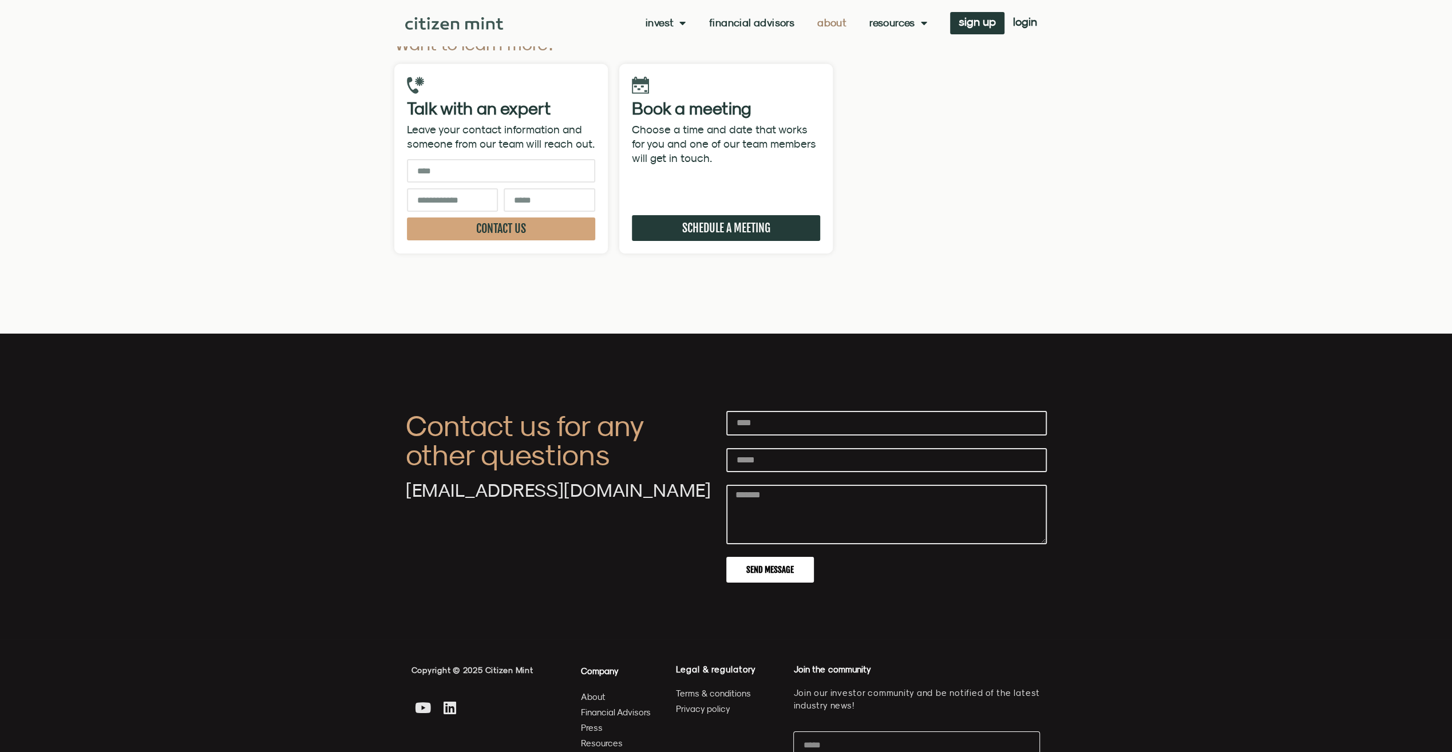
click at [591, 736] on span "Resources" at bounding box center [601, 743] width 42 height 14
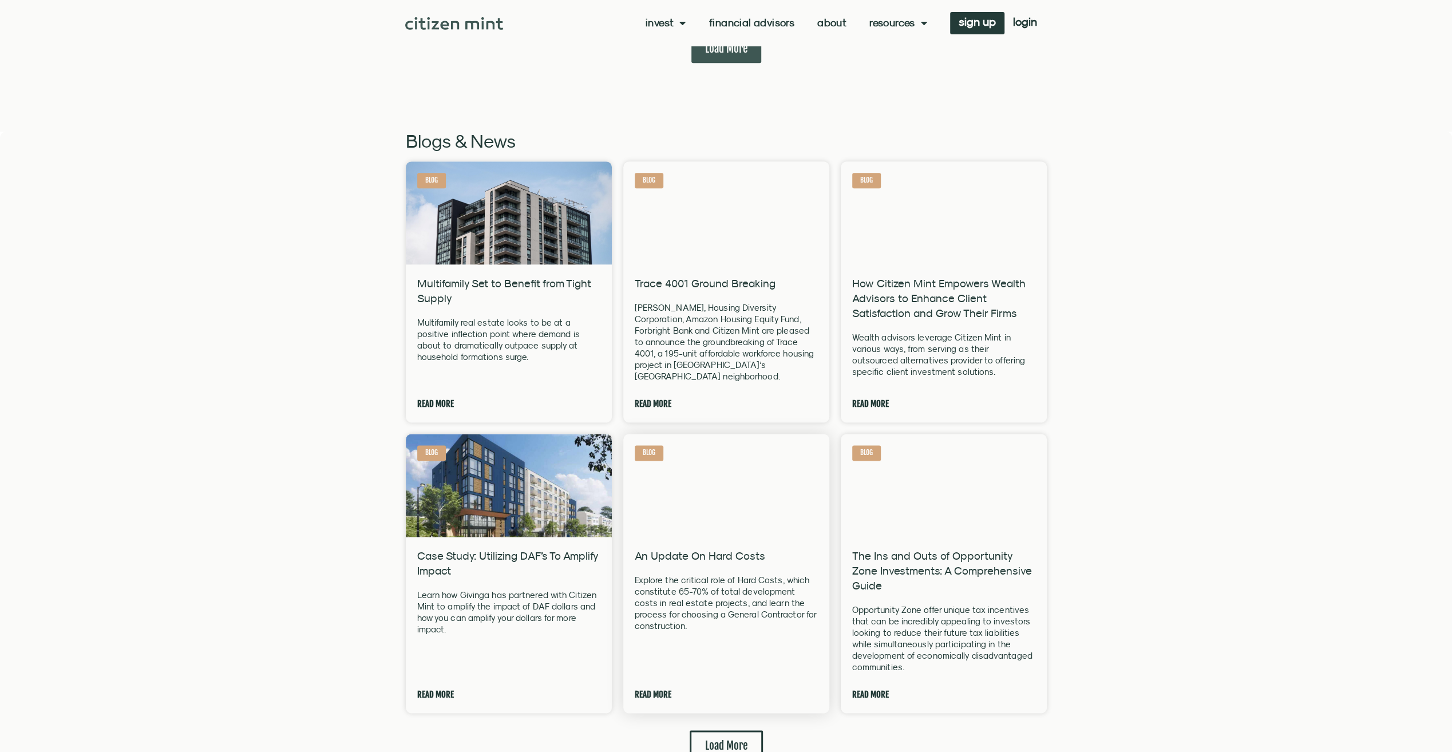
scroll to position [1259, 0]
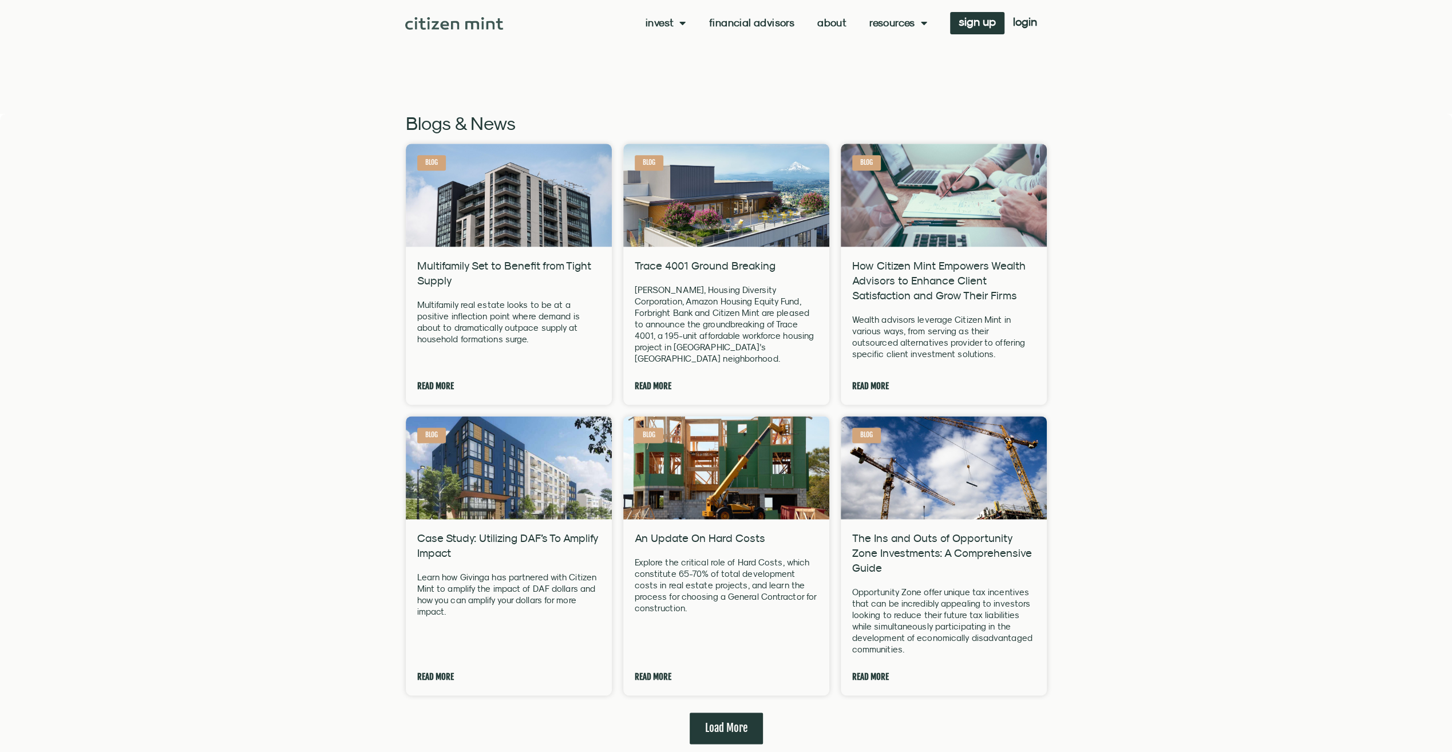
click at [736, 721] on span "Load More" at bounding box center [726, 728] width 42 height 14
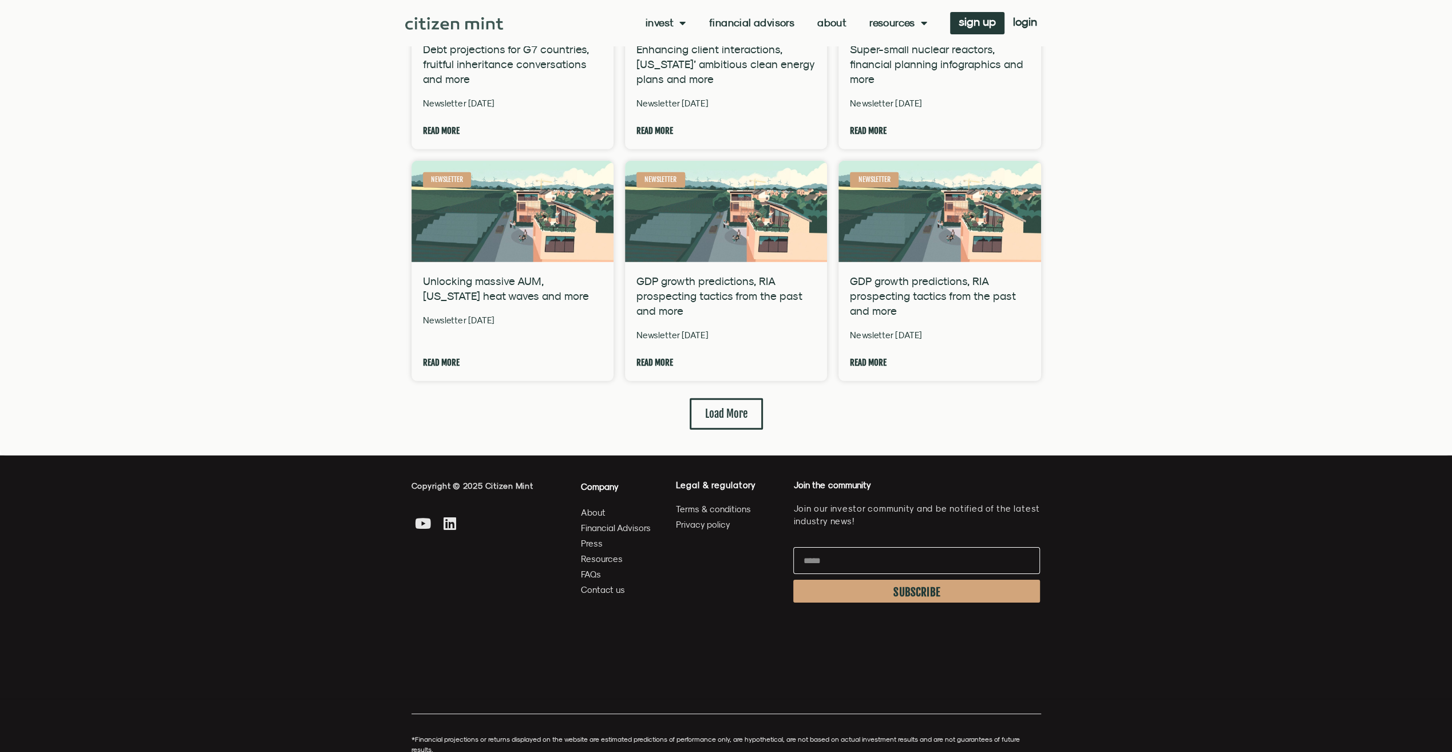
scroll to position [3289, 0]
